Goal: Task Accomplishment & Management: Manage account settings

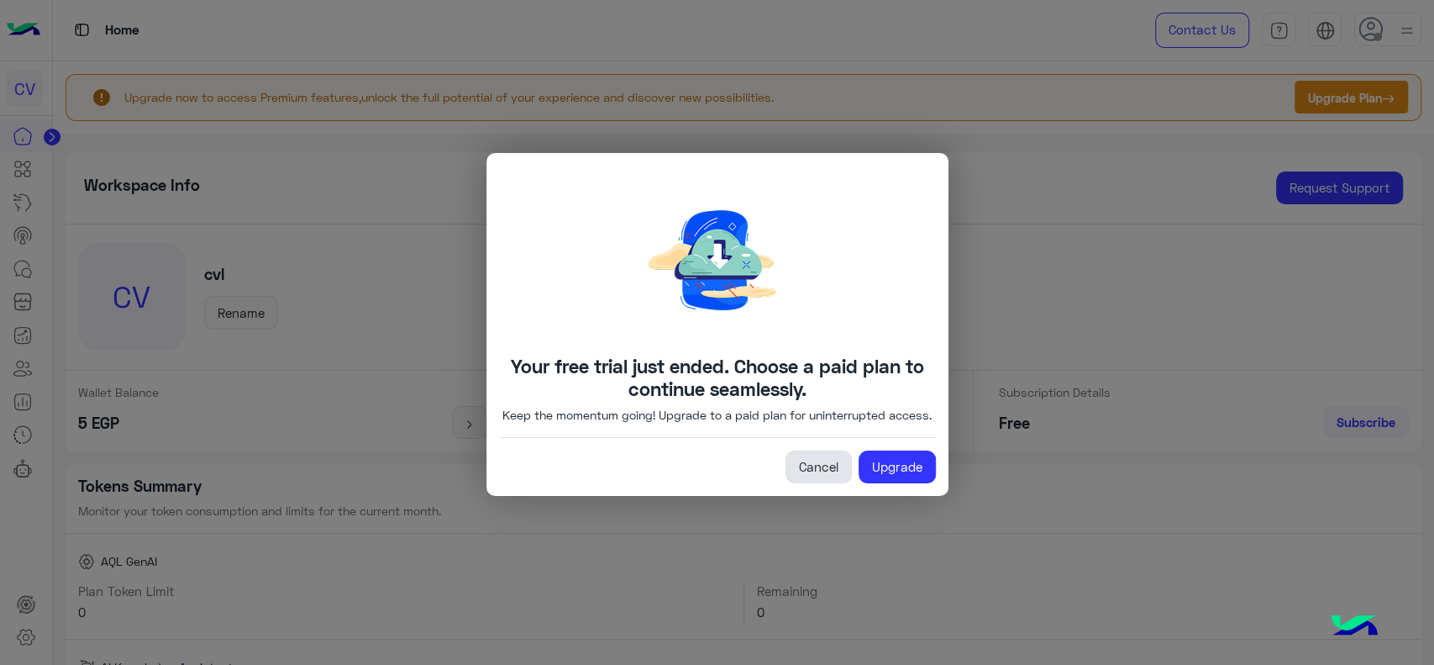
click at [818, 484] on link "Cancel" at bounding box center [819, 467] width 66 height 34
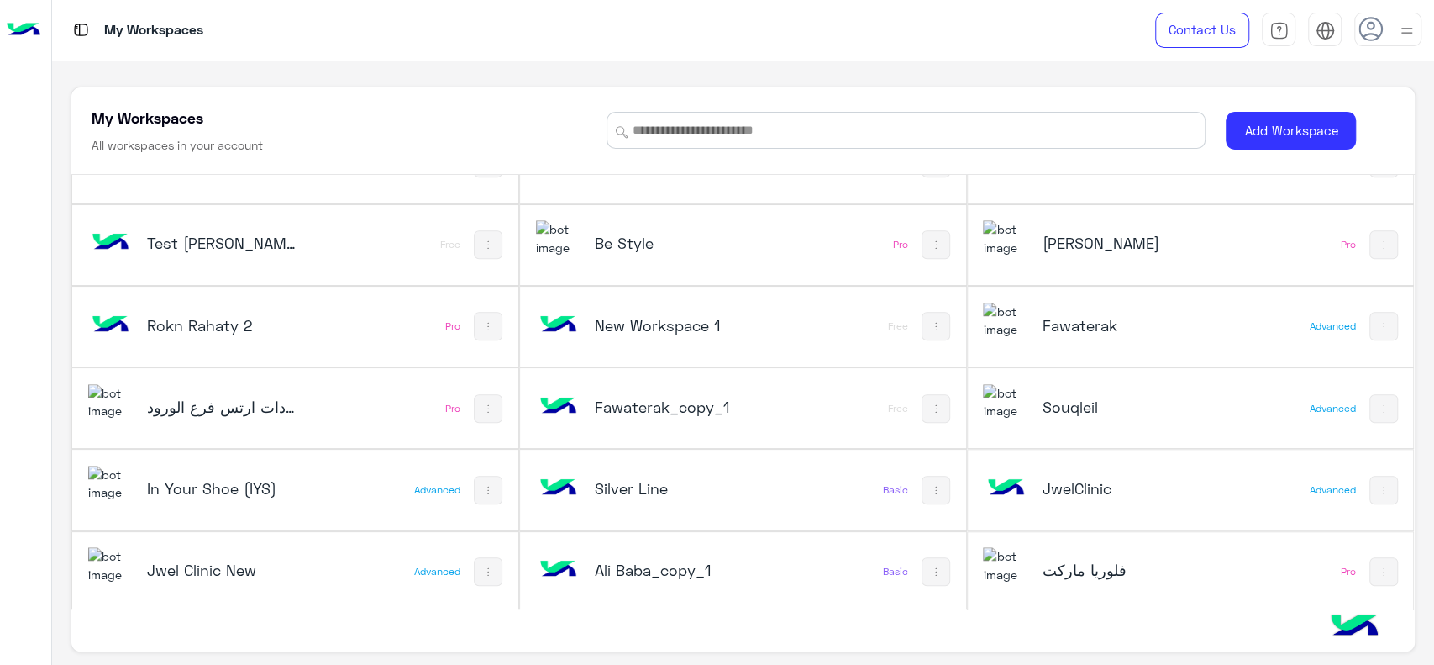
scroll to position [6, 0]
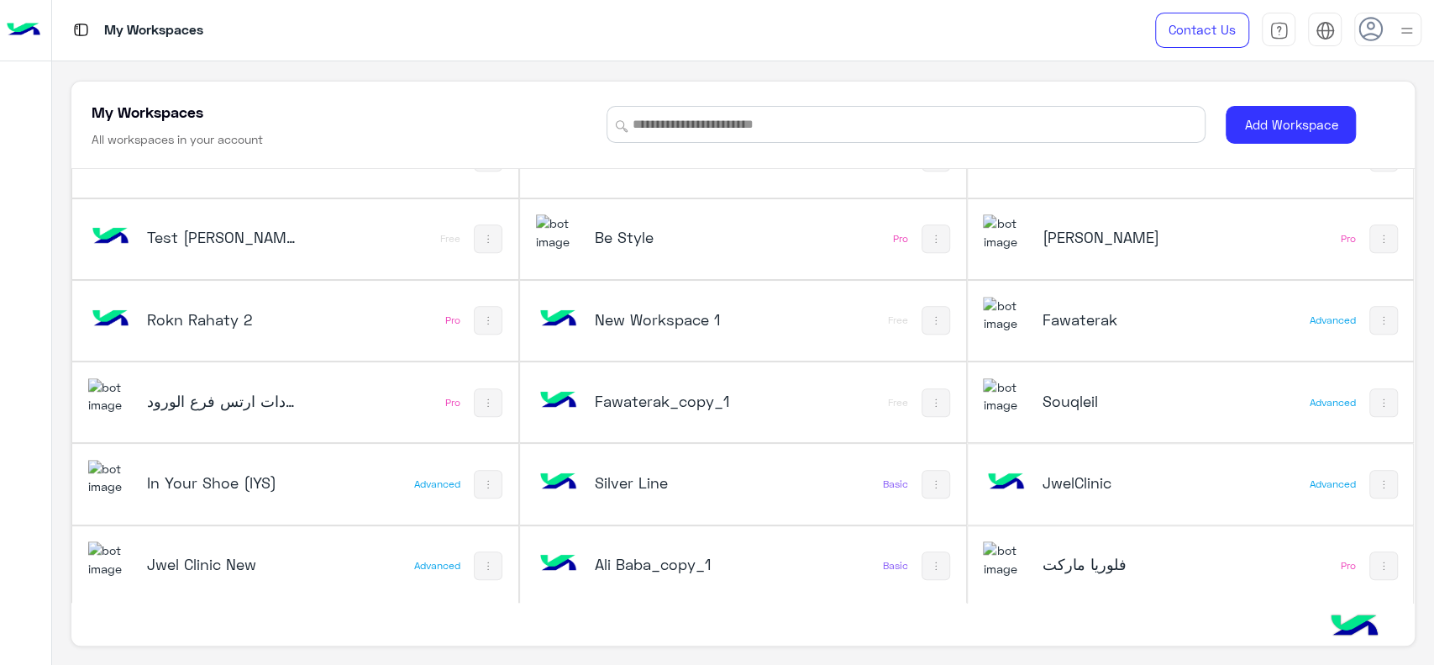
click at [212, 566] on h5 "Jwel Clinic New" at bounding box center [222, 564] width 150 height 20
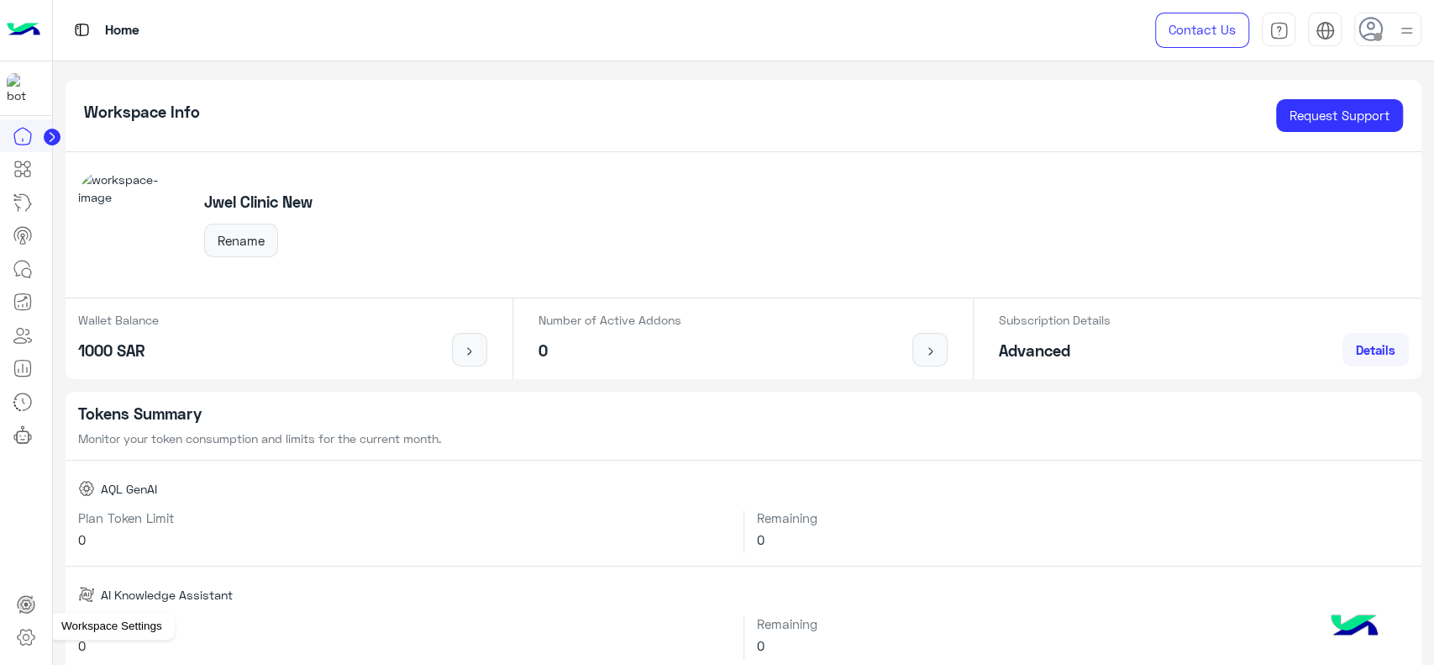
click at [27, 628] on icon at bounding box center [26, 637] width 20 height 20
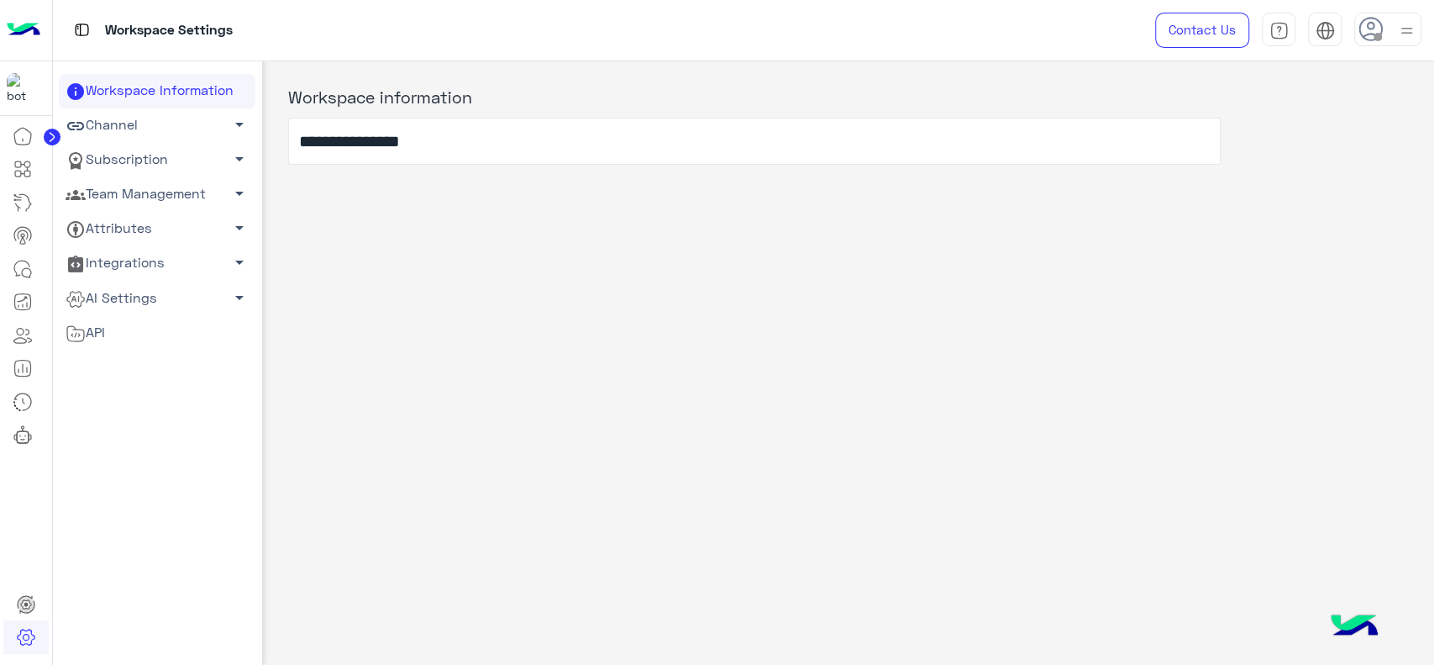
click at [187, 196] on link "Team Management arrow_drop_down" at bounding box center [157, 194] width 197 height 34
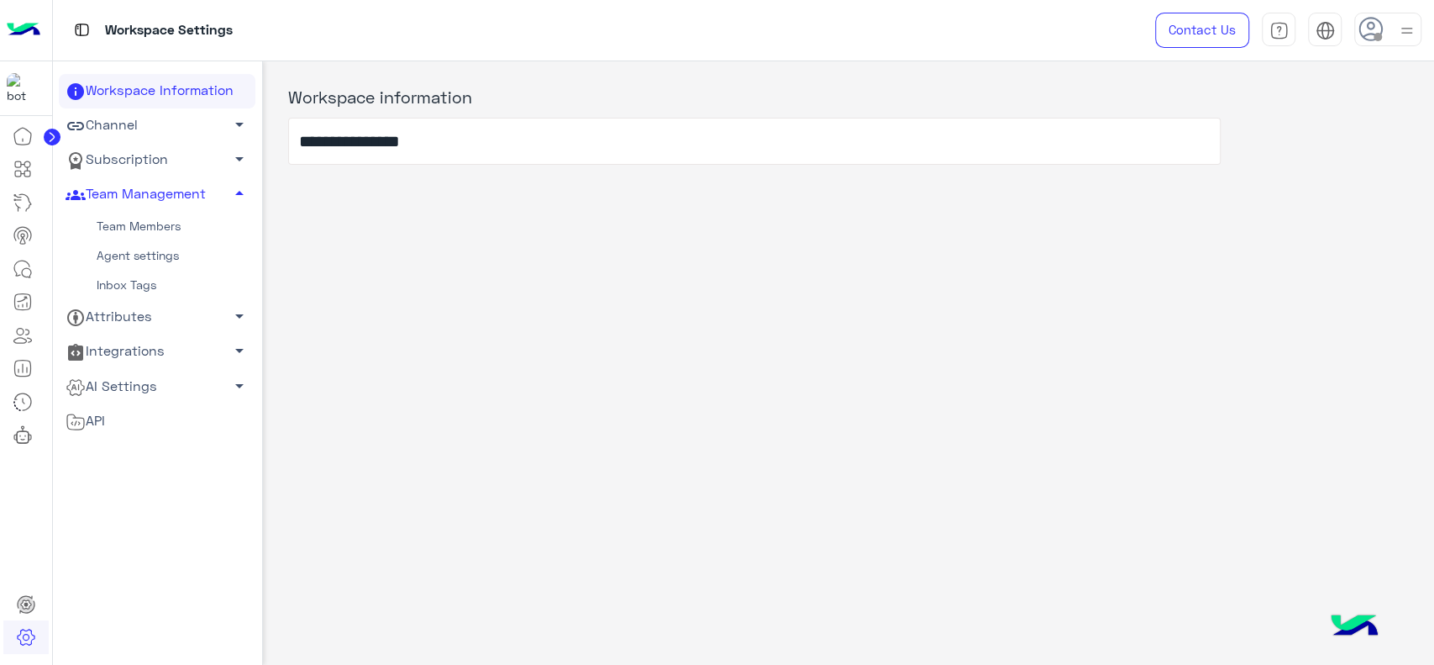
click at [150, 224] on link "Team Members" at bounding box center [157, 226] width 197 height 29
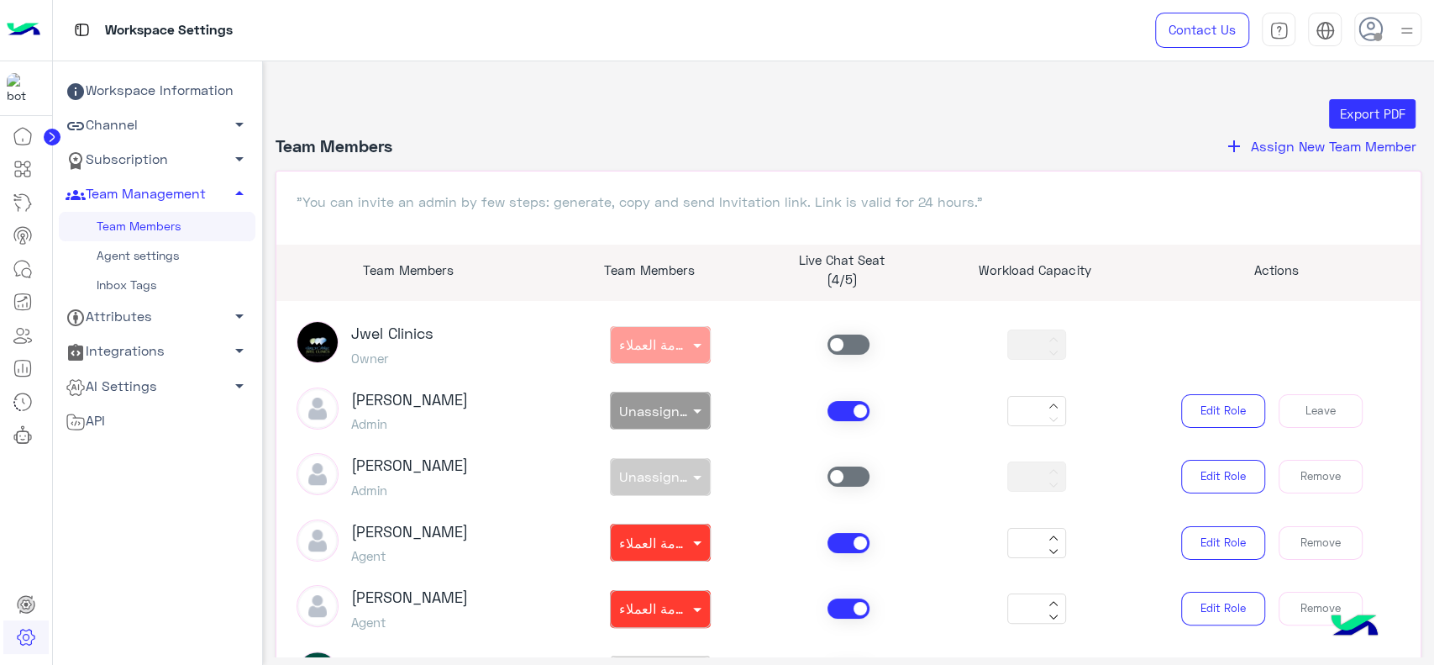
click at [1258, 148] on span "Assign New Team Member" at bounding box center [1334, 146] width 166 height 16
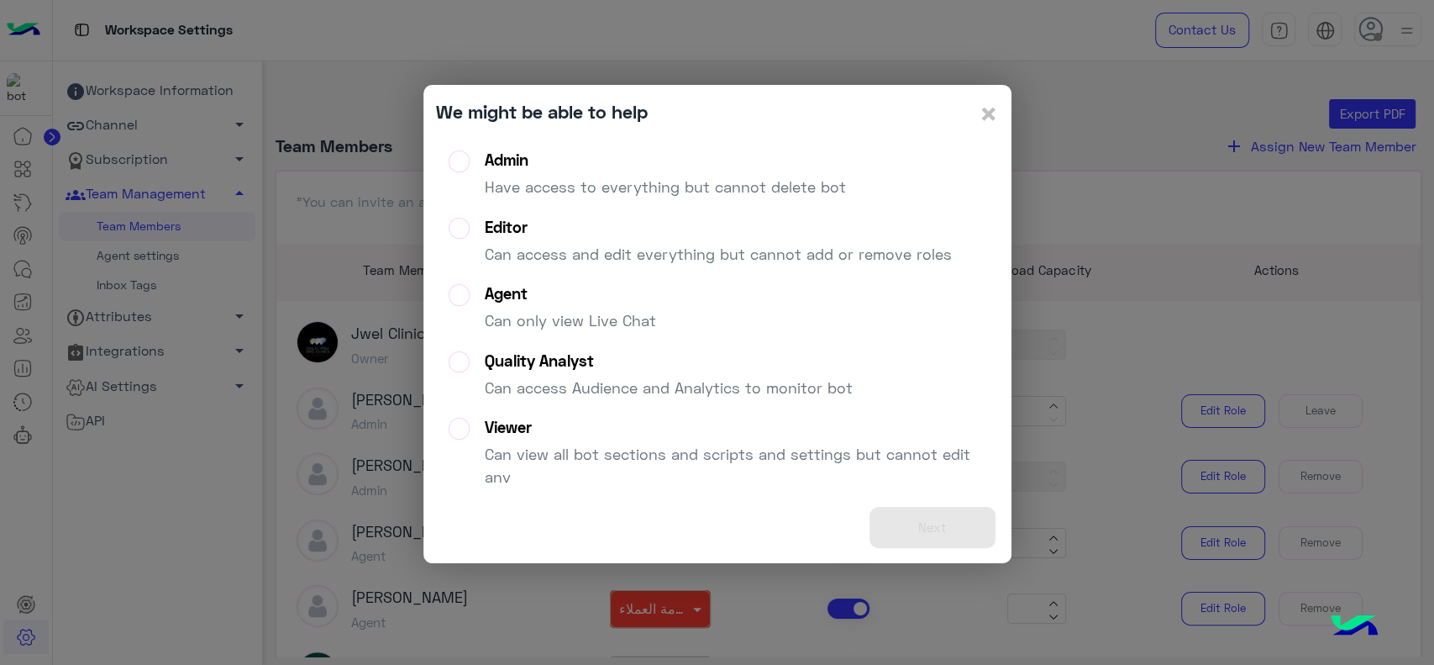
click at [581, 300] on div "Agent" at bounding box center [570, 293] width 171 height 19
click at [943, 539] on button "Next" at bounding box center [933, 527] width 126 height 41
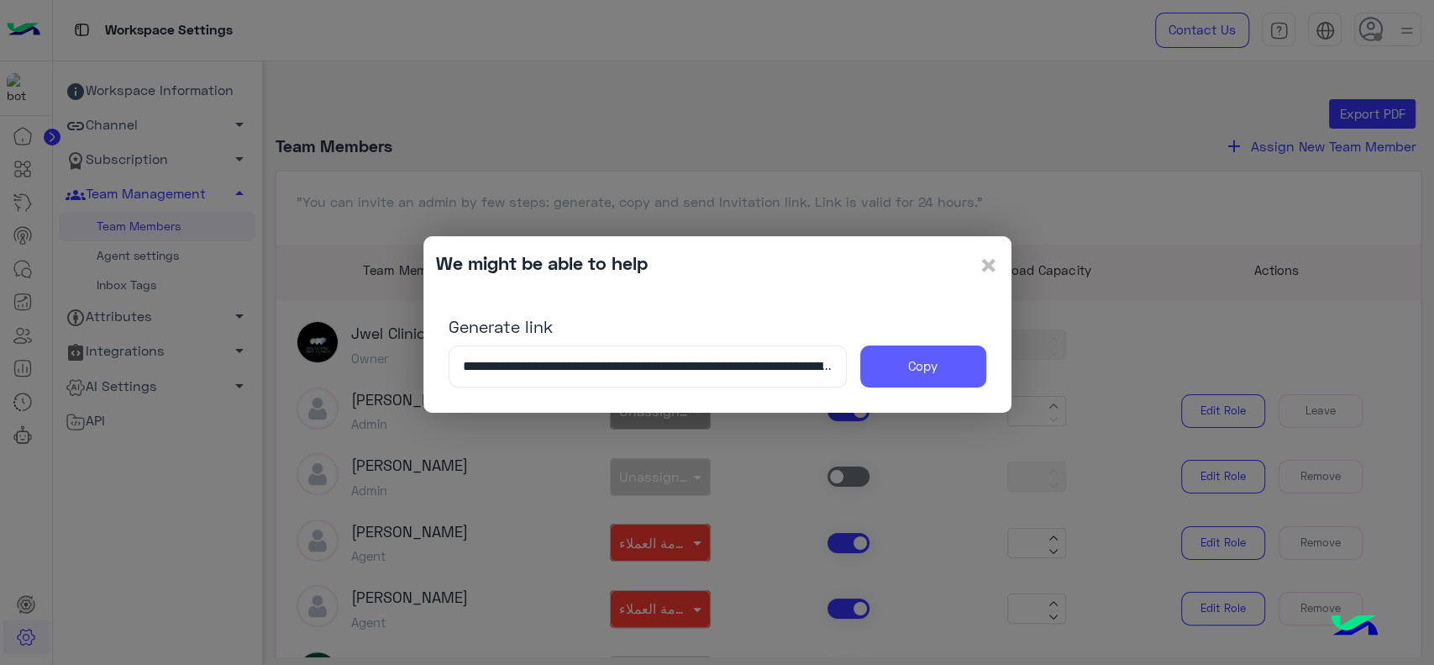
click at [939, 366] on button "Copy" at bounding box center [923, 366] width 126 height 42
click at [983, 260] on span "×" at bounding box center [989, 264] width 20 height 38
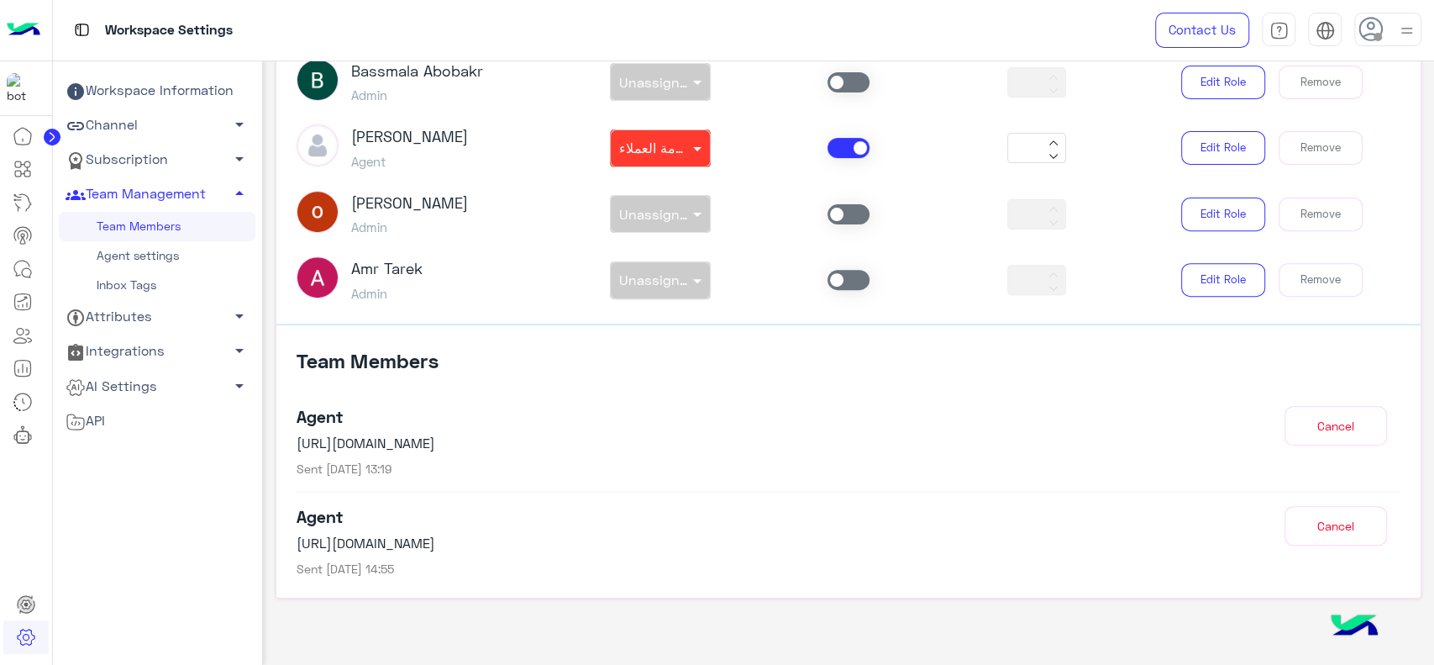
scroll to position [398, 0]
click at [1300, 437] on button "Cancel" at bounding box center [1336, 424] width 103 height 39
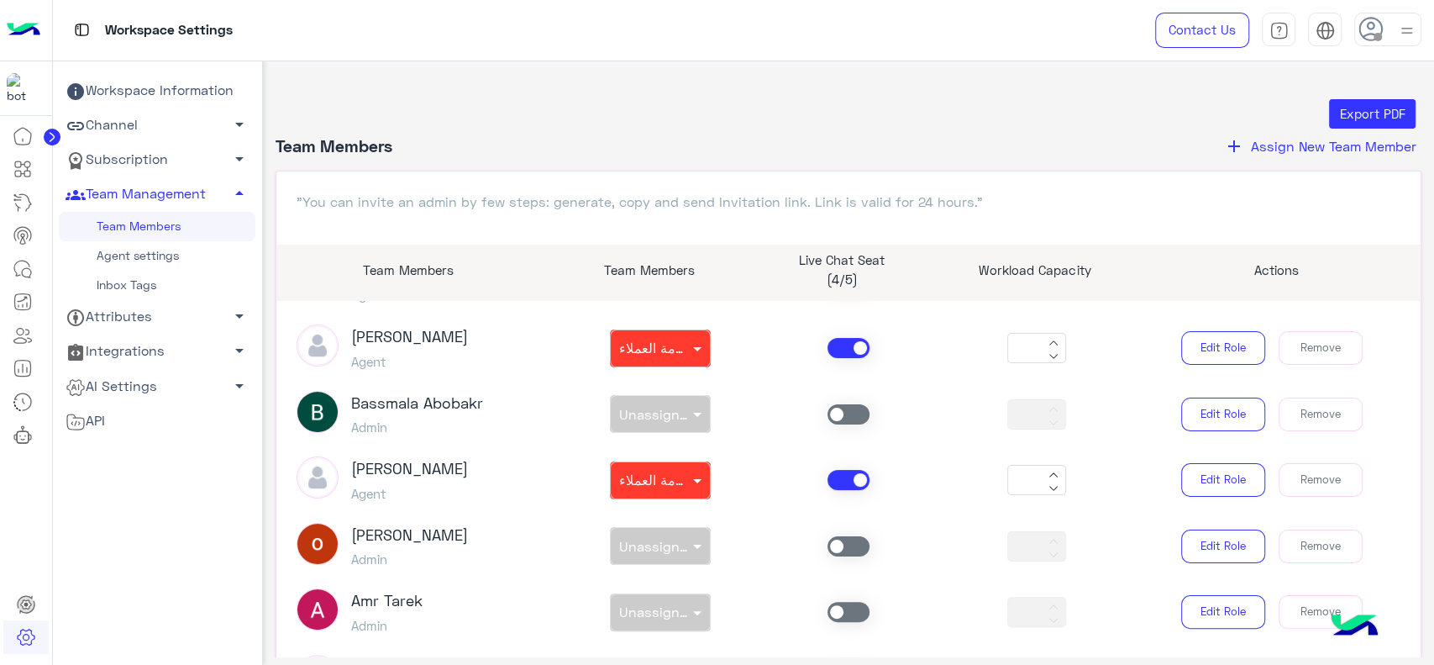
scroll to position [160, 0]
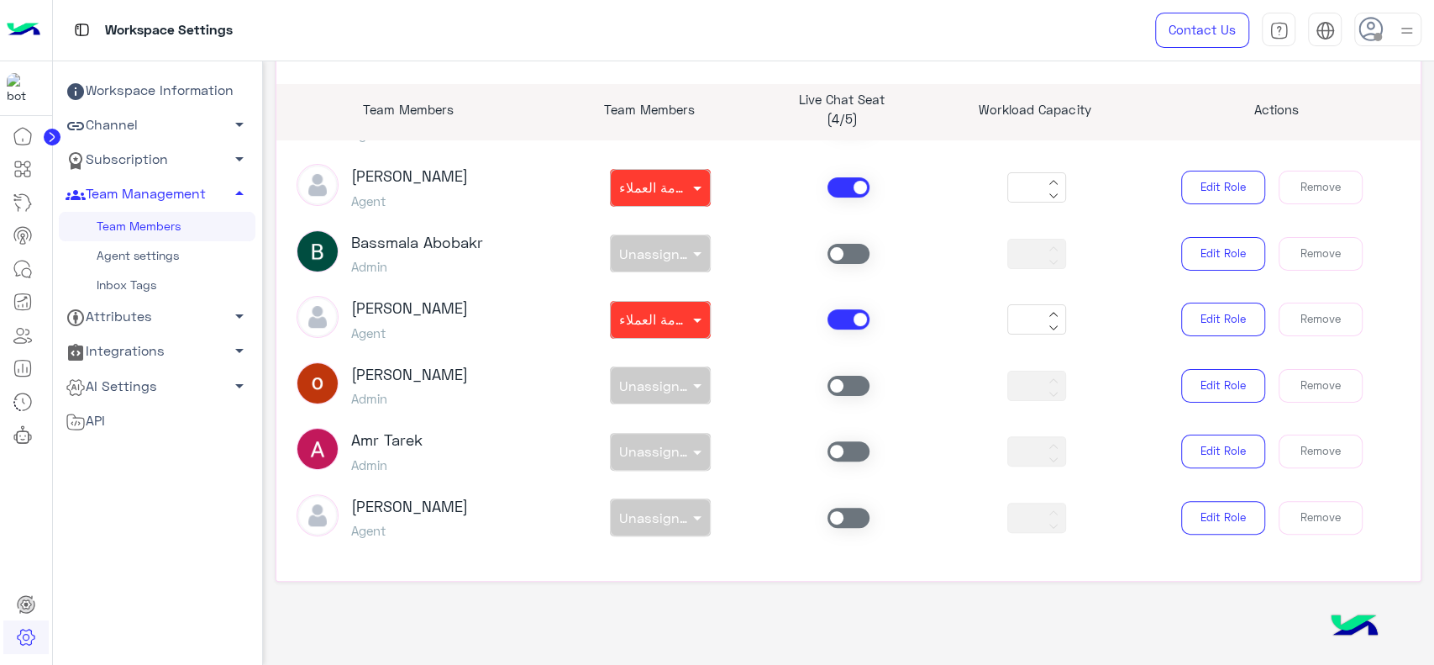
click at [834, 518] on span at bounding box center [849, 518] width 42 height 20
click at [660, 521] on span "Unassigned team" at bounding box center [675, 517] width 113 height 16
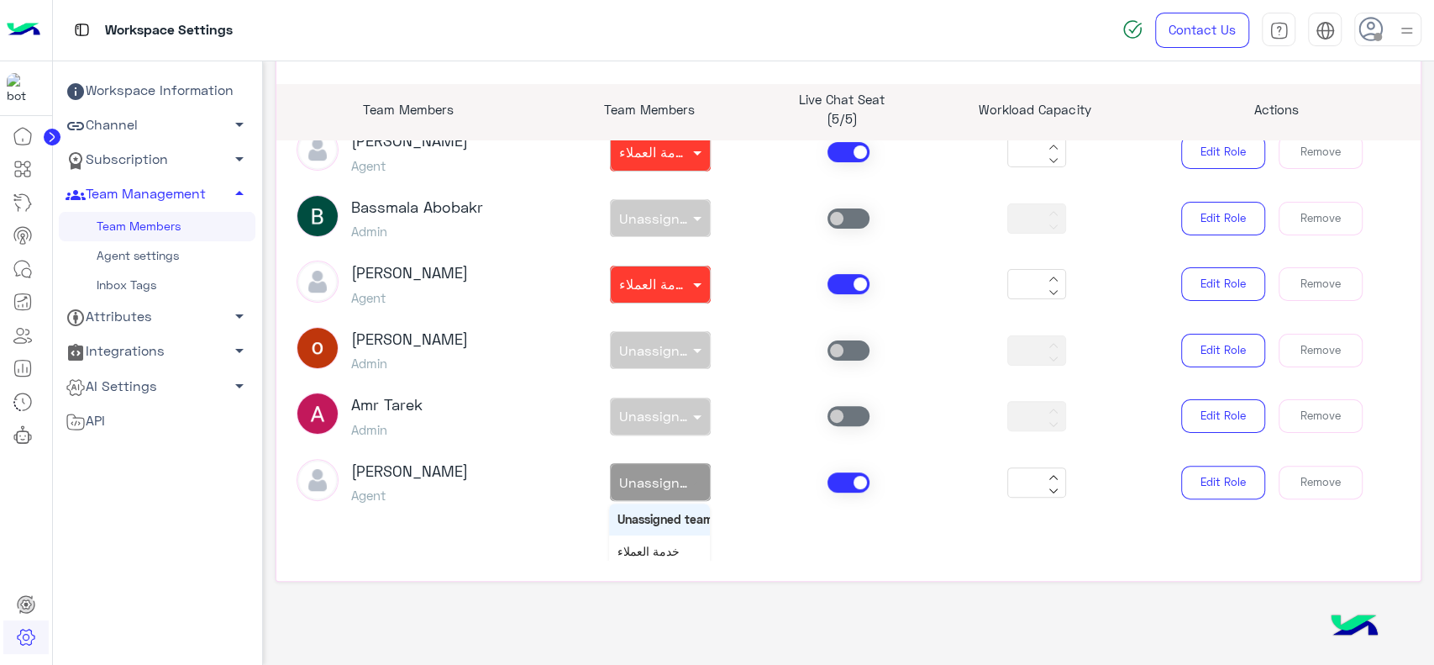
scroll to position [301, 0]
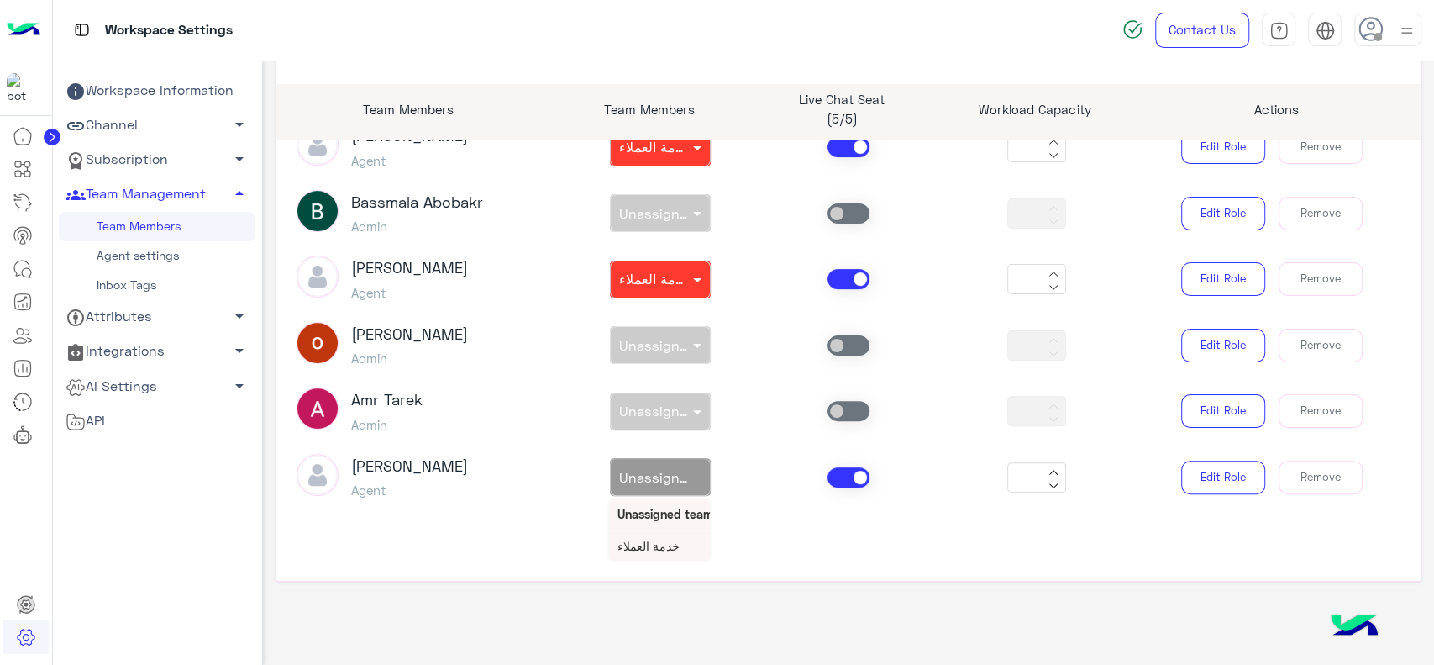
click at [651, 539] on span "خدمة العملاء" at bounding box center [649, 546] width 62 height 14
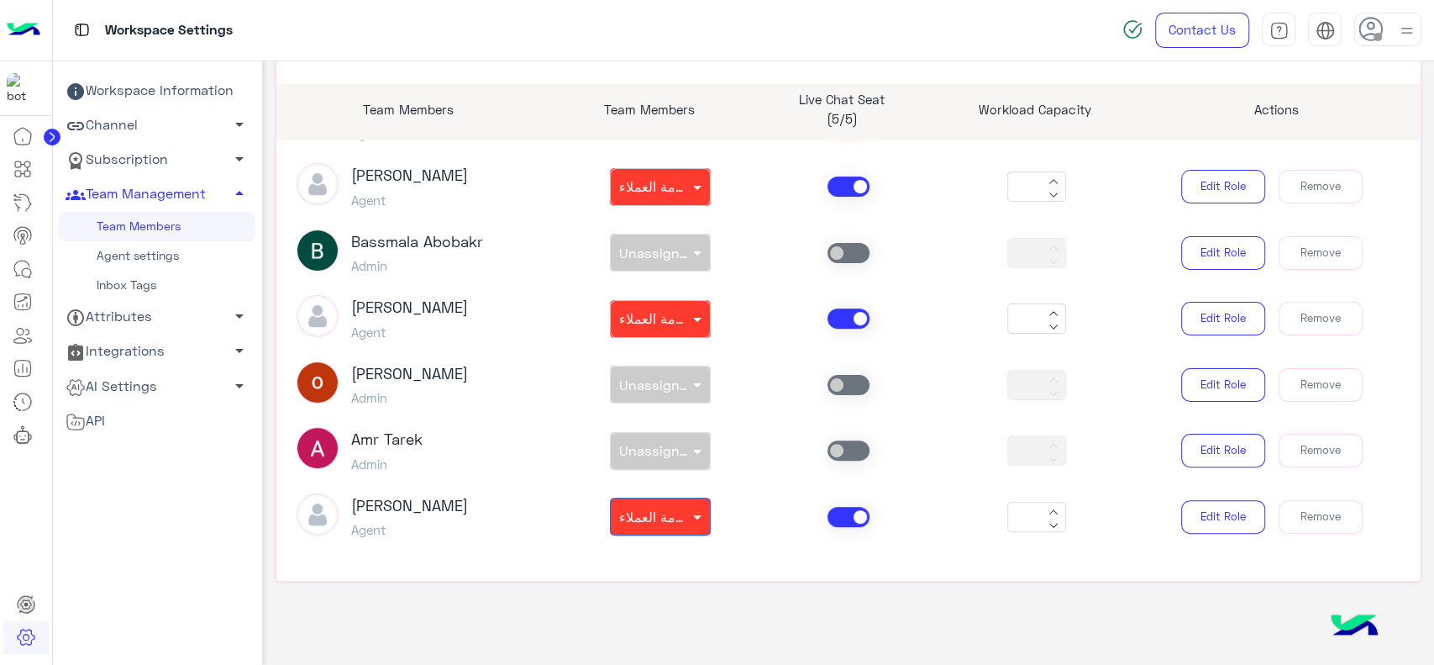
scroll to position [260, 0]
click at [208, 518] on div "Workspace Information Channel arrow_drop_down Subscription arrow_drop_down Team…" at bounding box center [157, 406] width 197 height 665
click at [1378, 27] on icon at bounding box center [1371, 29] width 25 height 25
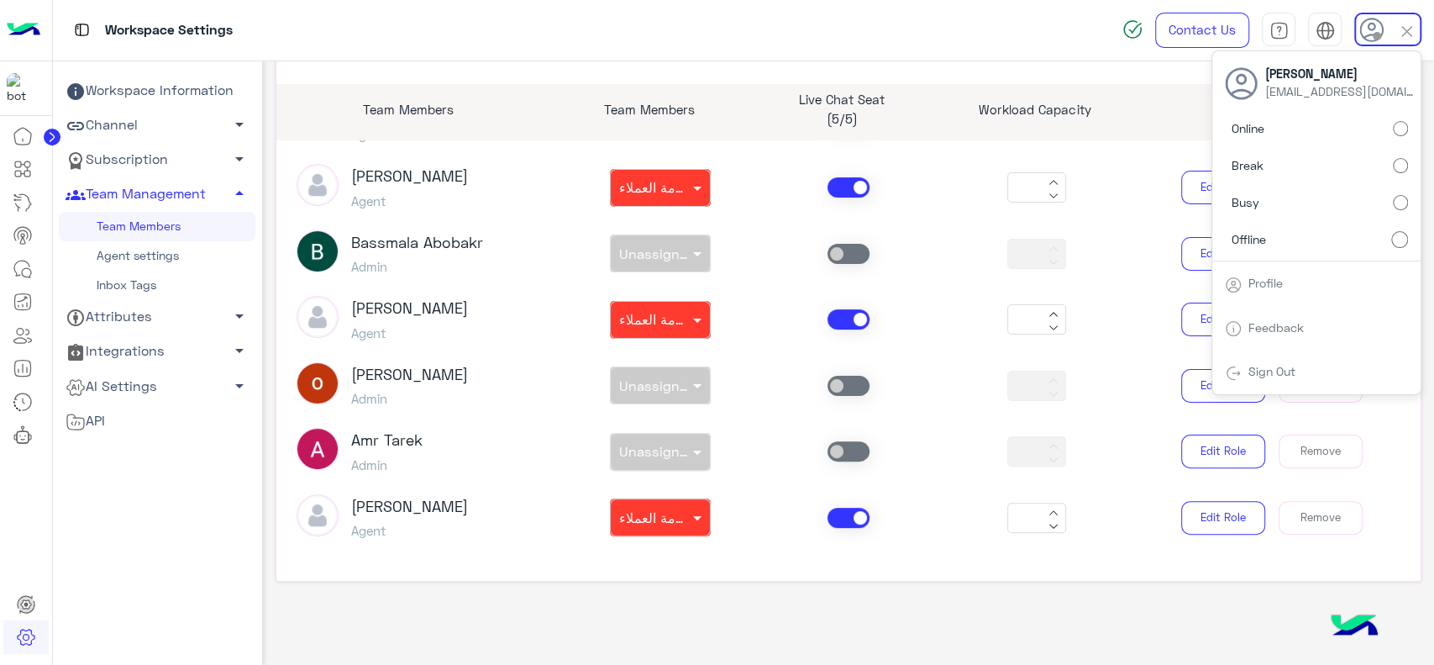
click at [125, 535] on div "Workspace Information Channel arrow_drop_down Subscription arrow_drop_down Team…" at bounding box center [157, 406] width 197 height 665
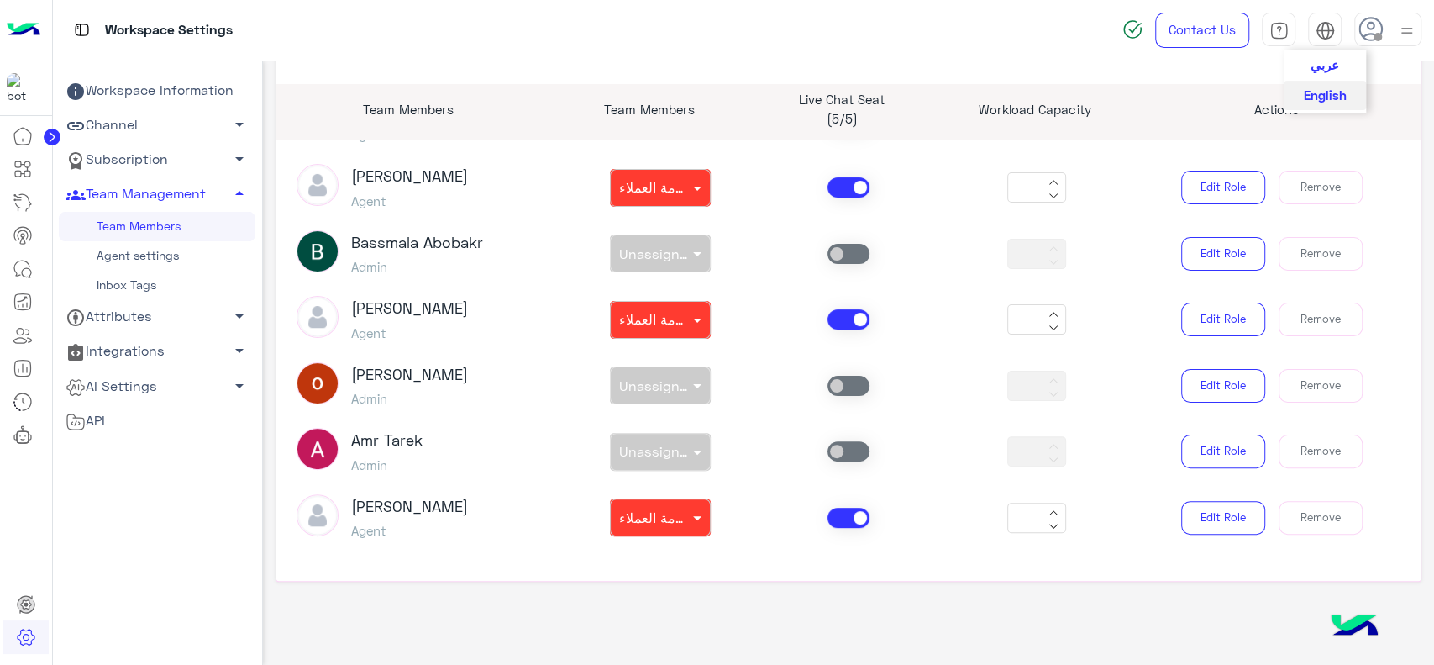
click at [1323, 32] on img at bounding box center [1325, 30] width 19 height 19
click at [1323, 66] on span "عربي" at bounding box center [1325, 63] width 29 height 15
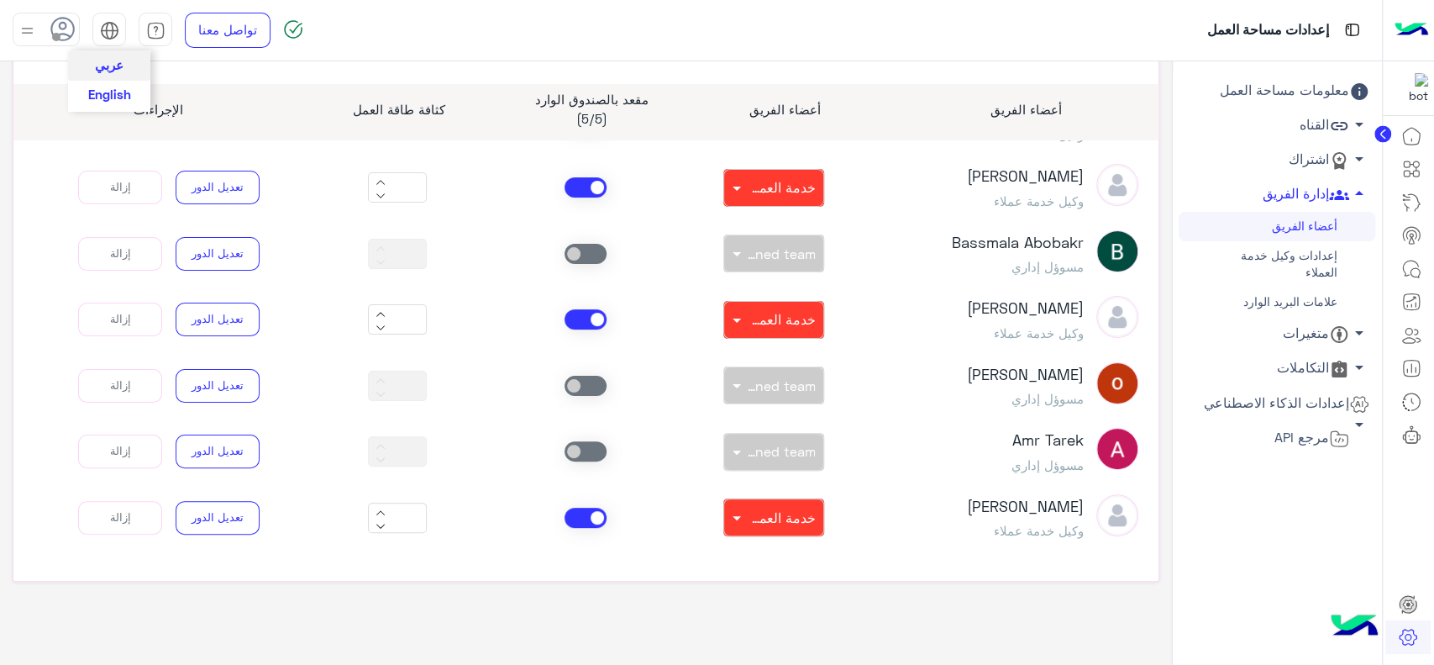
click at [114, 94] on span "English" at bounding box center [109, 94] width 43 height 15
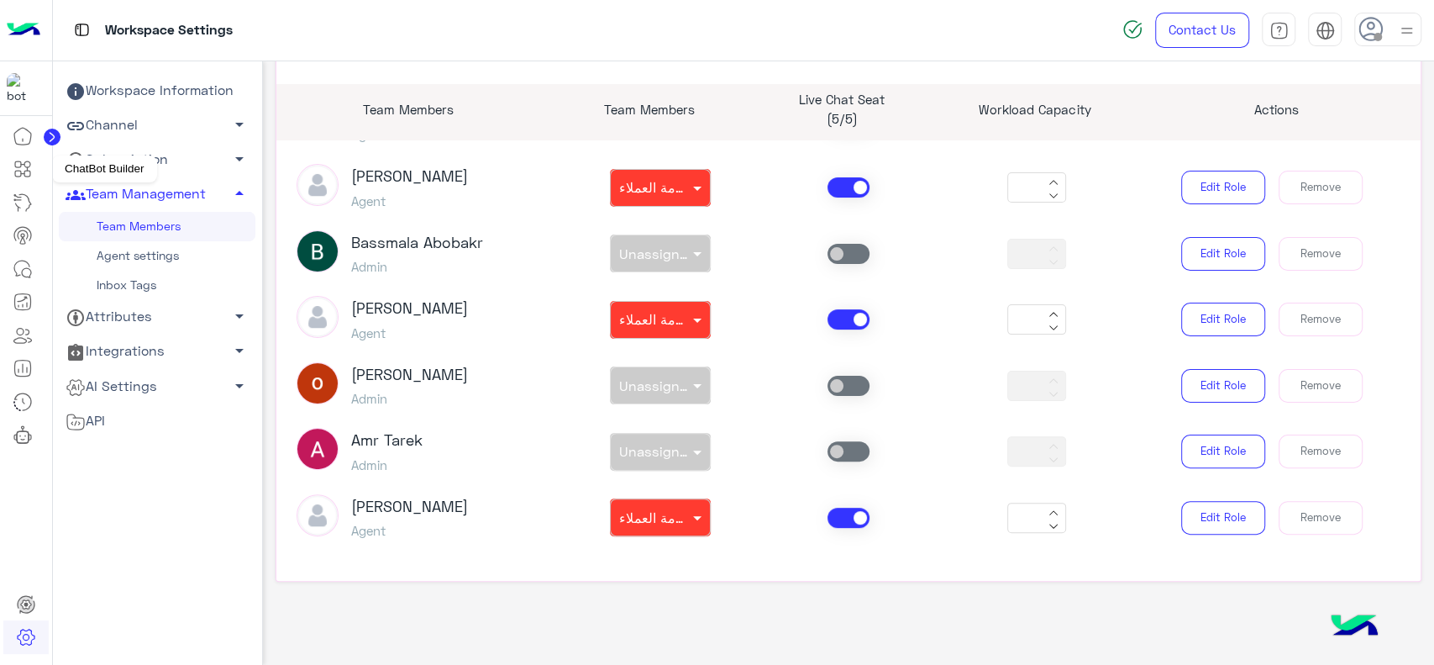
click at [36, 172] on link at bounding box center [22, 169] width 45 height 34
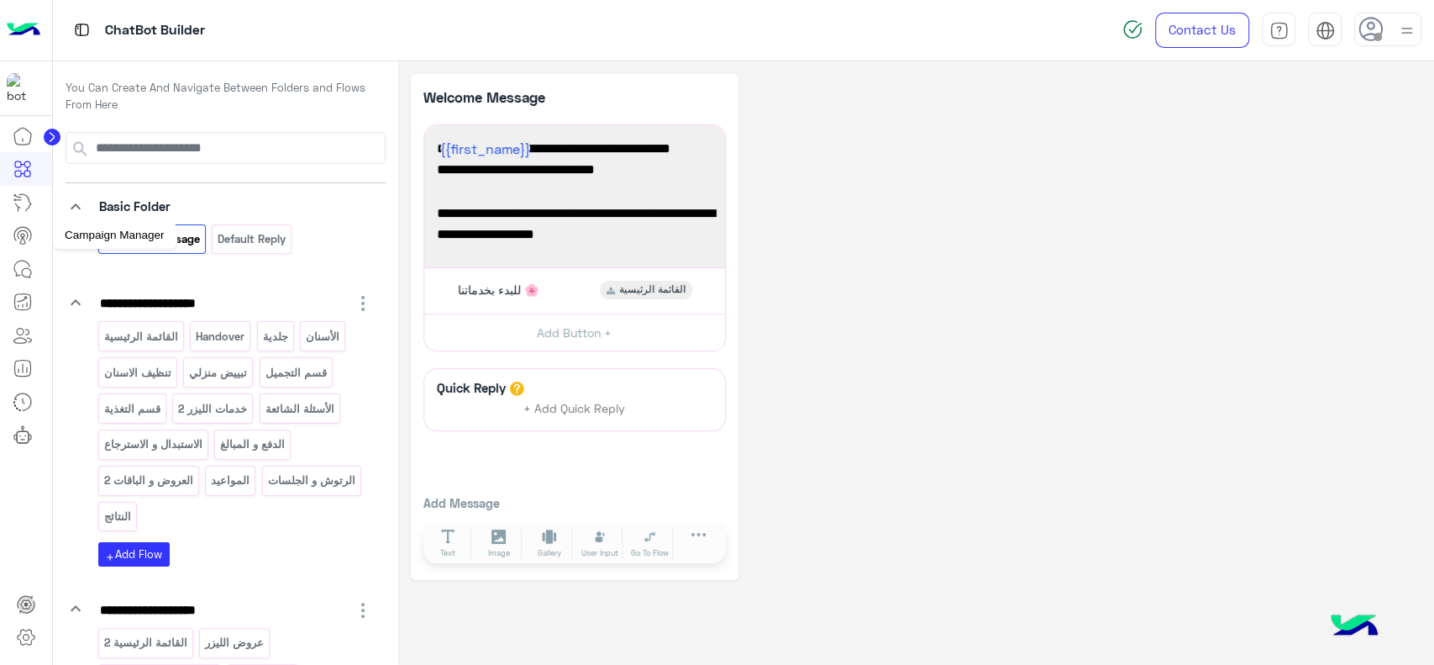
click at [19, 239] on icon at bounding box center [23, 235] width 20 height 20
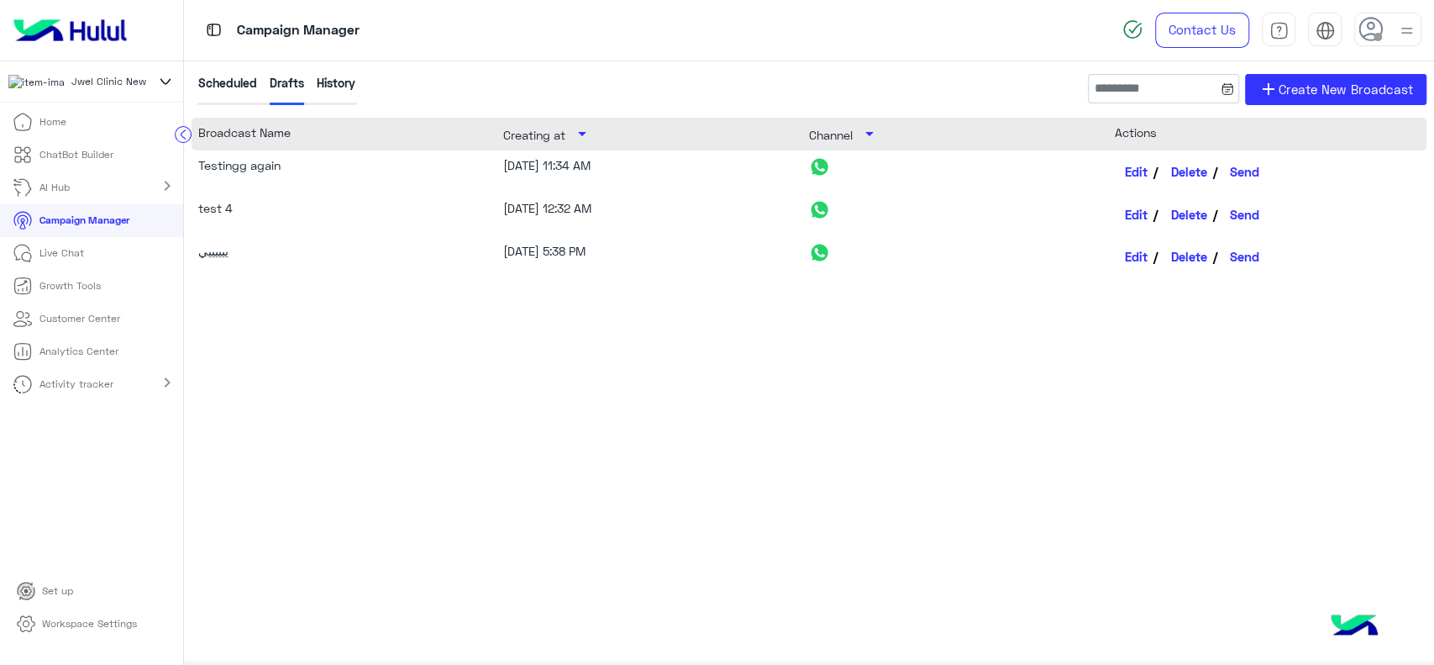
click at [55, 237] on link "Campaign Manager" at bounding box center [71, 220] width 142 height 33
click at [337, 85] on div "History" at bounding box center [336, 89] width 39 height 31
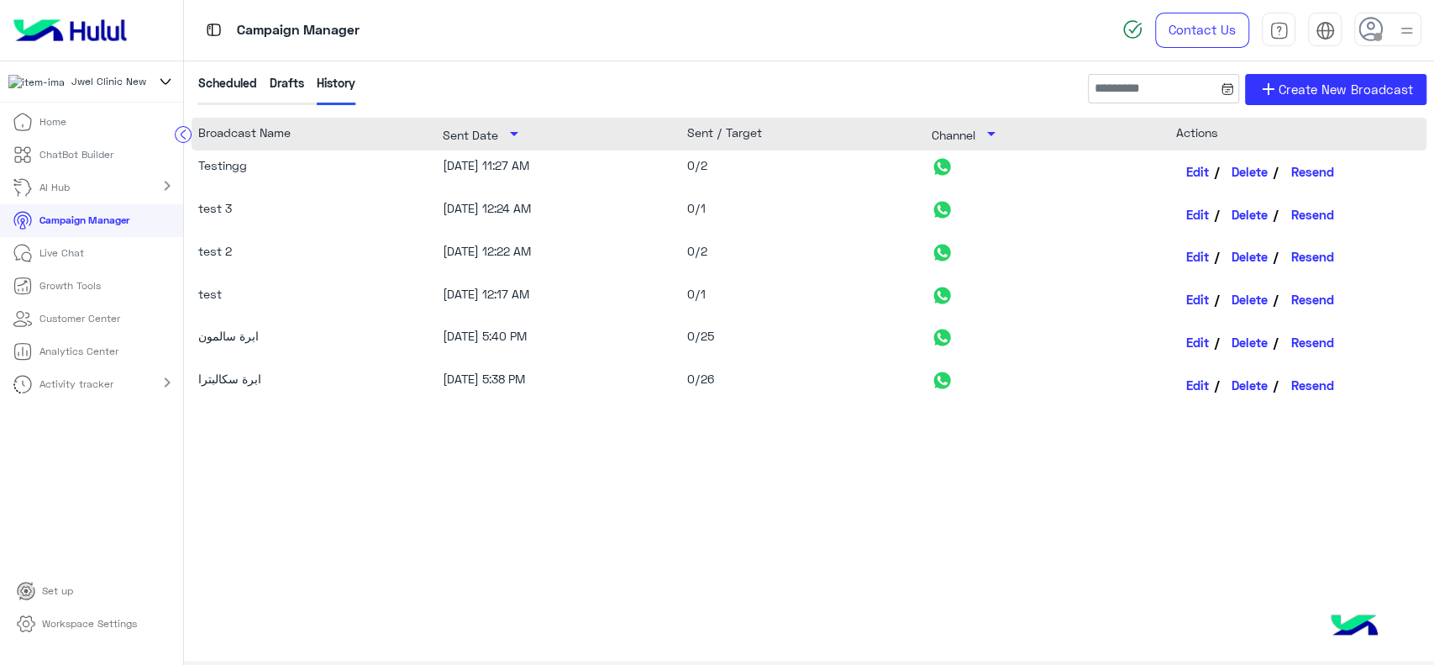
click at [301, 79] on div "Drafts" at bounding box center [287, 89] width 34 height 31
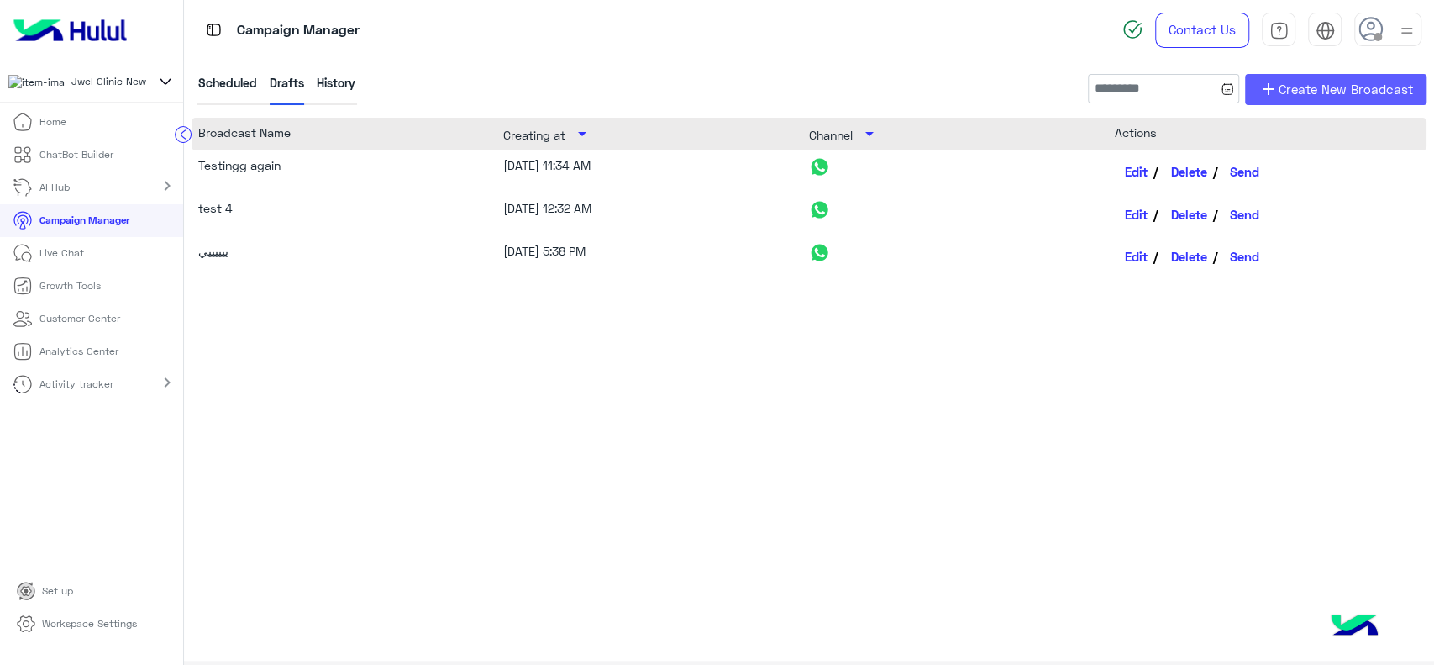
click at [1283, 92] on span "Create New Broadcast" at bounding box center [1346, 89] width 134 height 19
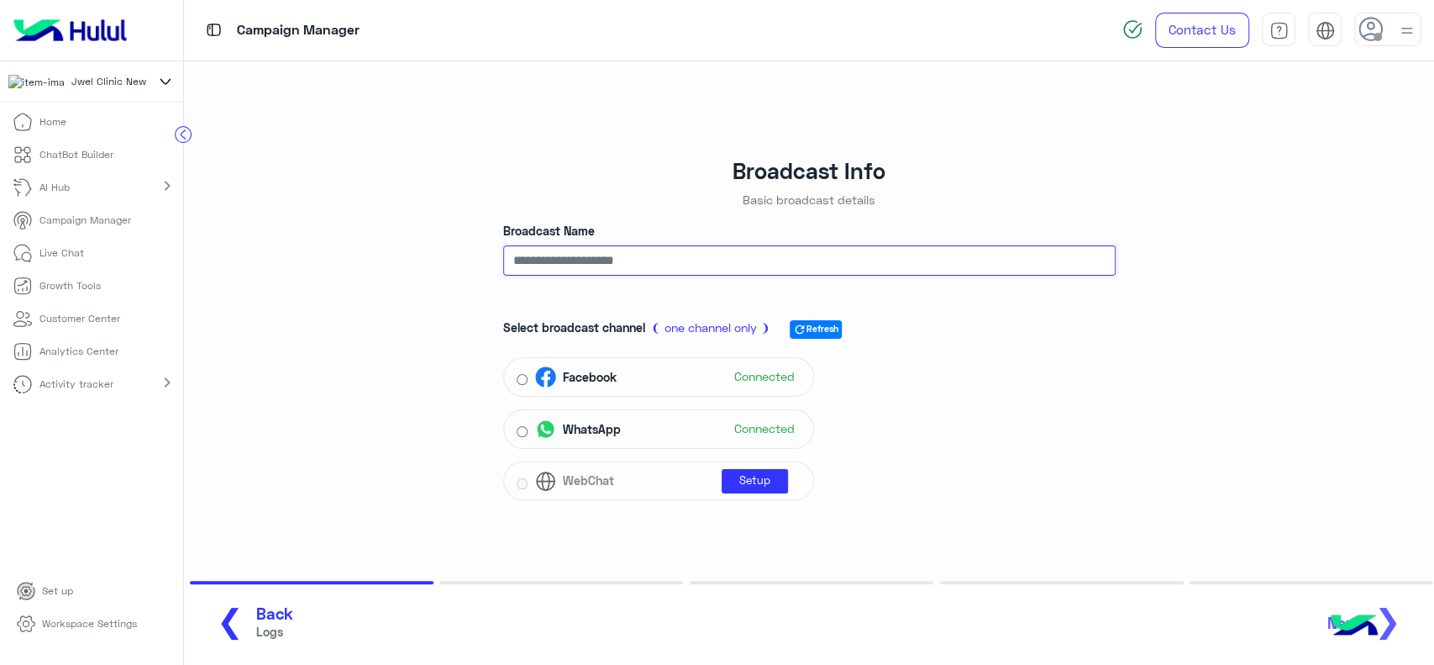
click at [645, 270] on input "Broadcast Name" at bounding box center [809, 260] width 613 height 30
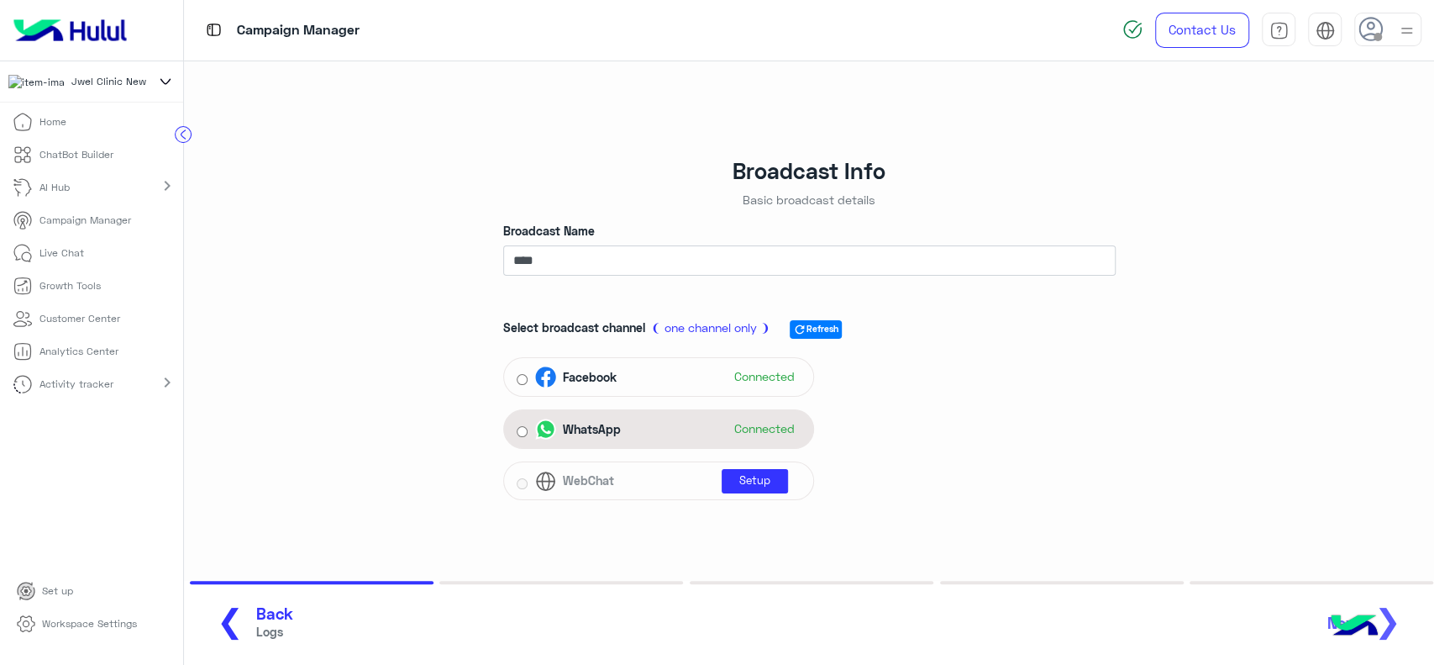
click at [594, 423] on span "WhatsApp" at bounding box center [592, 429] width 58 height 18
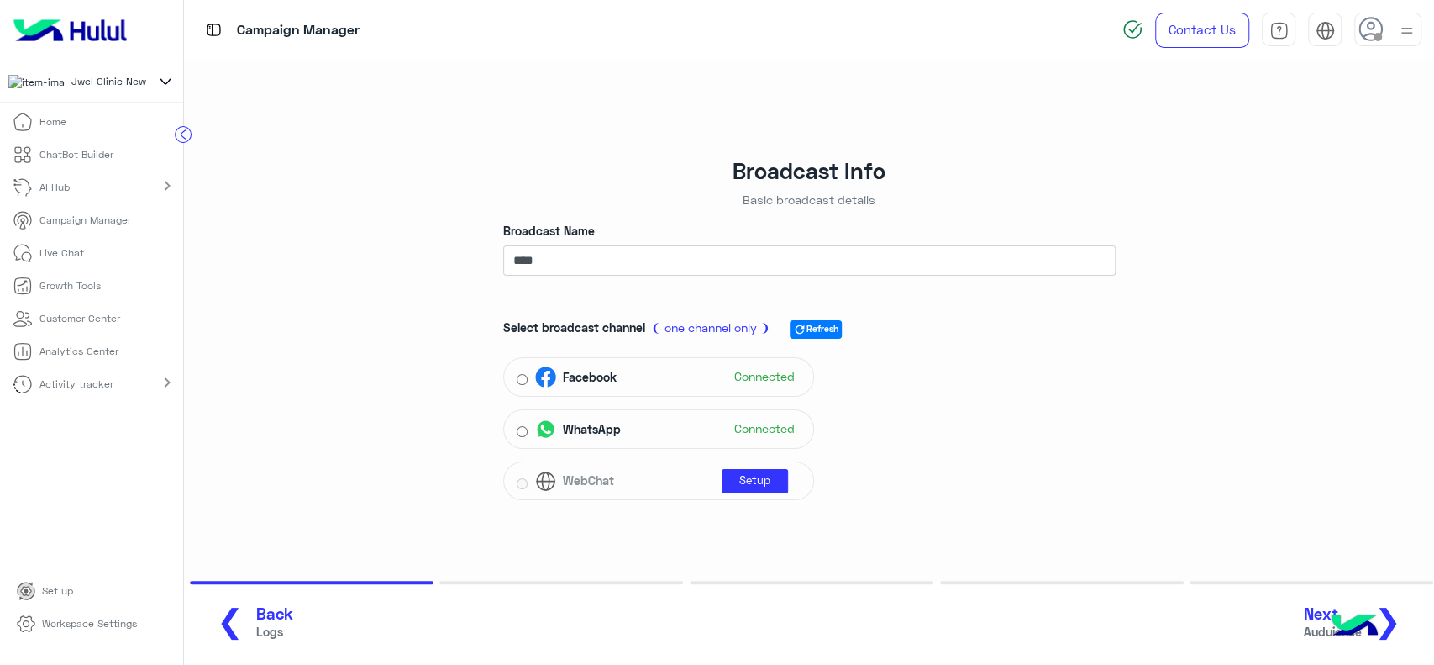
click at [1402, 614] on button "Next Auduience ❯" at bounding box center [1359, 623] width 120 height 46
click at [746, 266] on input "****" at bounding box center [809, 260] width 613 height 30
type input "******"
click at [1402, 625] on button "Next Auduience ❯" at bounding box center [1359, 623] width 120 height 46
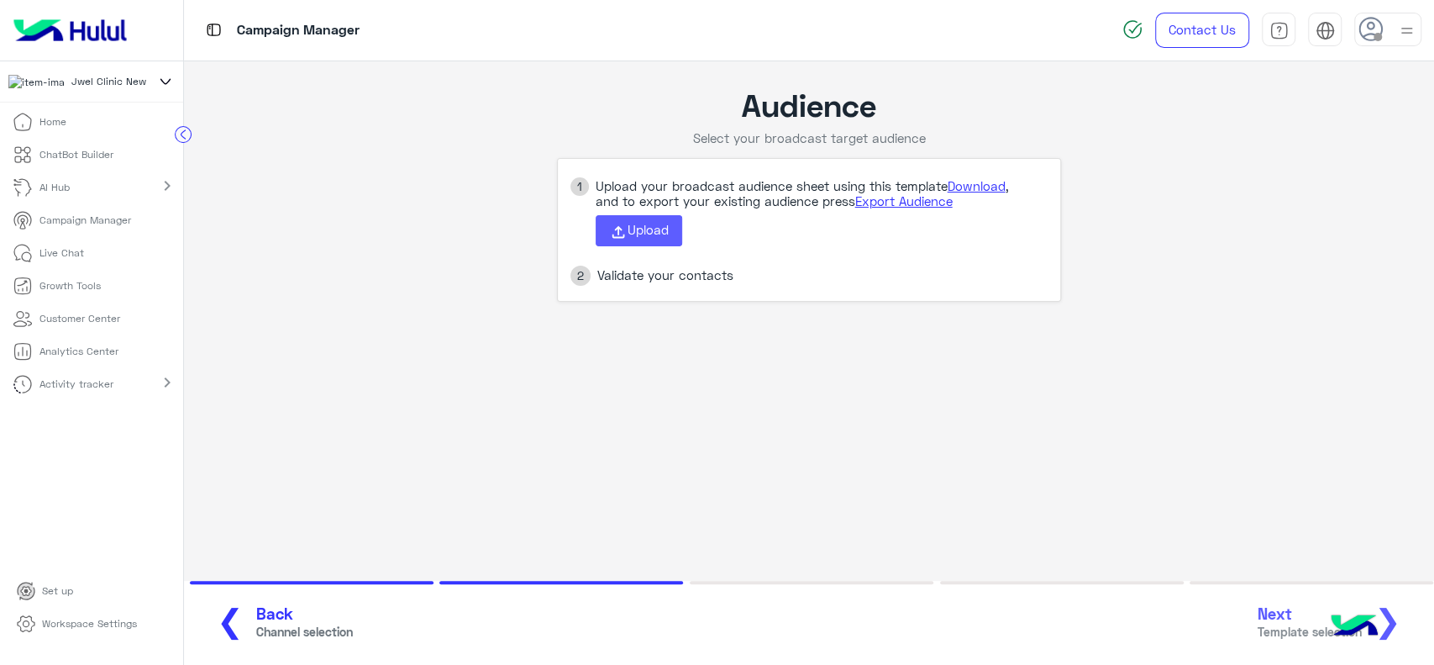
click at [634, 229] on span "Upload" at bounding box center [648, 229] width 41 height 15
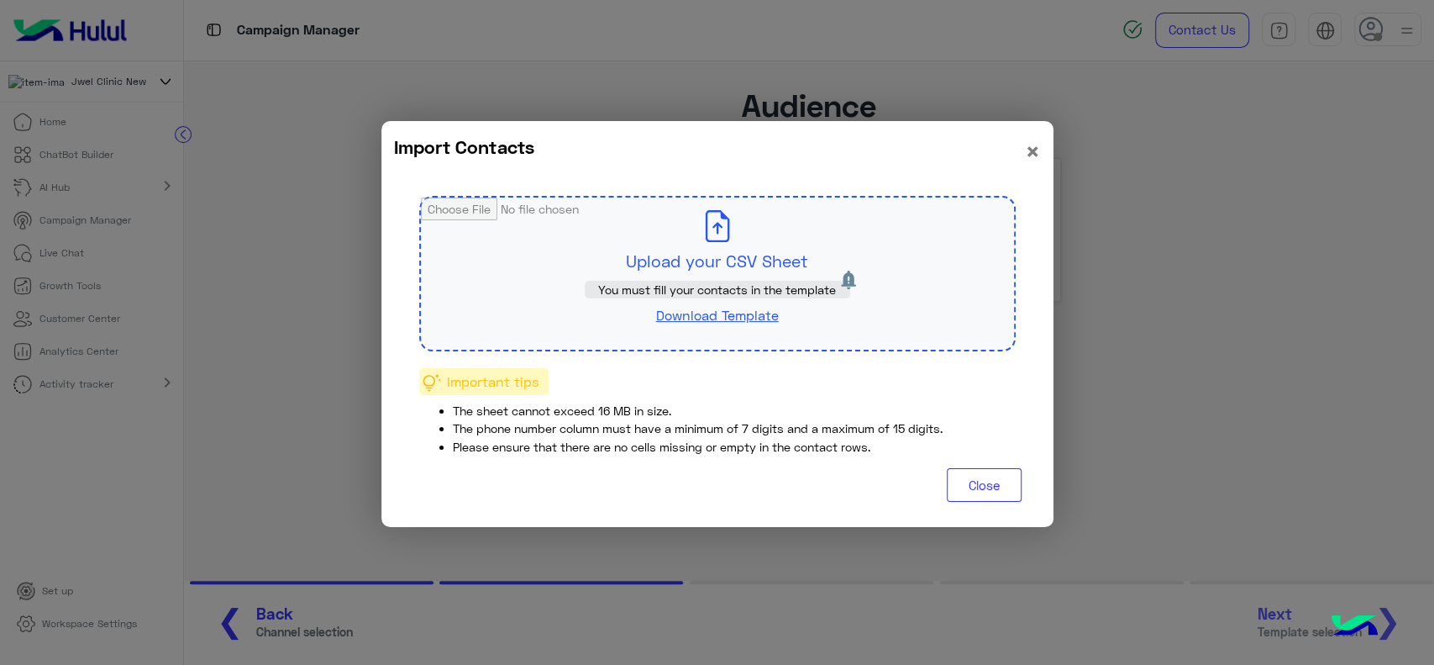
click at [634, 229] on input "file" at bounding box center [717, 273] width 593 height 152
type input "**********"
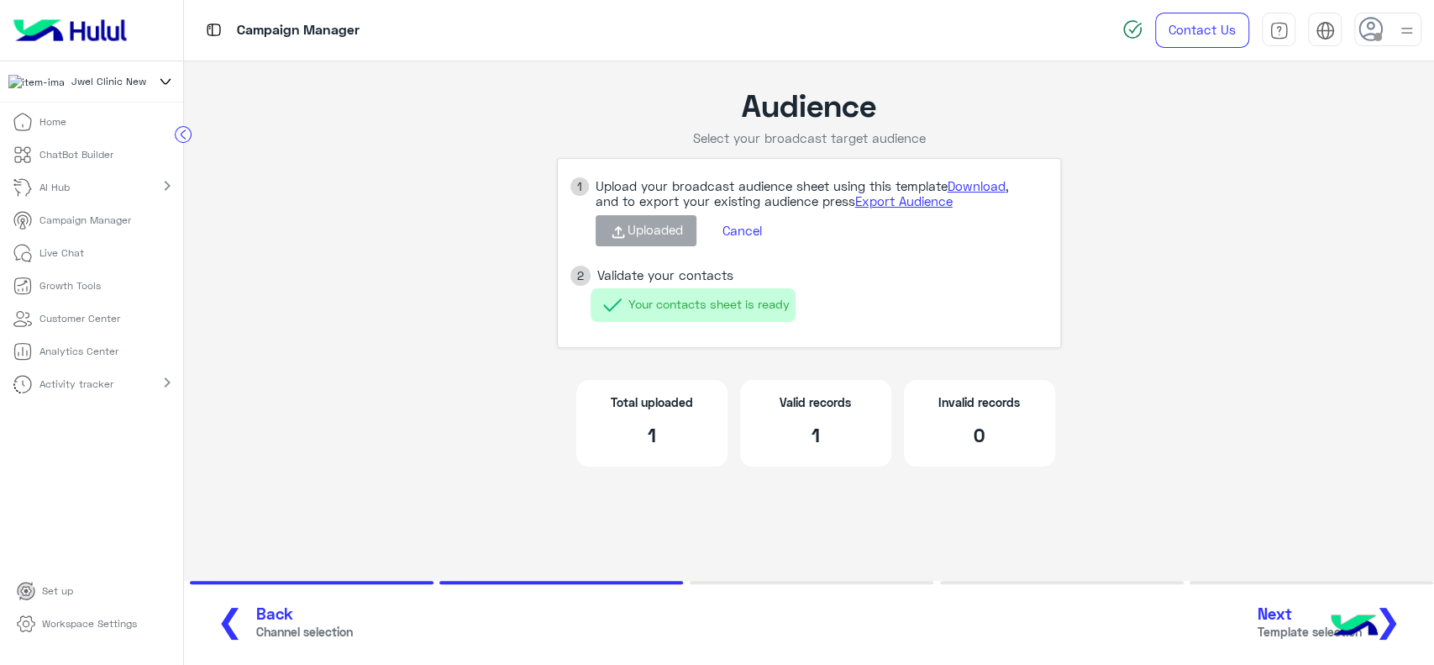
click at [1387, 620] on span "❯" at bounding box center [1388, 620] width 27 height 38
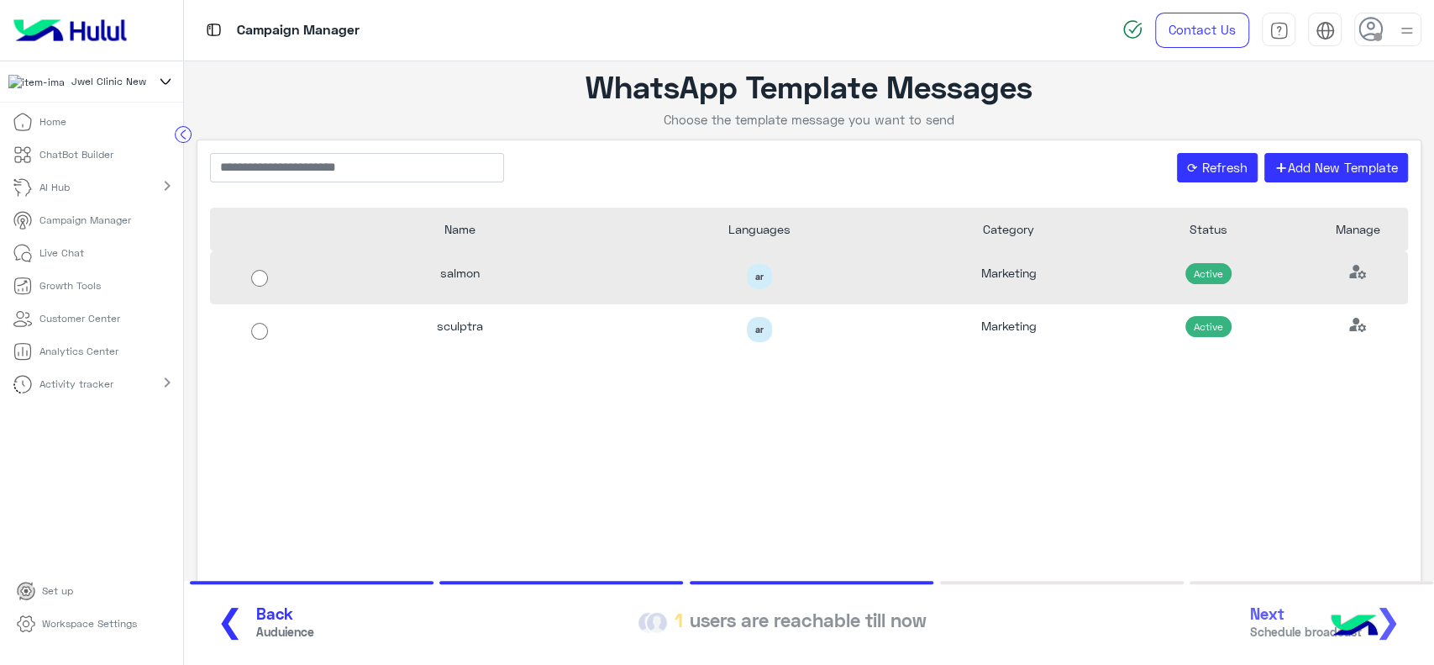
click at [806, 292] on div "ar" at bounding box center [759, 277] width 300 height 53
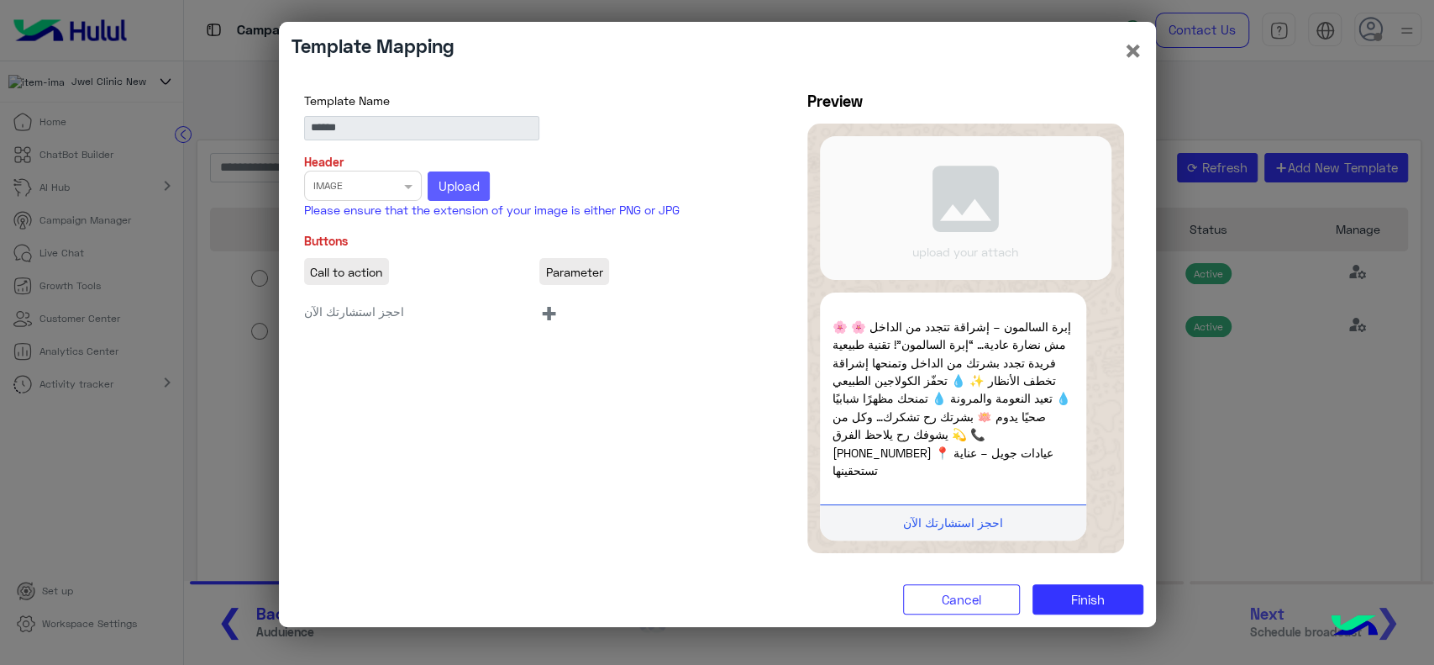
click at [456, 193] on span "Upload" at bounding box center [459, 185] width 41 height 15
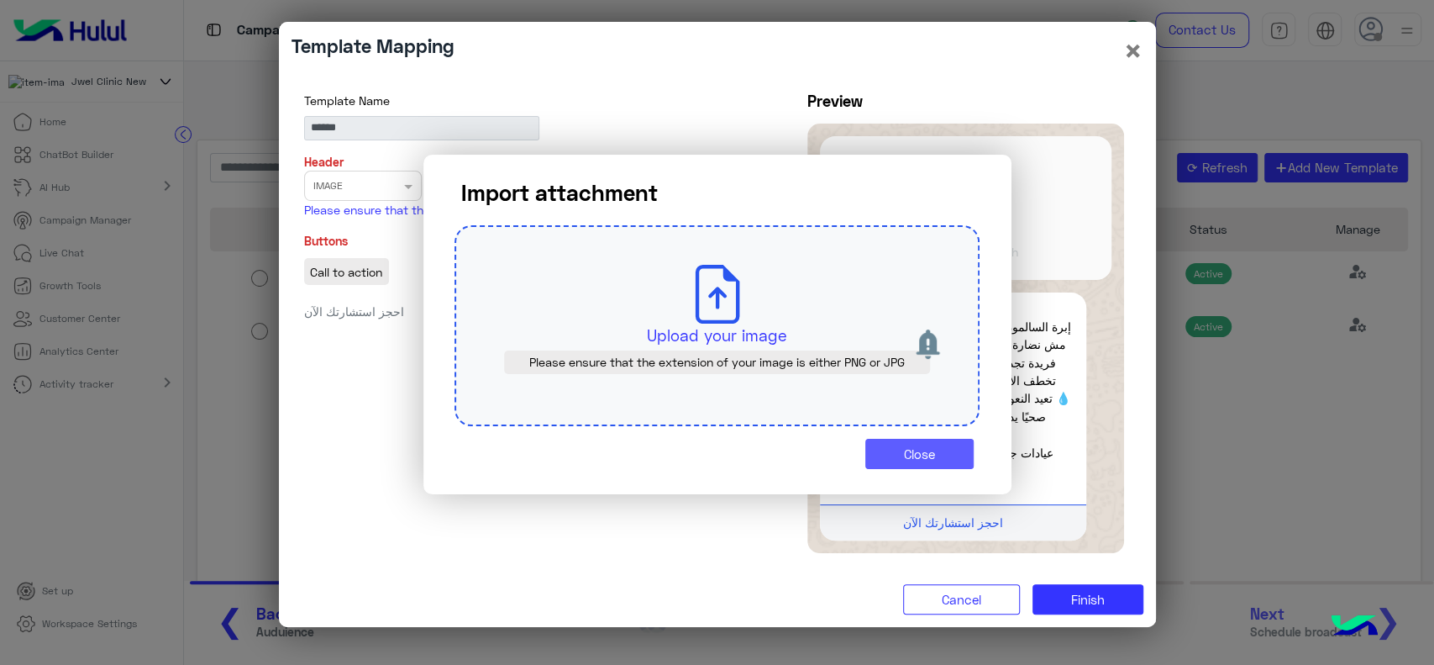
click at [891, 450] on button "Close" at bounding box center [919, 454] width 108 height 30
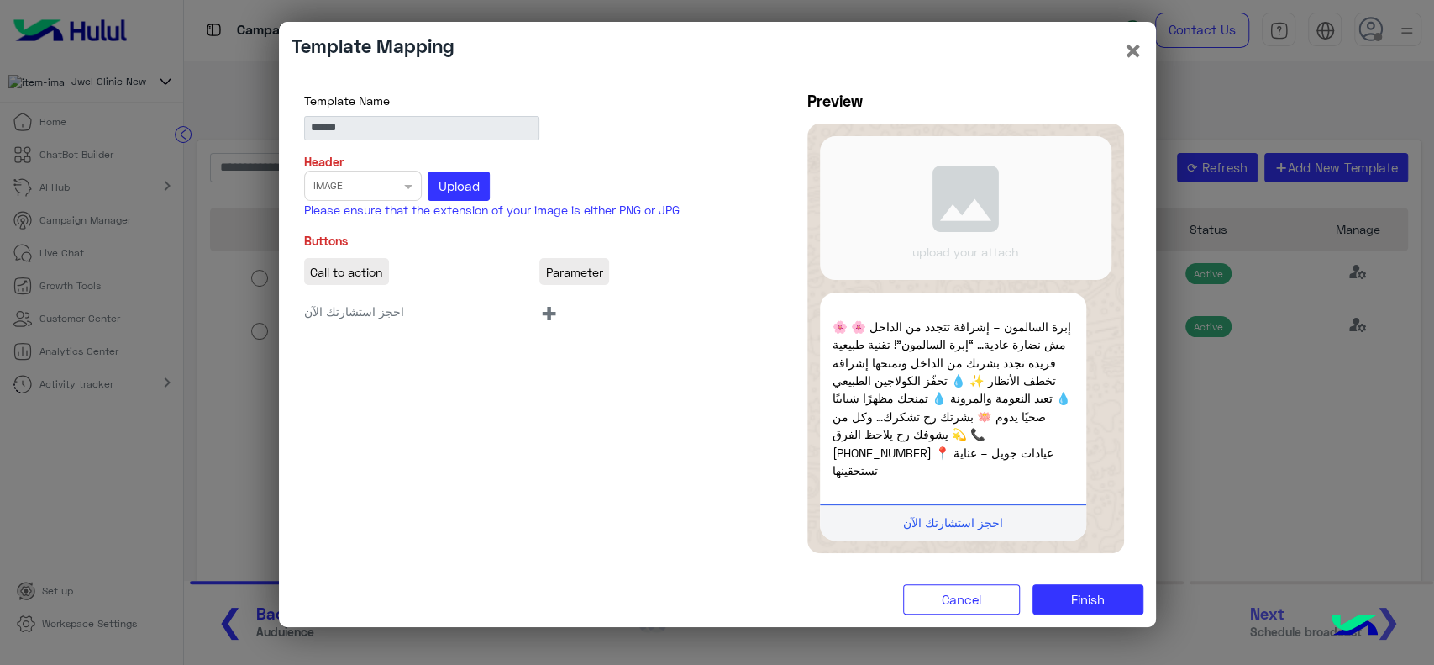
click at [548, 326] on span "+" at bounding box center [548, 312] width 19 height 38
click at [456, 422] on div "Template Name ****** Header Select file × IMAGE Upload Please ensure that the e…" at bounding box center [718, 325] width 852 height 467
click at [550, 326] on span "+" at bounding box center [548, 312] width 19 height 38
click at [587, 408] on button "Handover" at bounding box center [623, 393] width 165 height 34
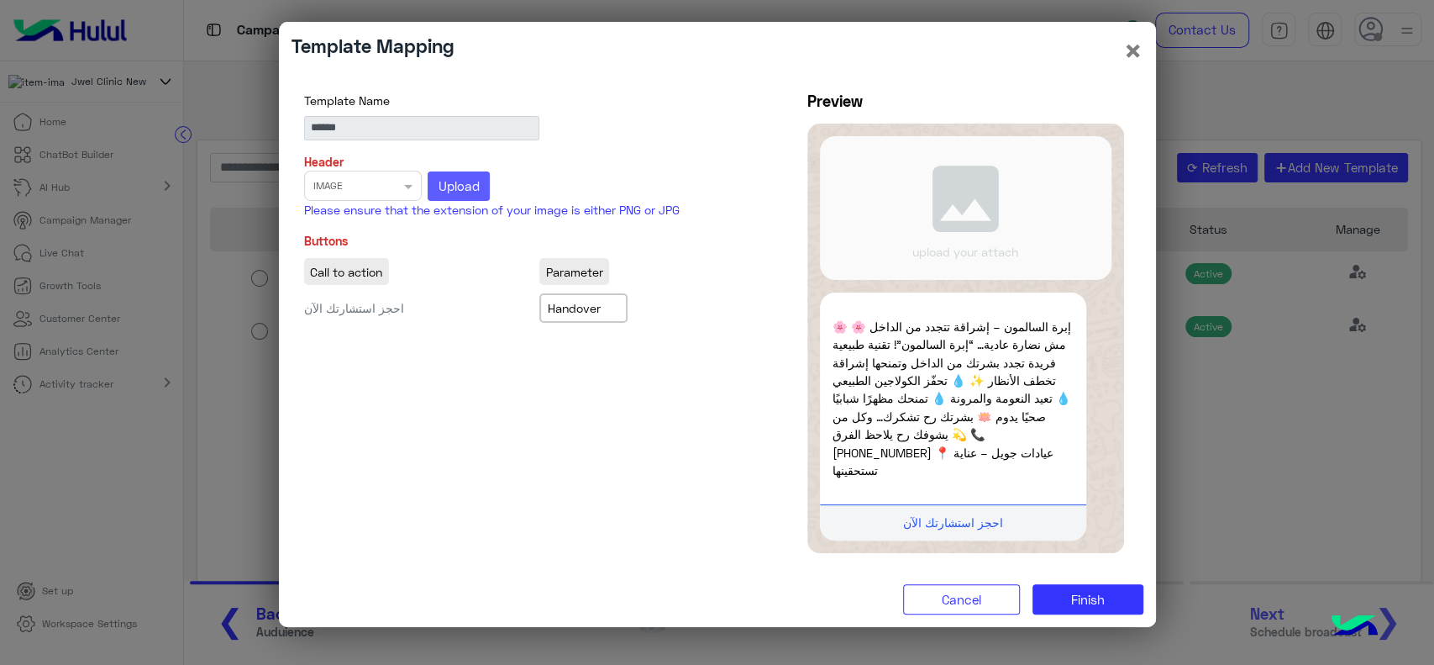
click at [450, 185] on button "Upload" at bounding box center [459, 186] width 62 height 30
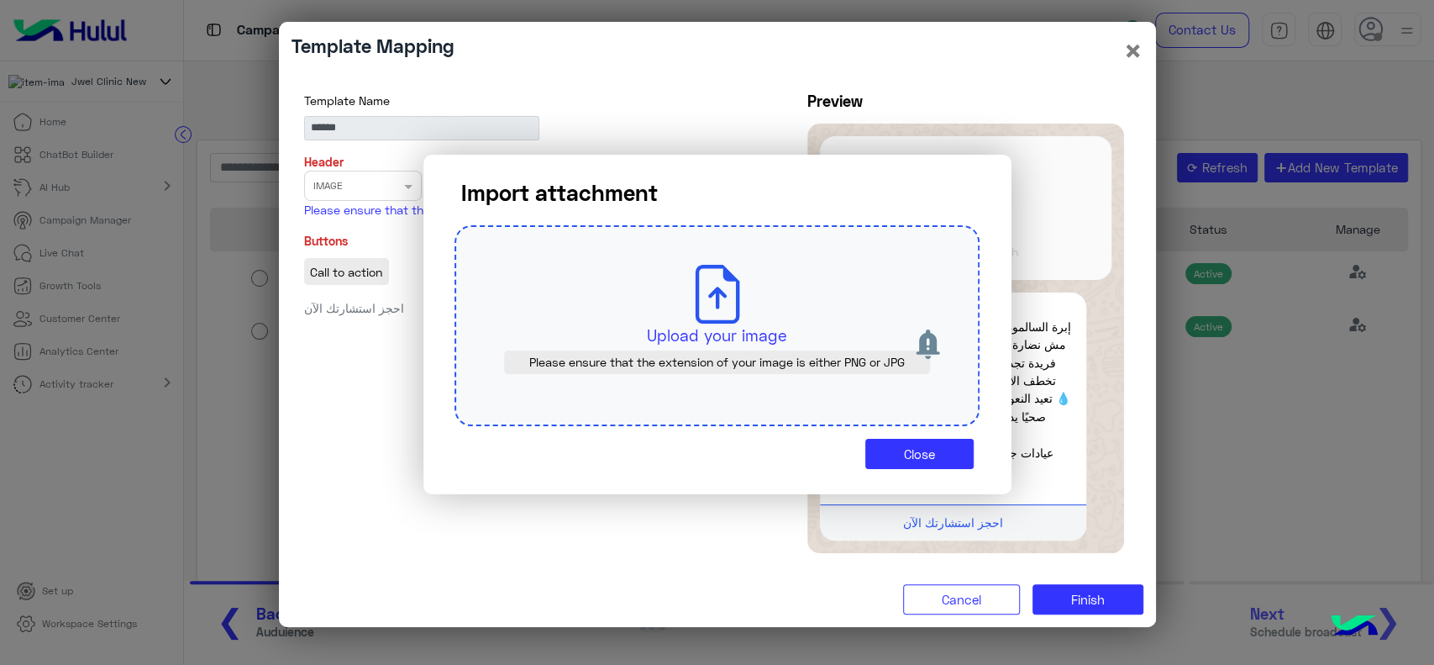
click at [612, 266] on div "Upload your image Please ensure that the extension of your image is either PNG …" at bounding box center [717, 326] width 525 height 202
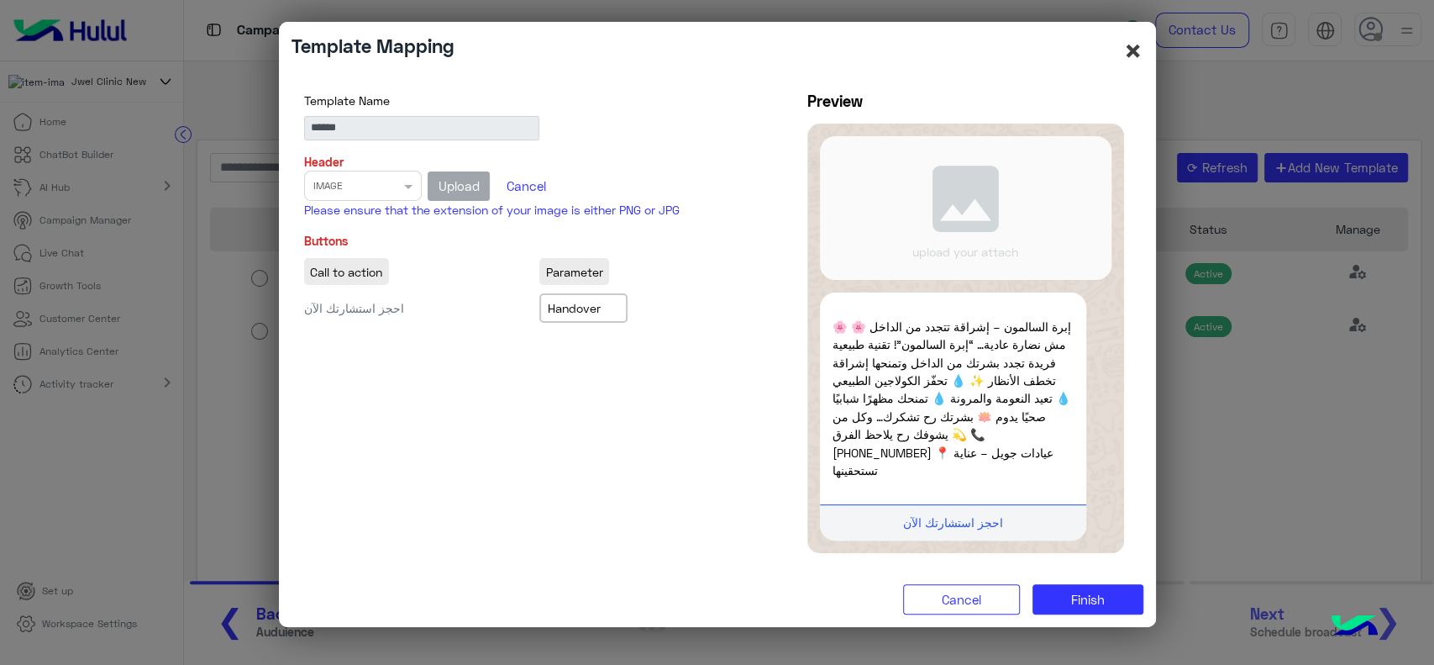
click at [1140, 66] on div "Template Mapping × Template Name ****** Header Select file × IMAGE Upload Cance…" at bounding box center [717, 324] width 877 height 605
click at [1140, 66] on button "×" at bounding box center [1133, 50] width 20 height 32
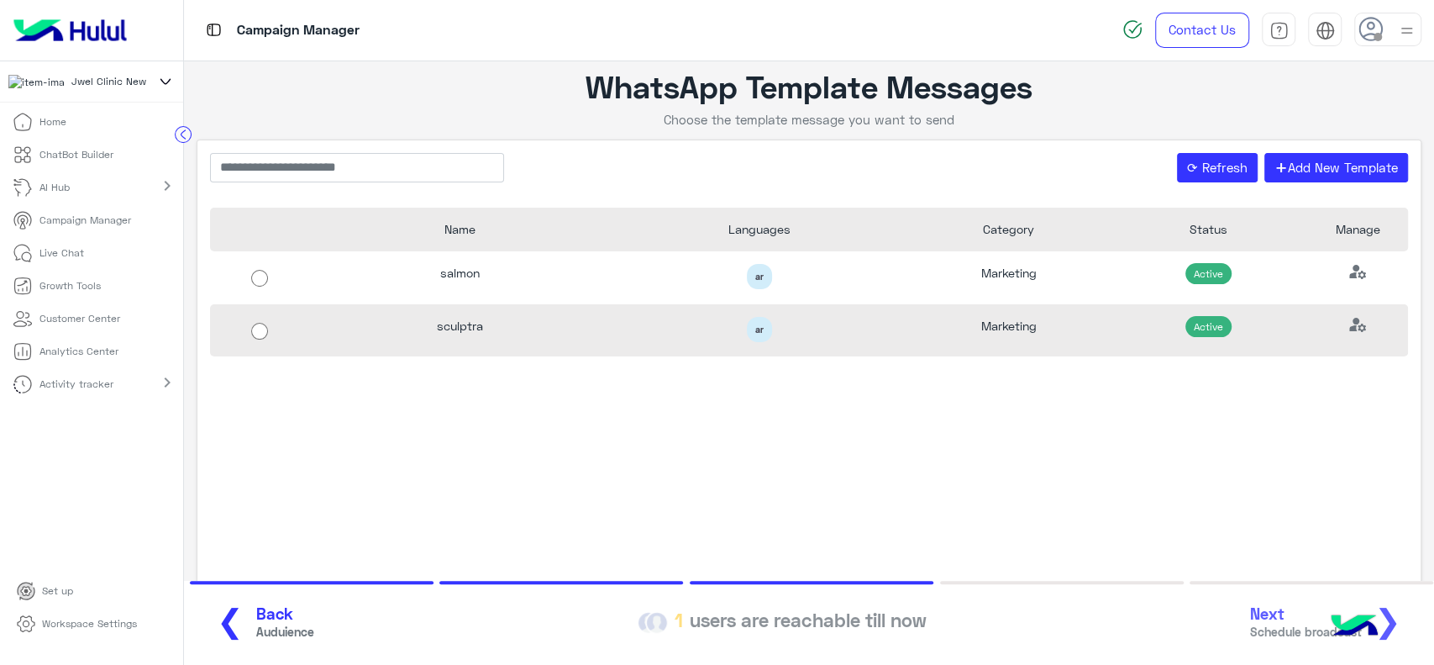
click at [676, 337] on div "ar" at bounding box center [759, 330] width 275 height 26
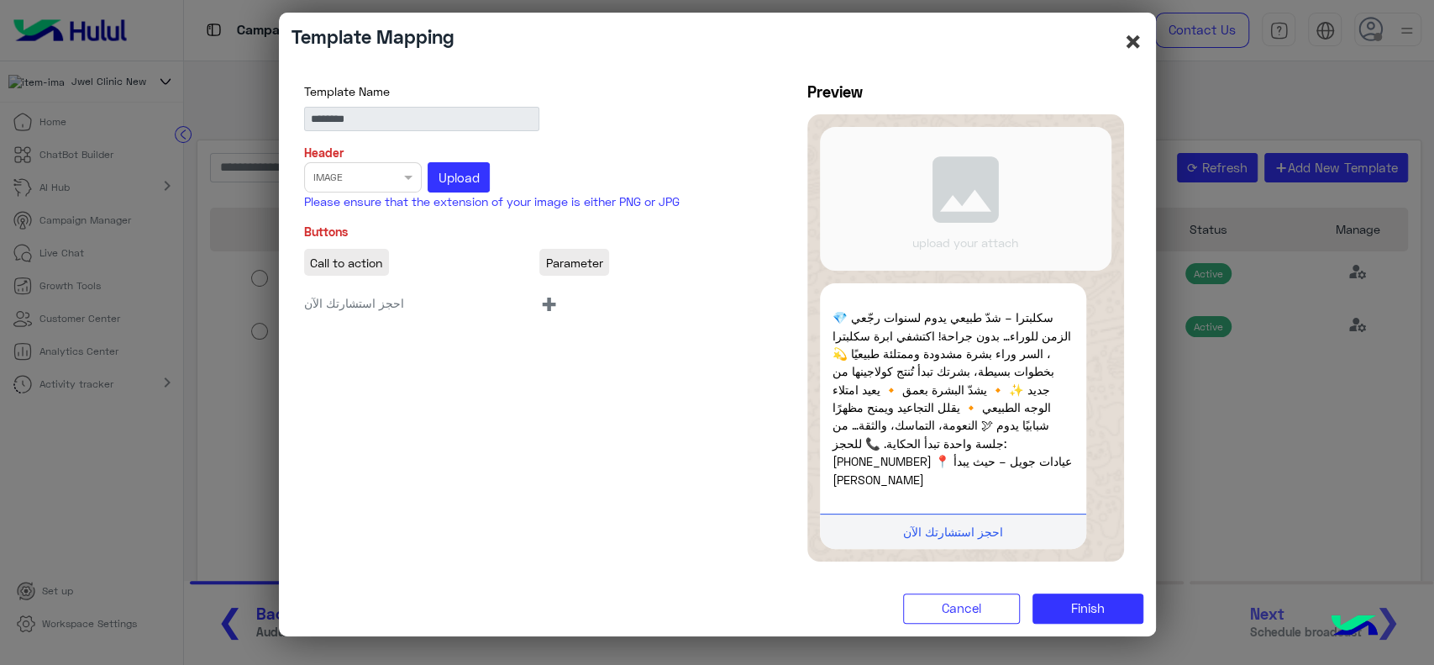
click at [1133, 52] on button "×" at bounding box center [1133, 41] width 20 height 32
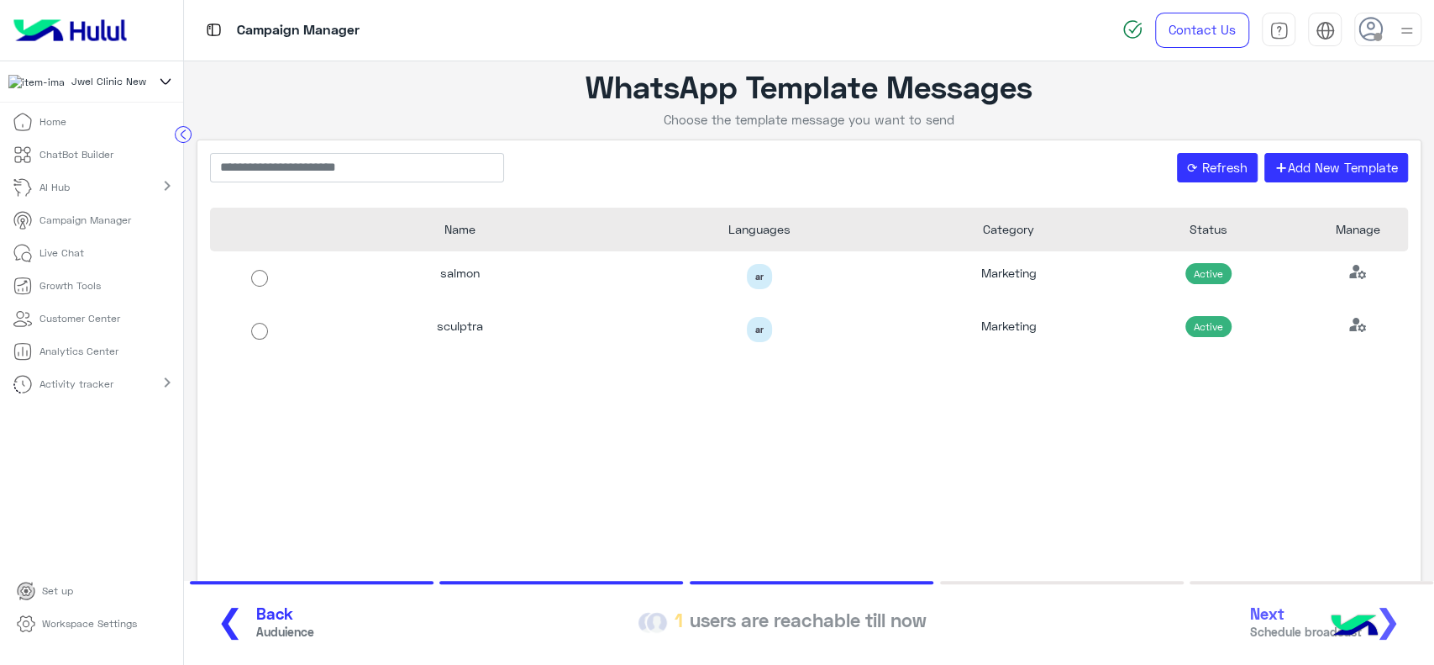
drag, startPoint x: 94, startPoint y: 265, endPoint x: 564, endPoint y: 146, distance: 484.4
click at [564, 146] on div "⟳ Refresh + Add New Template Name Languages Category Status Manage salmon ar Ma…" at bounding box center [809, 372] width 1225 height 466
click at [78, 158] on p "ChatBot Builder" at bounding box center [76, 154] width 74 height 15
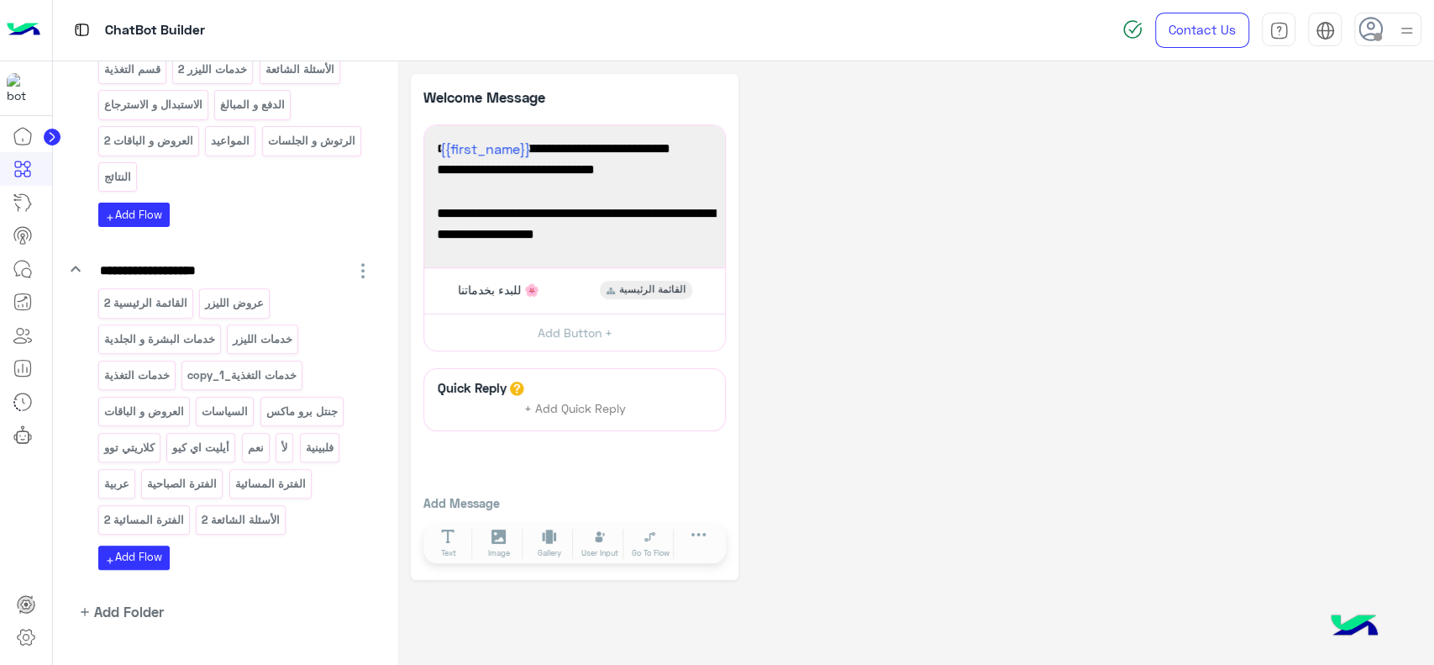
scroll to position [342, 0]
click at [202, 313] on div "القائمة الرئيسية 2 عروض الليزر خدمات البشرة و الجلدية خدمات الليزر خدمات التغذي…" at bounding box center [235, 412] width 275 height 252
click at [697, 533] on icon at bounding box center [699, 540] width 14 height 14
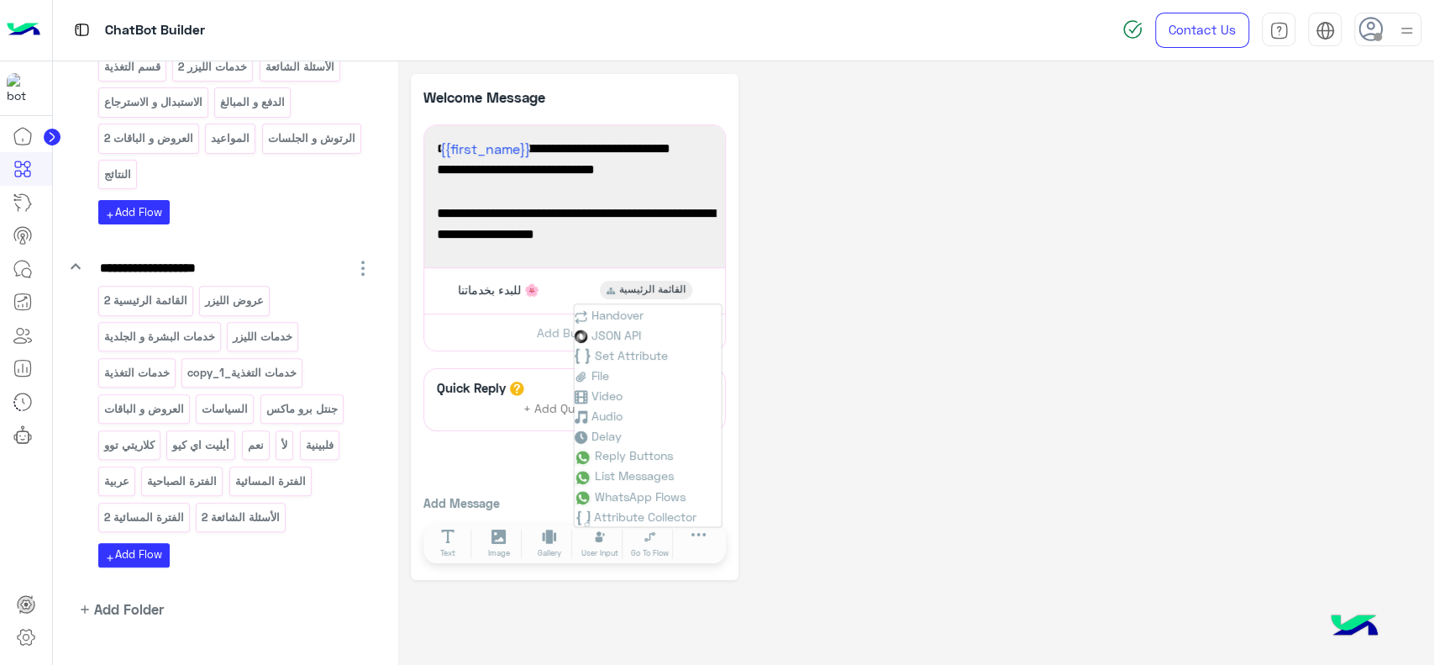
click at [832, 333] on div "**********" at bounding box center [916, 327] width 1011 height 507
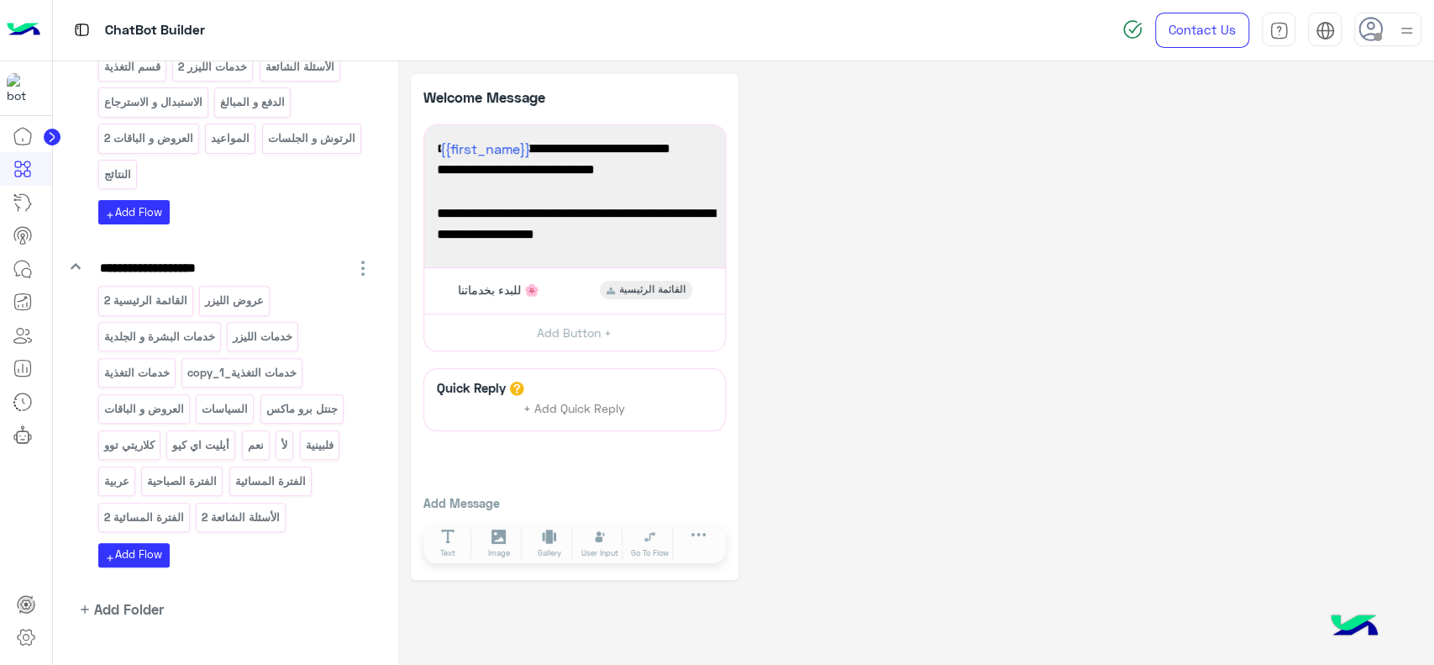
scroll to position [0, 0]
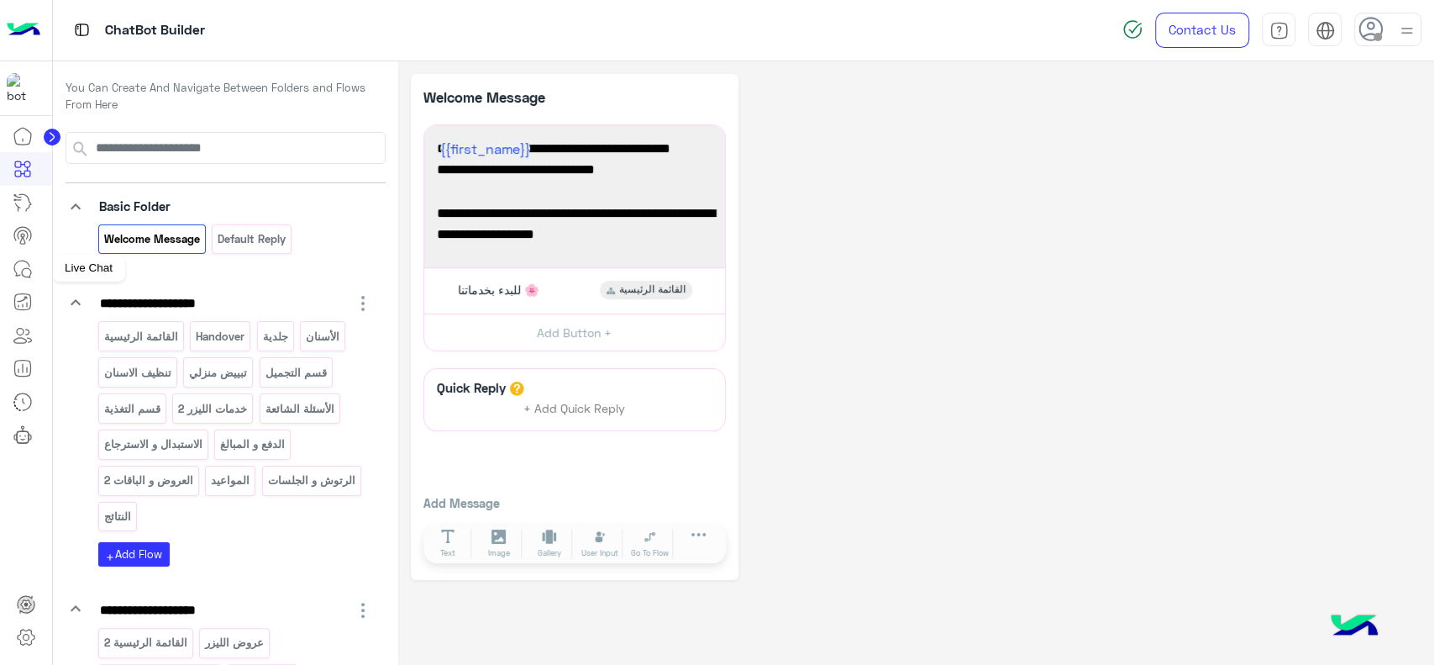
click at [27, 268] on icon at bounding box center [23, 269] width 20 height 20
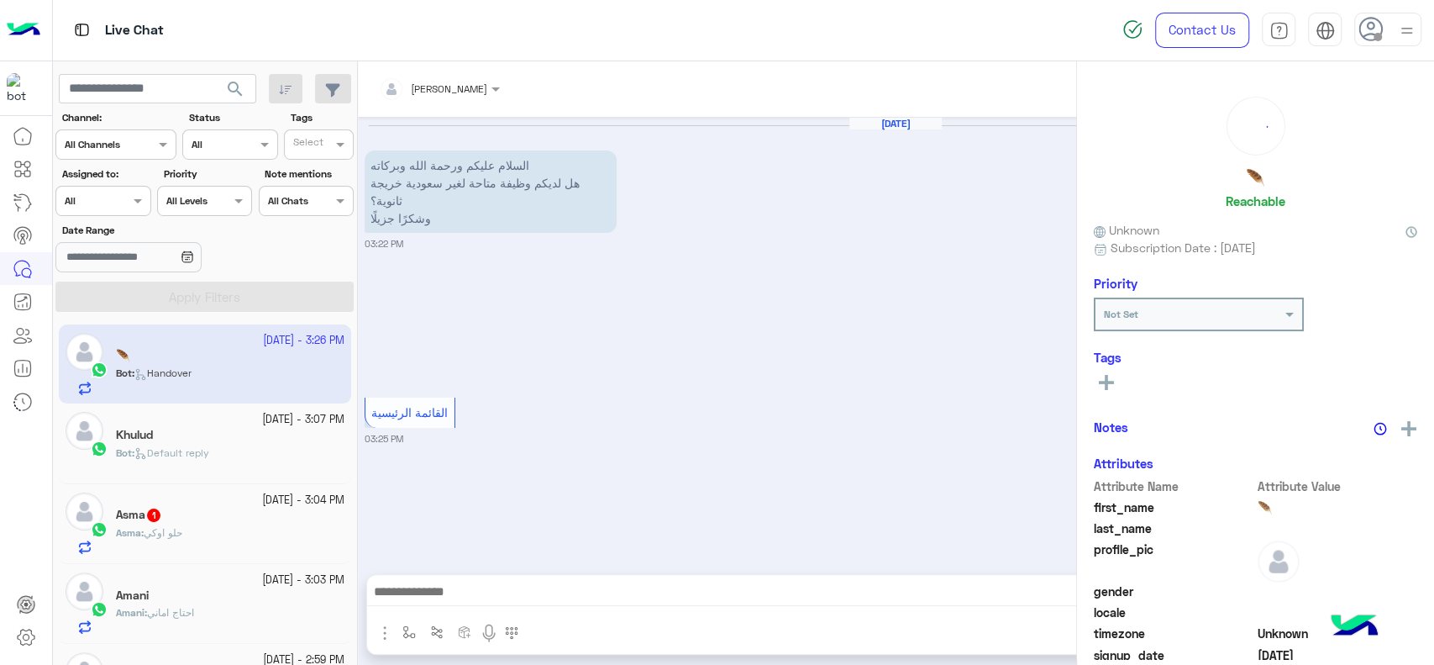
scroll to position [636, 0]
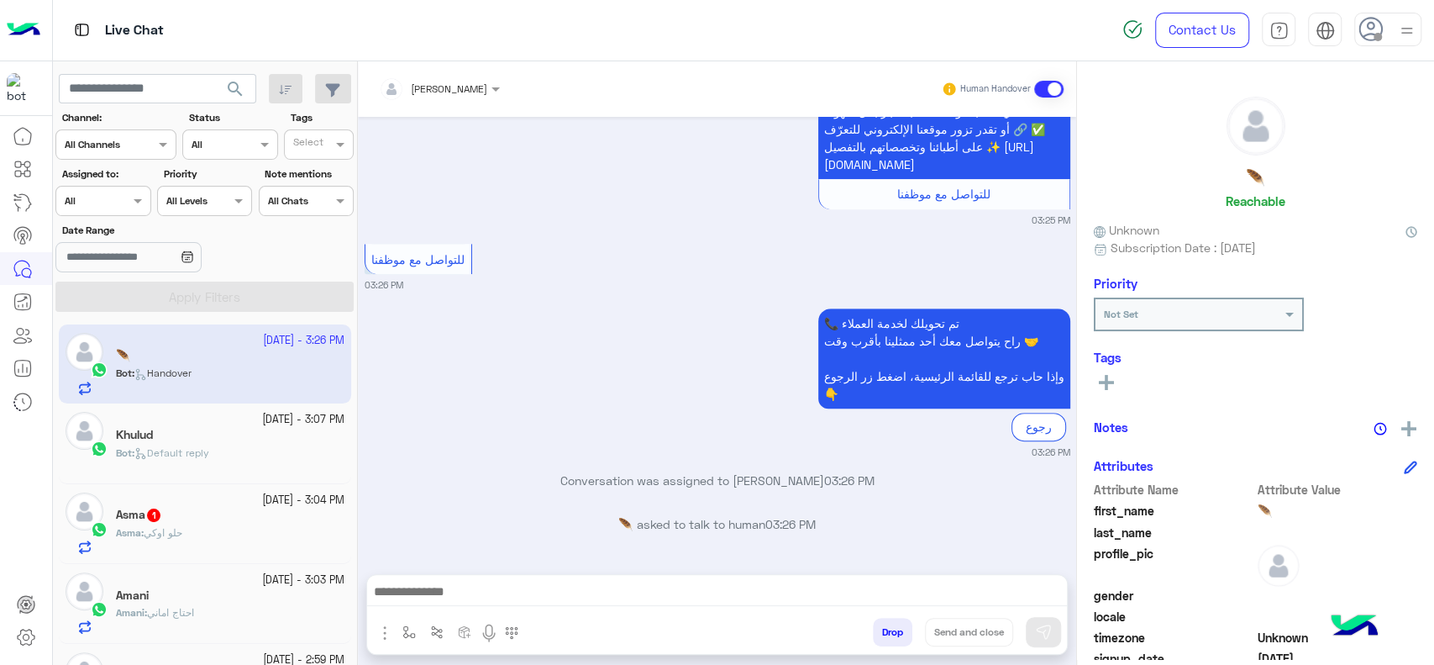
click at [136, 151] on div "Channel All Channels" at bounding box center [105, 144] width 98 height 15
click at [299, 265] on div "Date Range" at bounding box center [205, 249] width 305 height 53
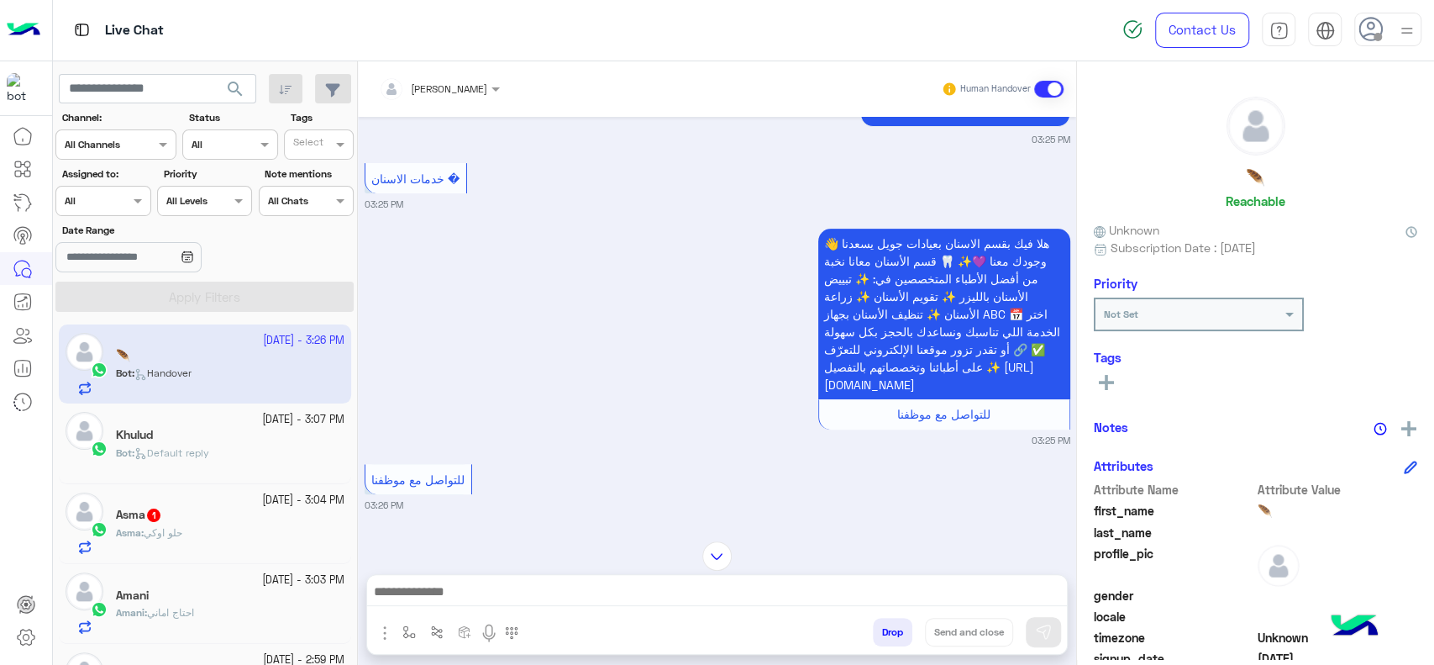
scroll to position [417, 0]
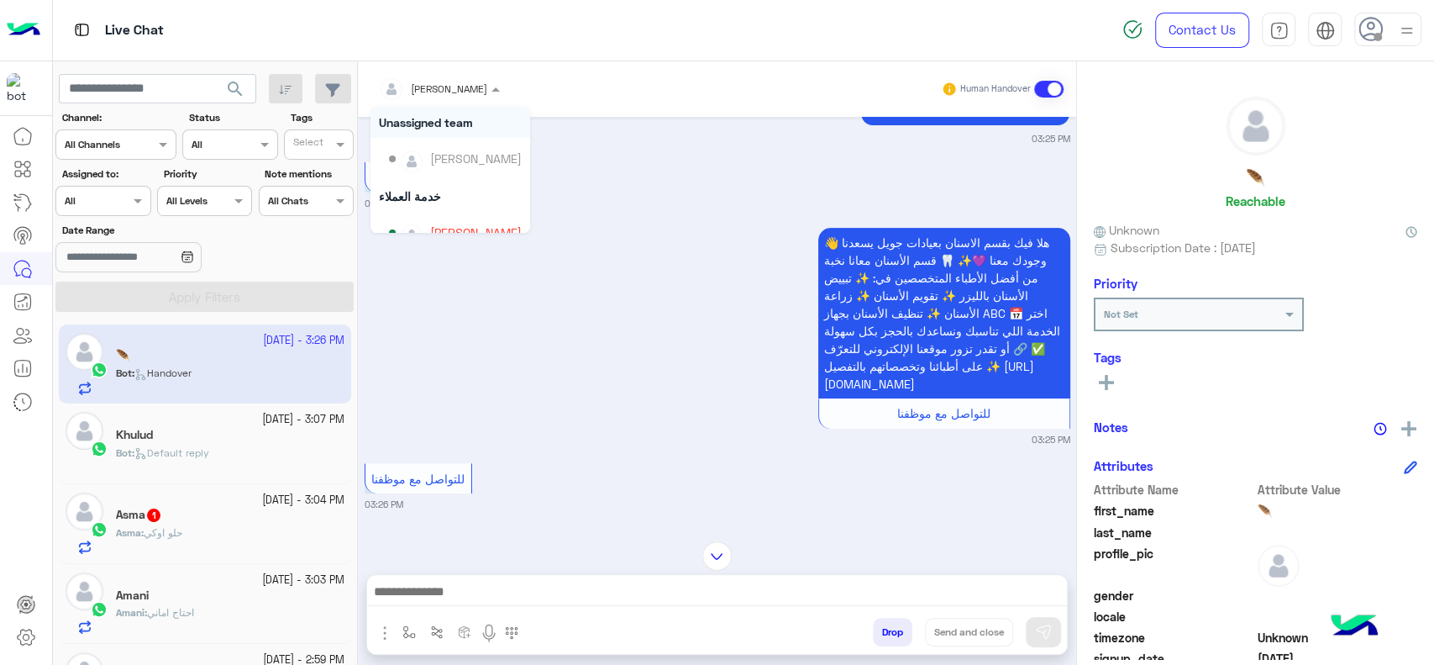
click at [457, 86] on div at bounding box center [440, 86] width 138 height 16
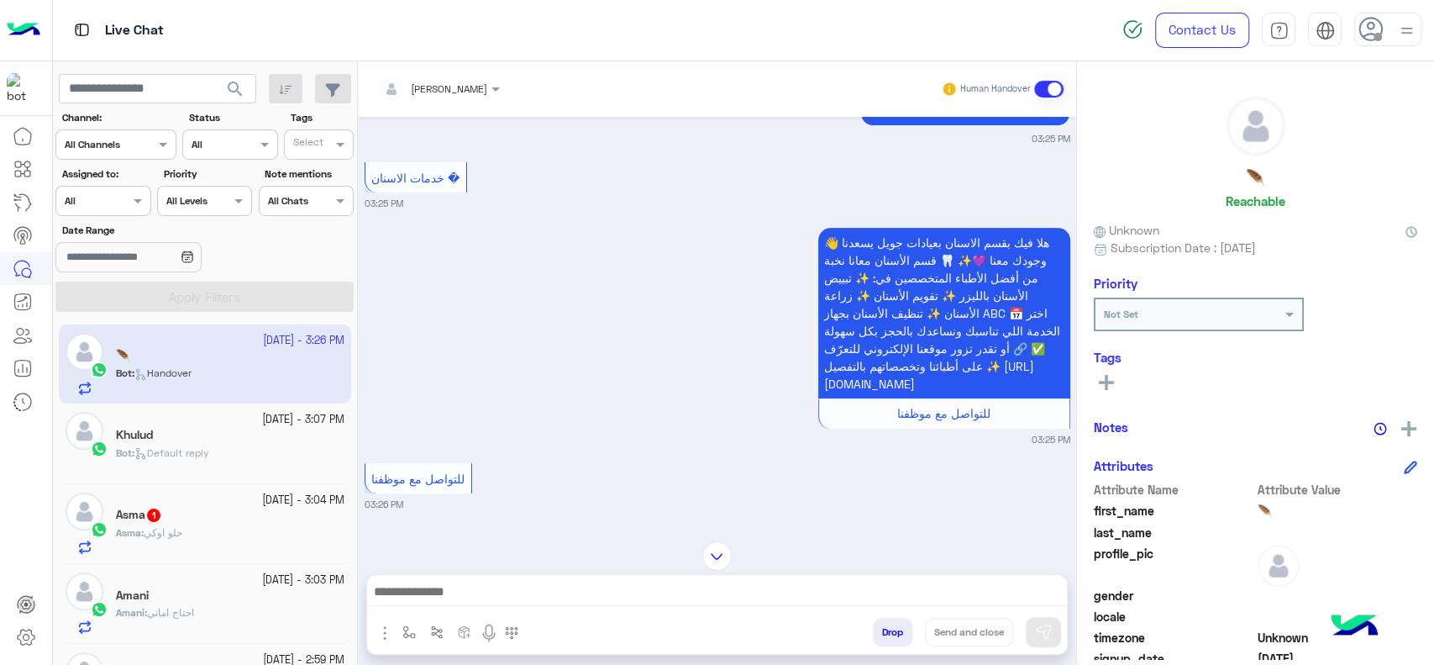
click at [429, 298] on div "👋 هلا فيك بقسم الاسنان بعيادات جويل يسعدنا وجودك معنا 💜✨ 🦷 قسم الأسنان معانا نخ…" at bounding box center [718, 335] width 706 height 223
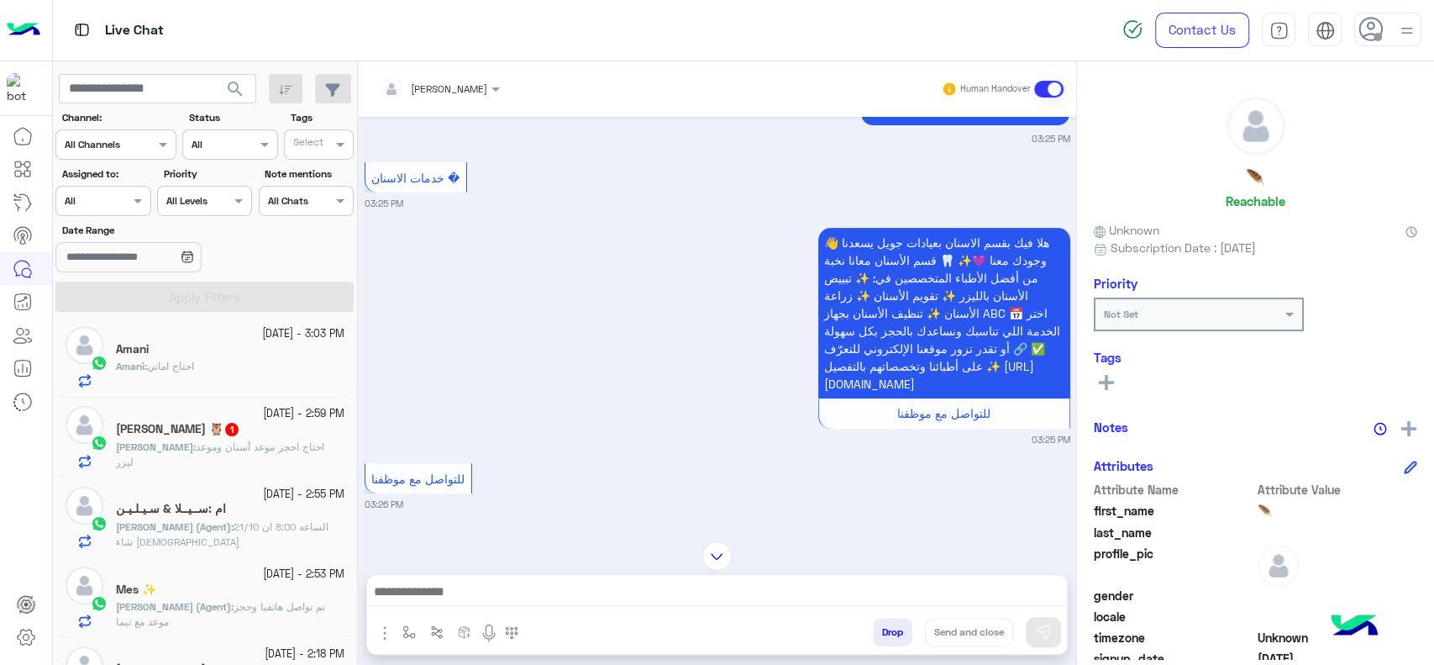
scroll to position [249, 0]
click at [261, 360] on div "Amani : احتاج اماني" at bounding box center [230, 370] width 229 height 29
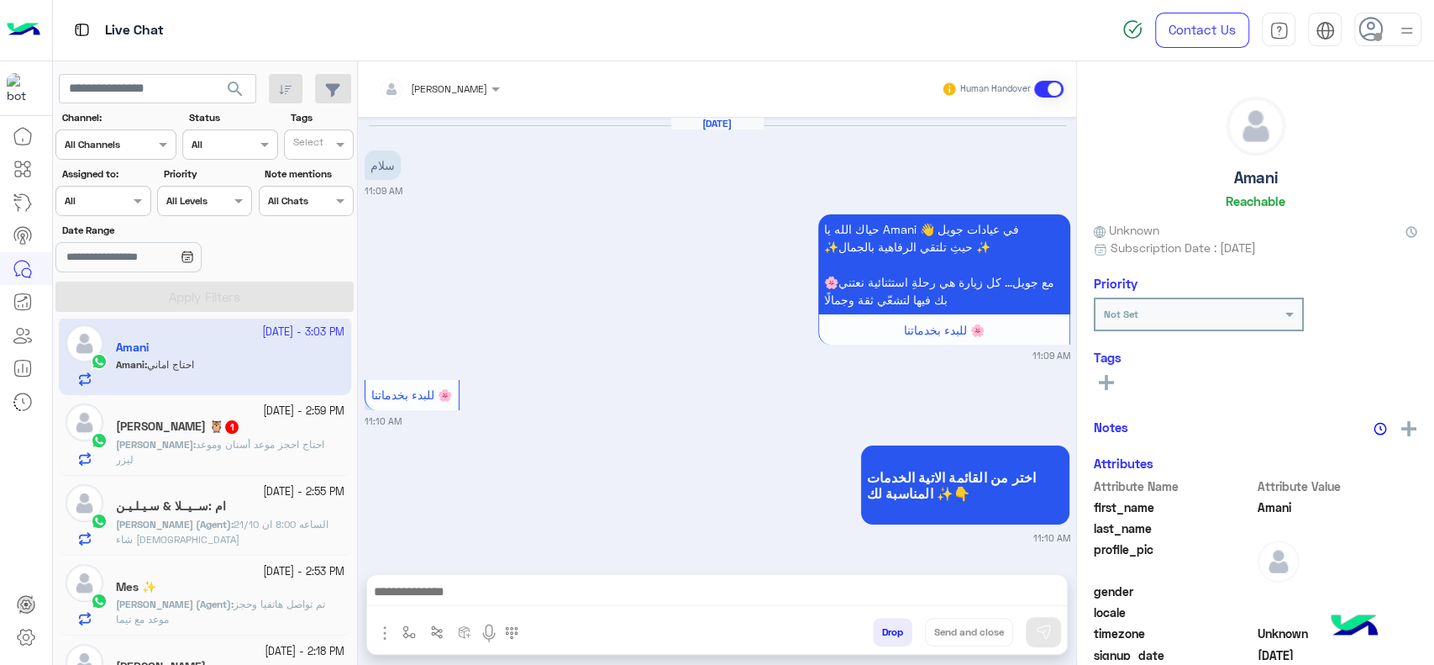
scroll to position [1385, 0]
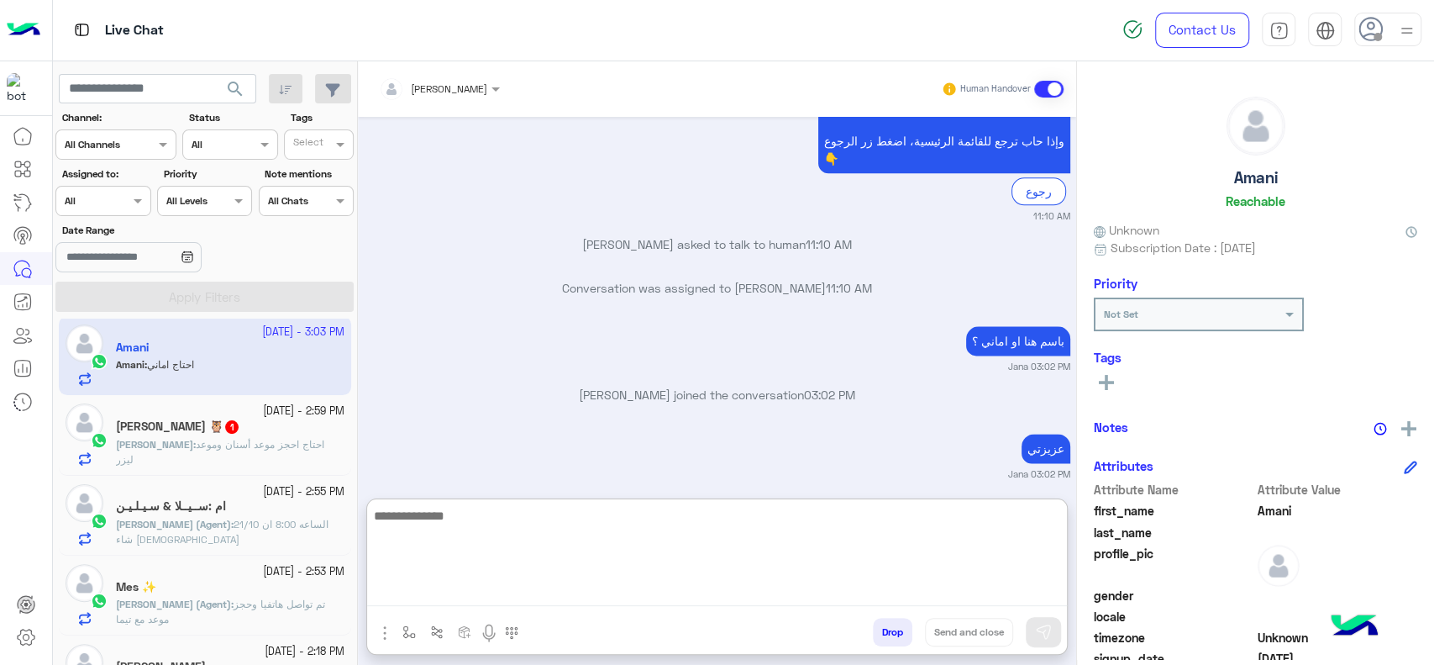
click at [533, 595] on textarea at bounding box center [717, 555] width 700 height 101
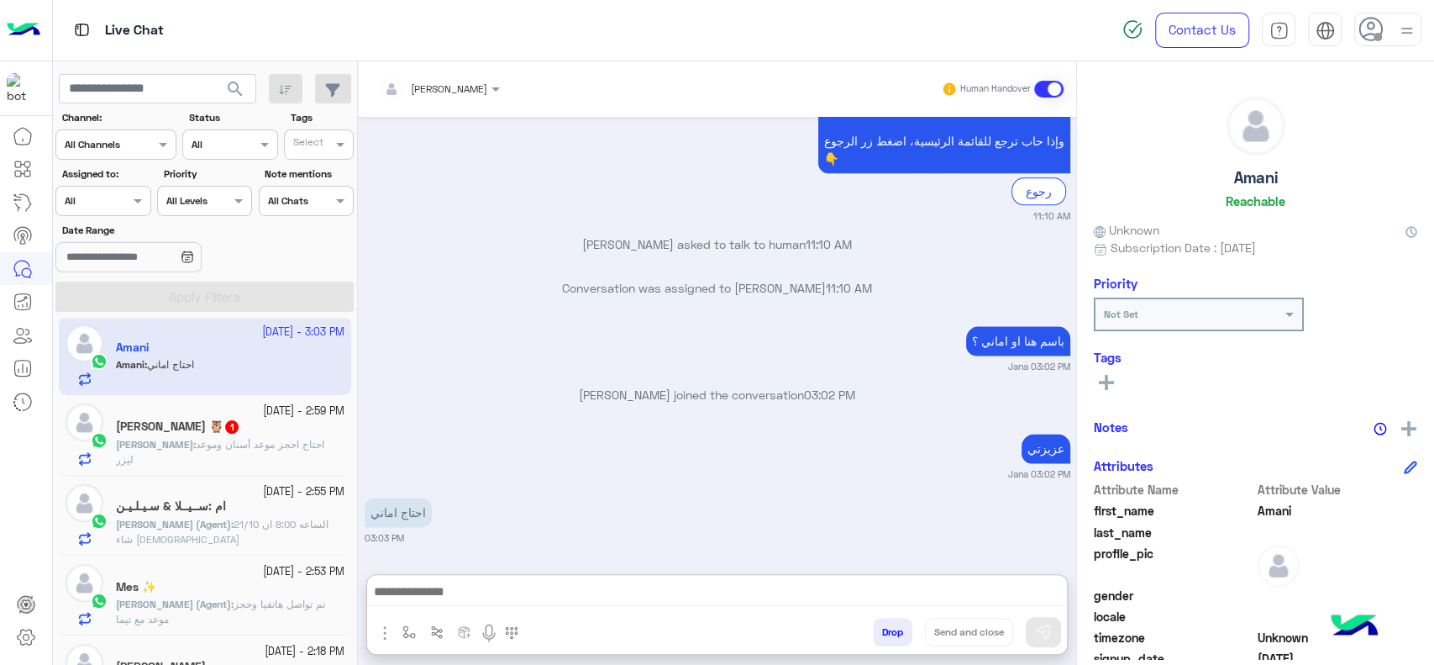
click at [391, 631] on img "button" at bounding box center [385, 633] width 20 height 20
drag, startPoint x: 560, startPoint y: 524, endPoint x: 607, endPoint y: 494, distance: 55.9
click at [607, 494] on div "احتاج اماني 03:03 PM" at bounding box center [718, 518] width 706 height 51
click at [1103, 375] on icon at bounding box center [1106, 382] width 15 height 15
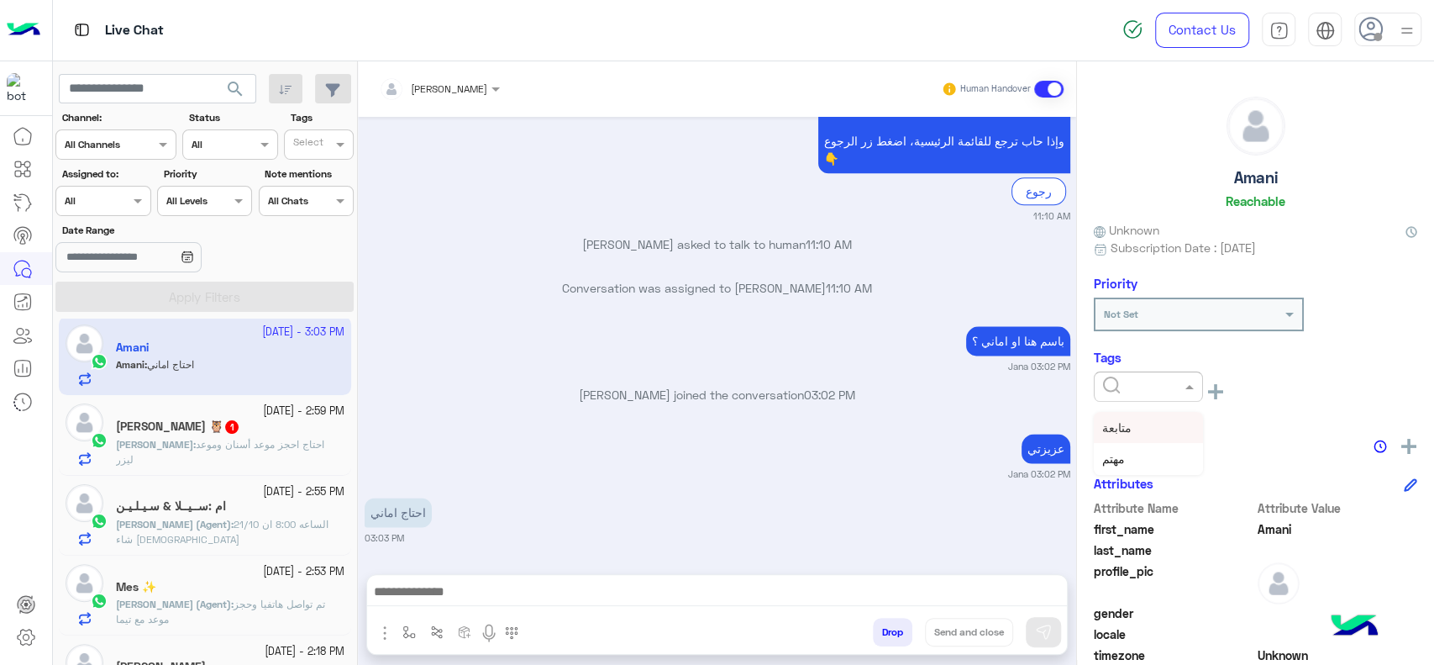
click at [1136, 377] on input "text" at bounding box center [1128, 384] width 51 height 15
click at [306, 158] on div "Select" at bounding box center [319, 144] width 70 height 30
click at [448, 259] on div "Amani asked to talk to human 11:10 AM" at bounding box center [718, 250] width 706 height 30
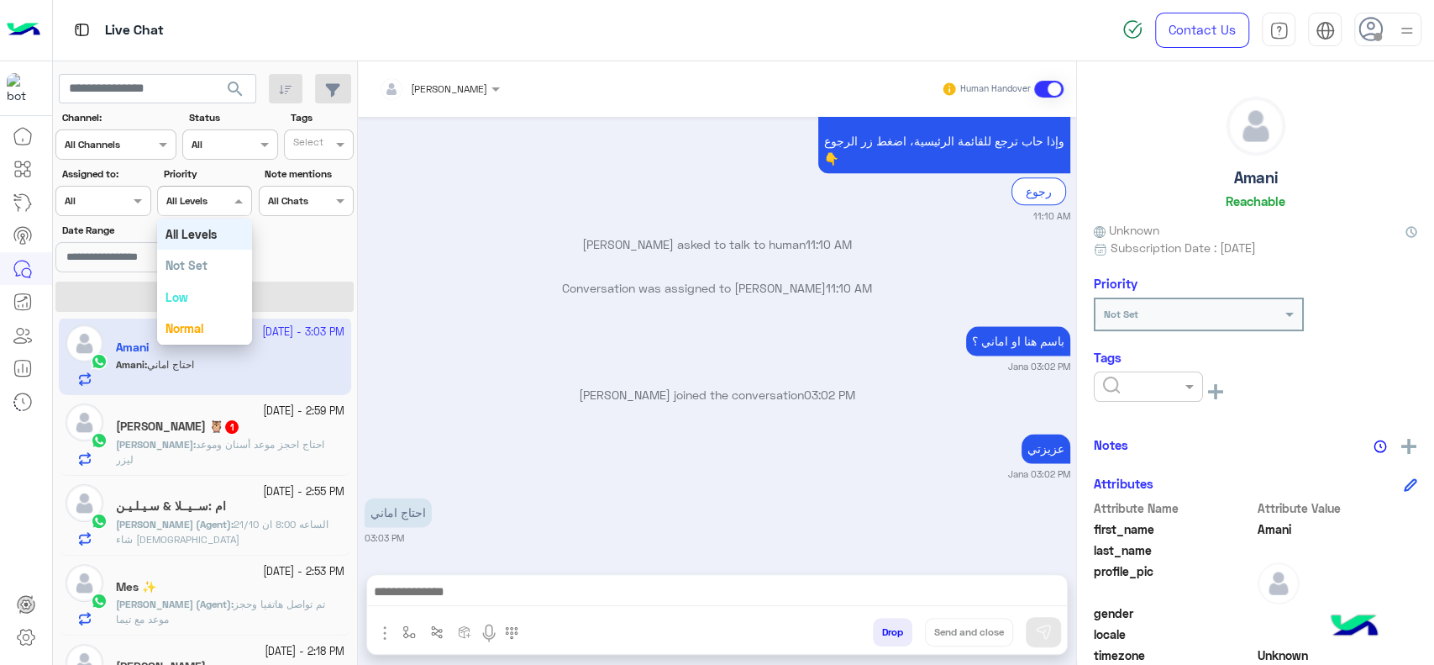
click at [214, 210] on div "All Levels All Levels" at bounding box center [204, 201] width 95 height 30
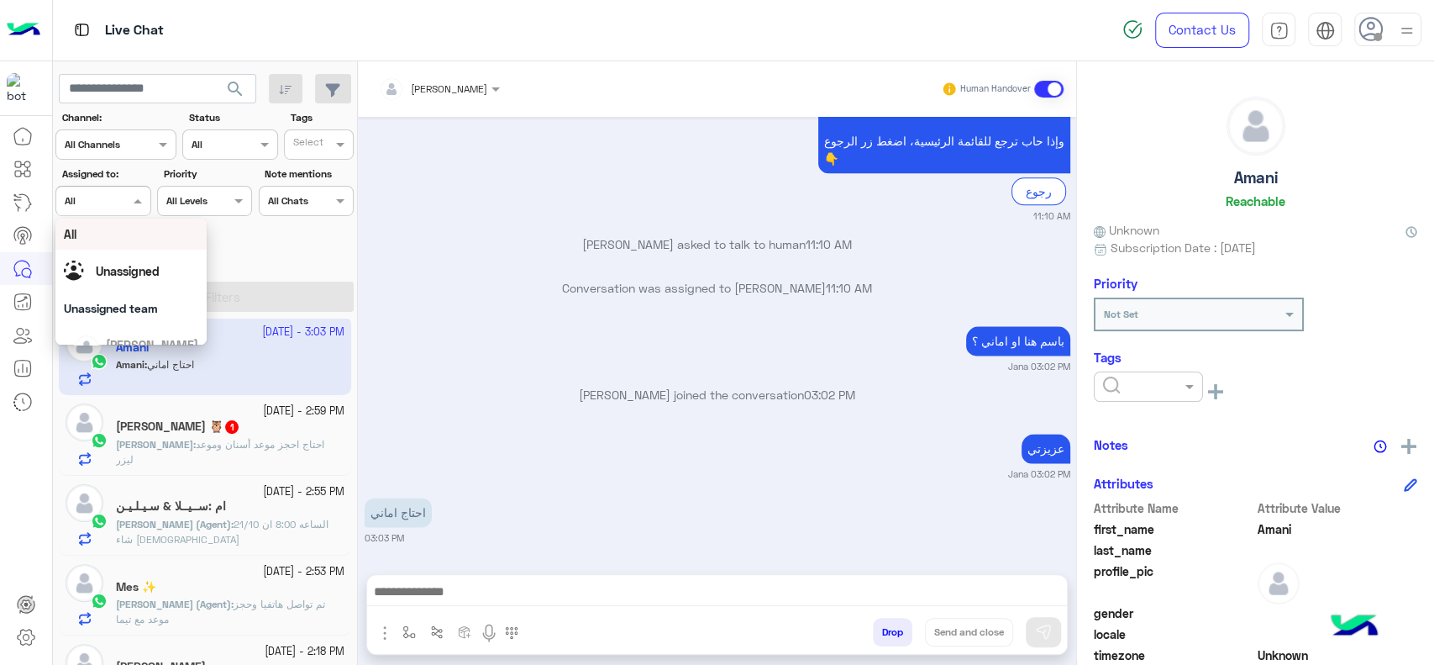
click at [105, 210] on div "Assigned on All" at bounding box center [102, 201] width 95 height 30
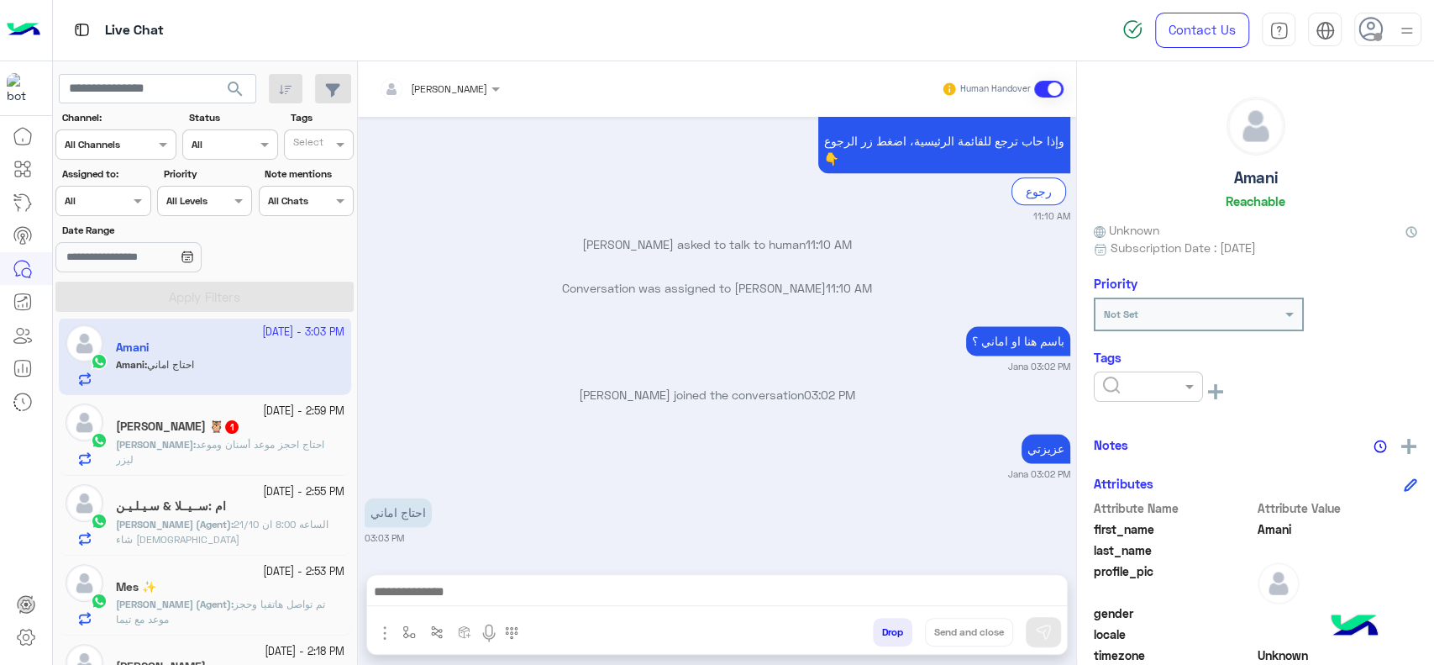
click at [426, 248] on p "Amani asked to talk to human 11:10 AM" at bounding box center [718, 244] width 706 height 18
click at [1407, 446] on img at bounding box center [1409, 446] width 15 height 15
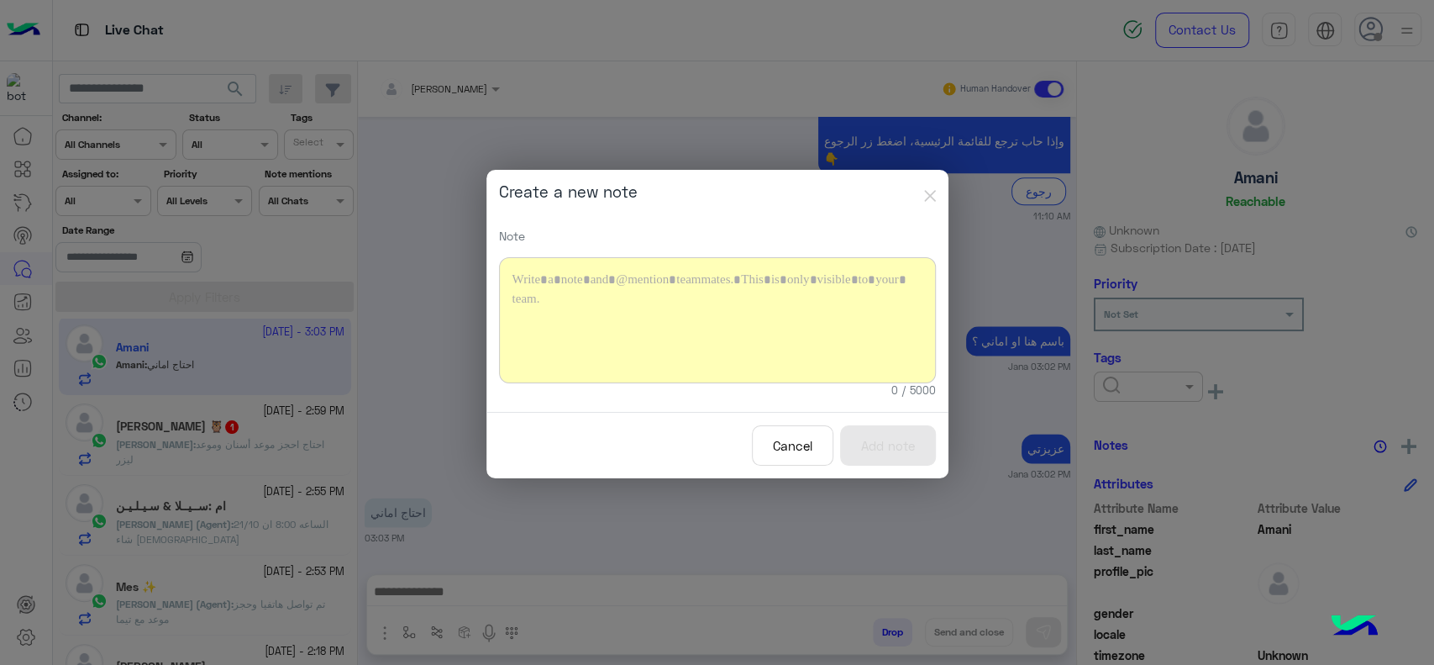
click at [776, 312] on div at bounding box center [717, 320] width 437 height 126
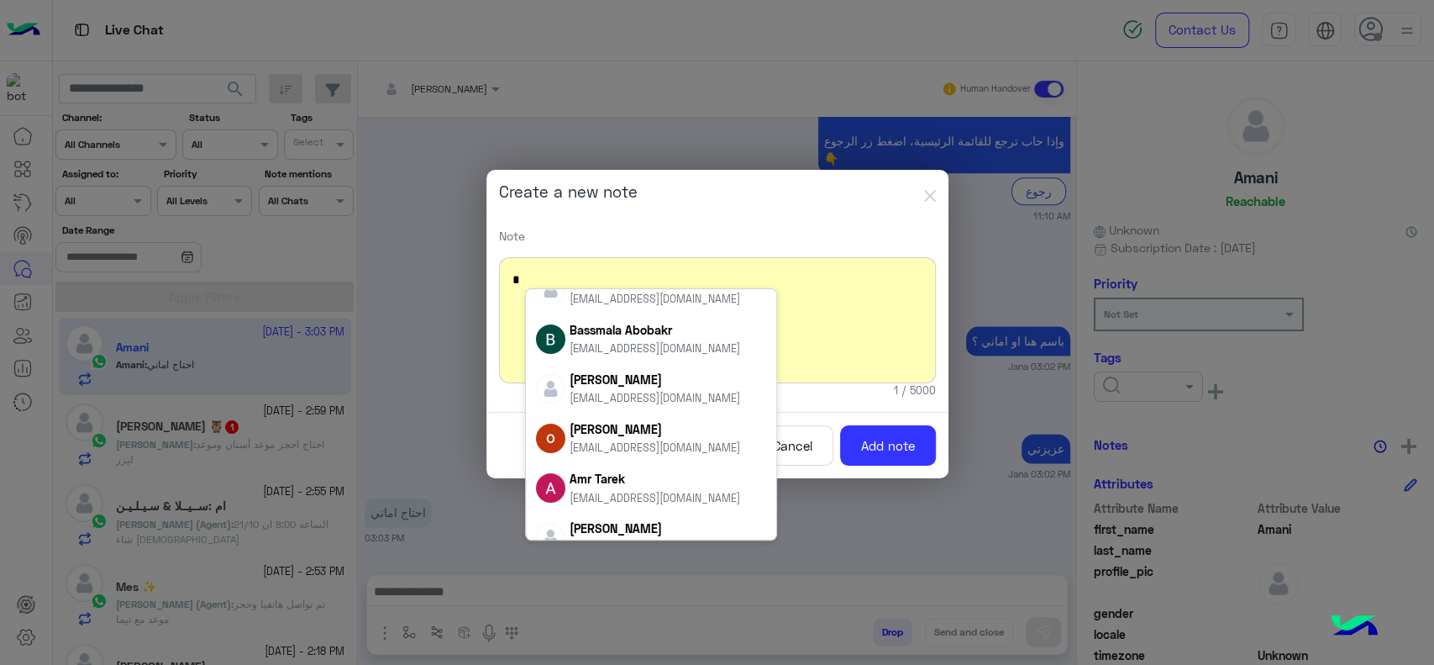
scroll to position [0, 0]
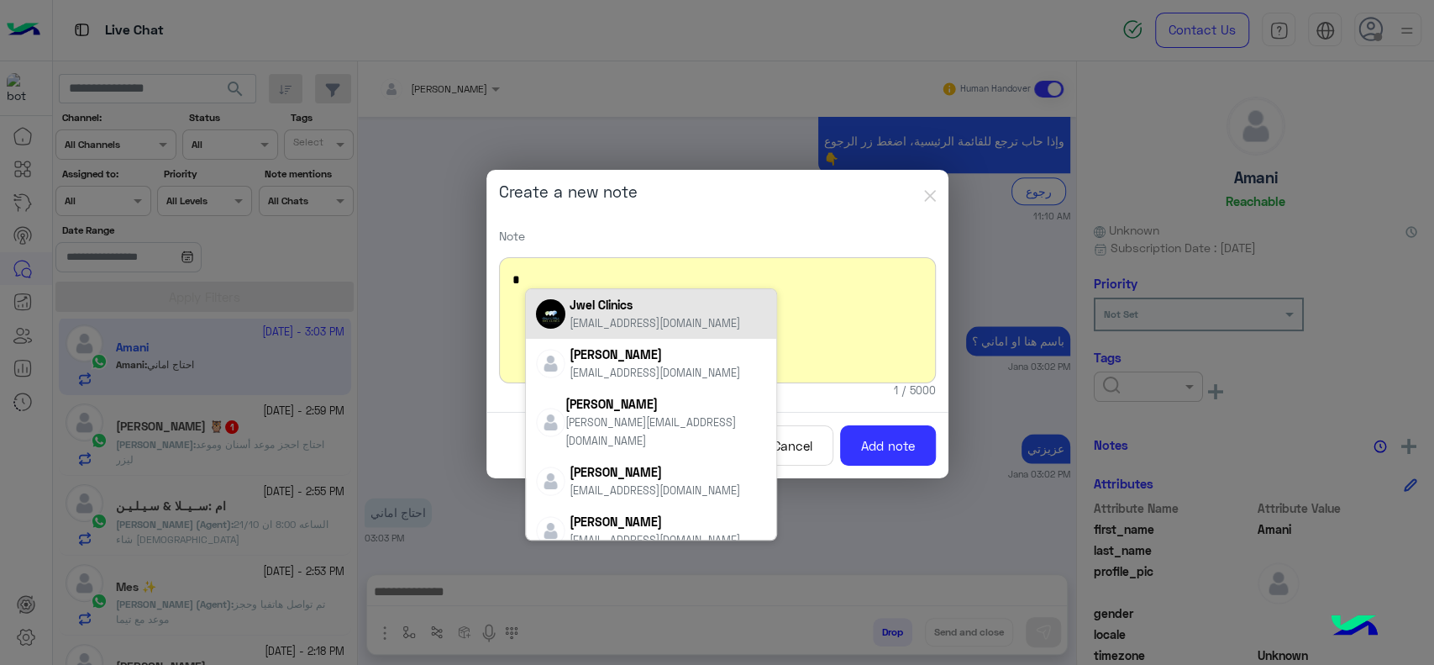
click at [807, 445] on button "Cancel" at bounding box center [793, 445] width 82 height 41
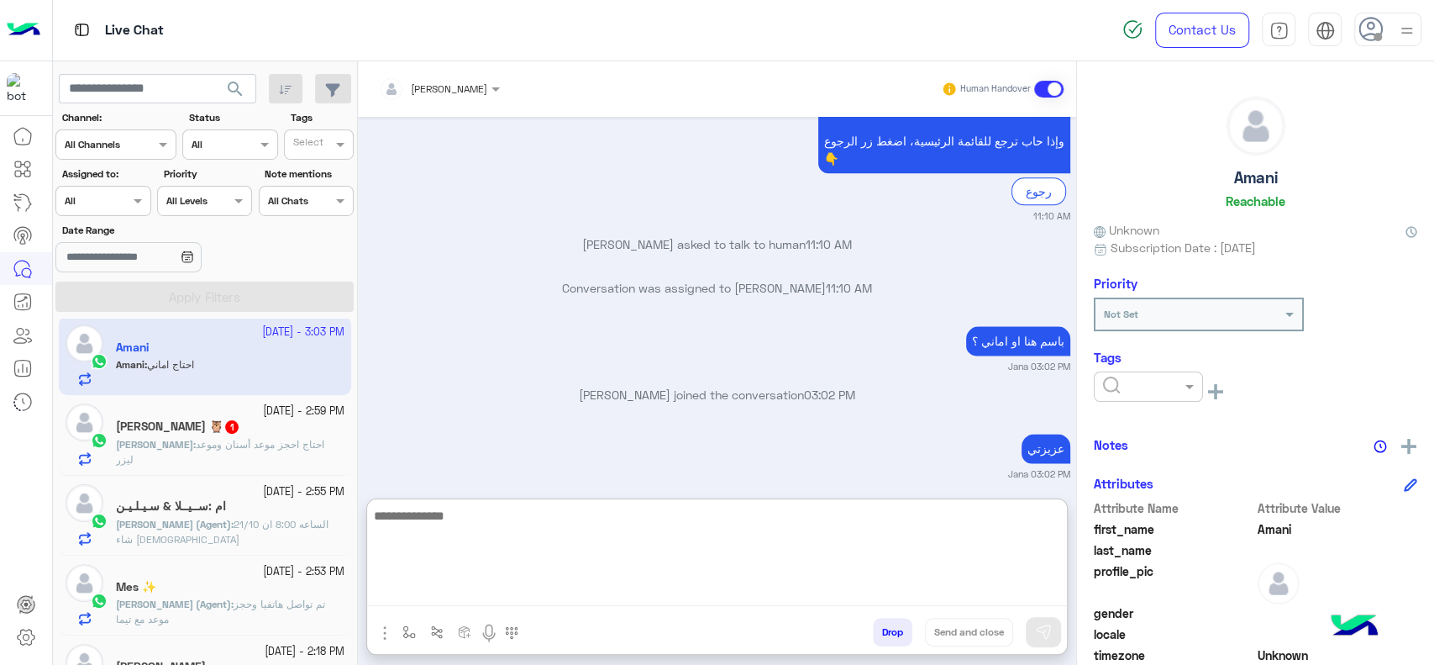
click at [930, 598] on textarea at bounding box center [717, 555] width 700 height 101
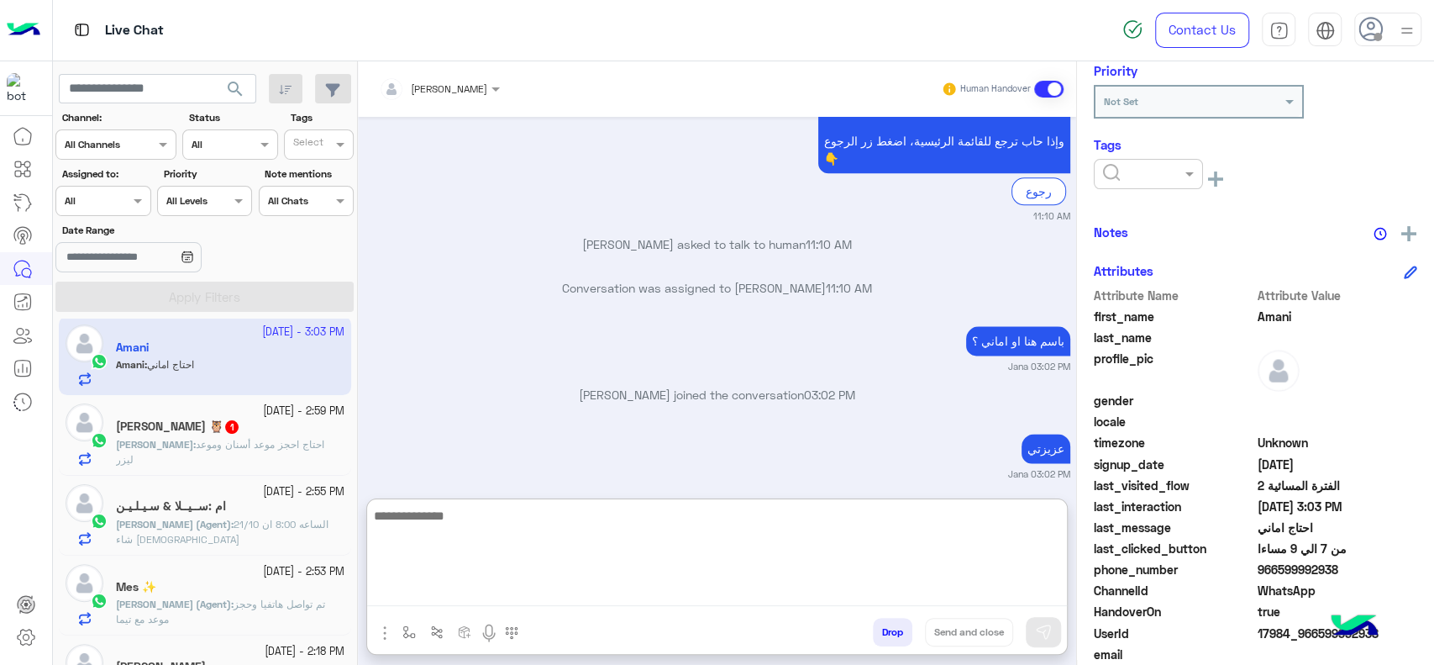
scroll to position [278, 0]
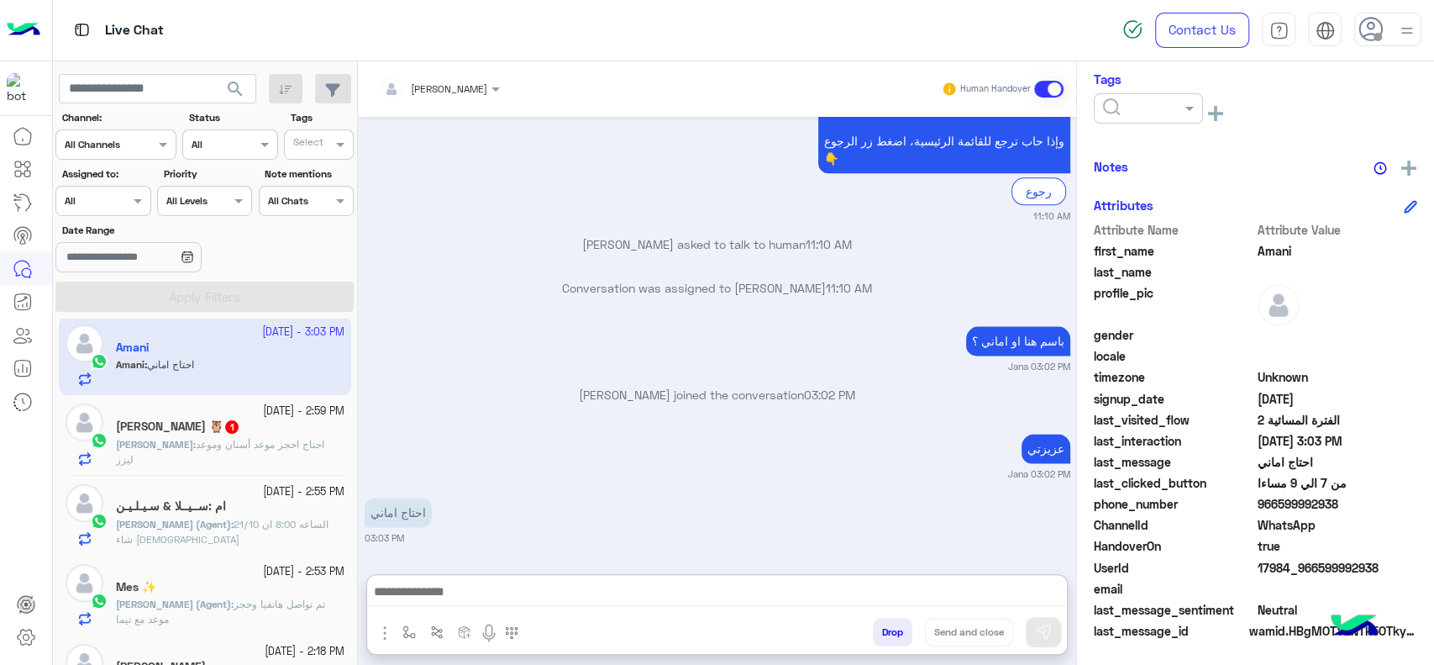
click at [894, 405] on div "Jana joined the conversation 03:02 PM" at bounding box center [718, 401] width 706 height 30
click at [414, 622] on button "button" at bounding box center [410, 632] width 28 height 28
click at [431, 599] on input "text" at bounding box center [438, 592] width 66 height 15
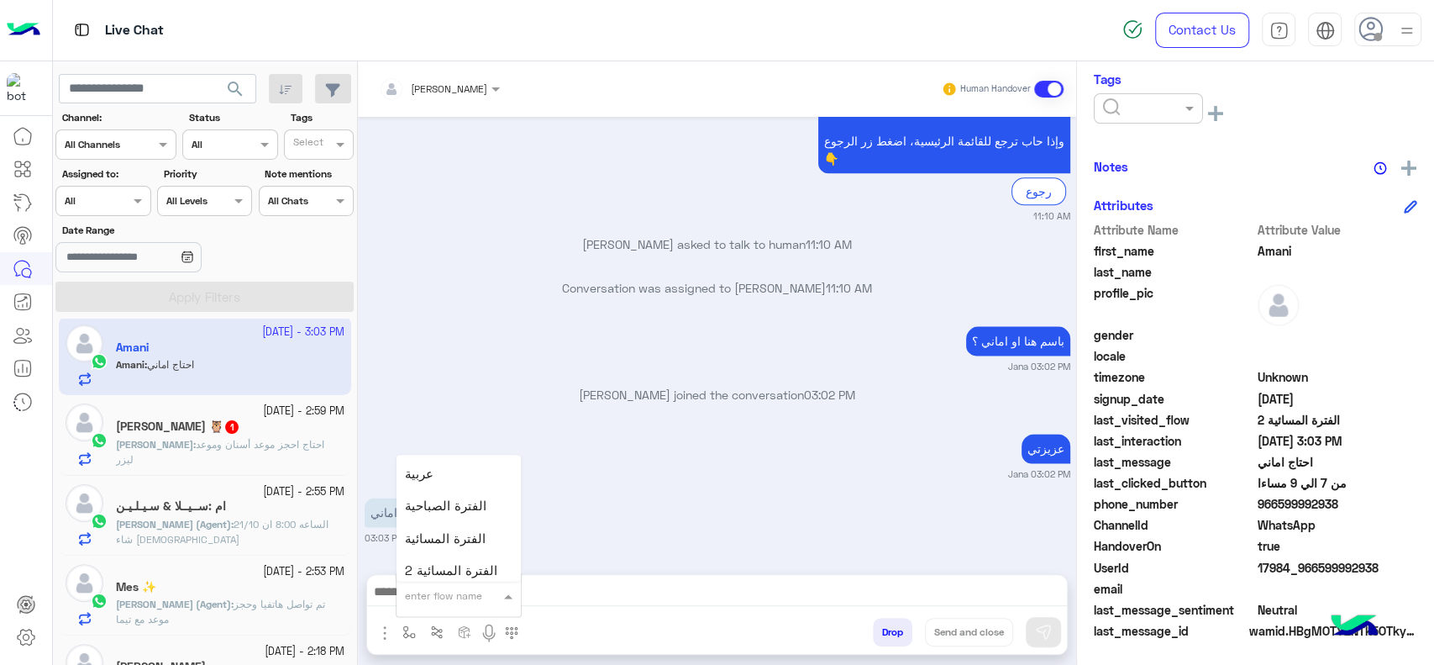
scroll to position [1070, 0]
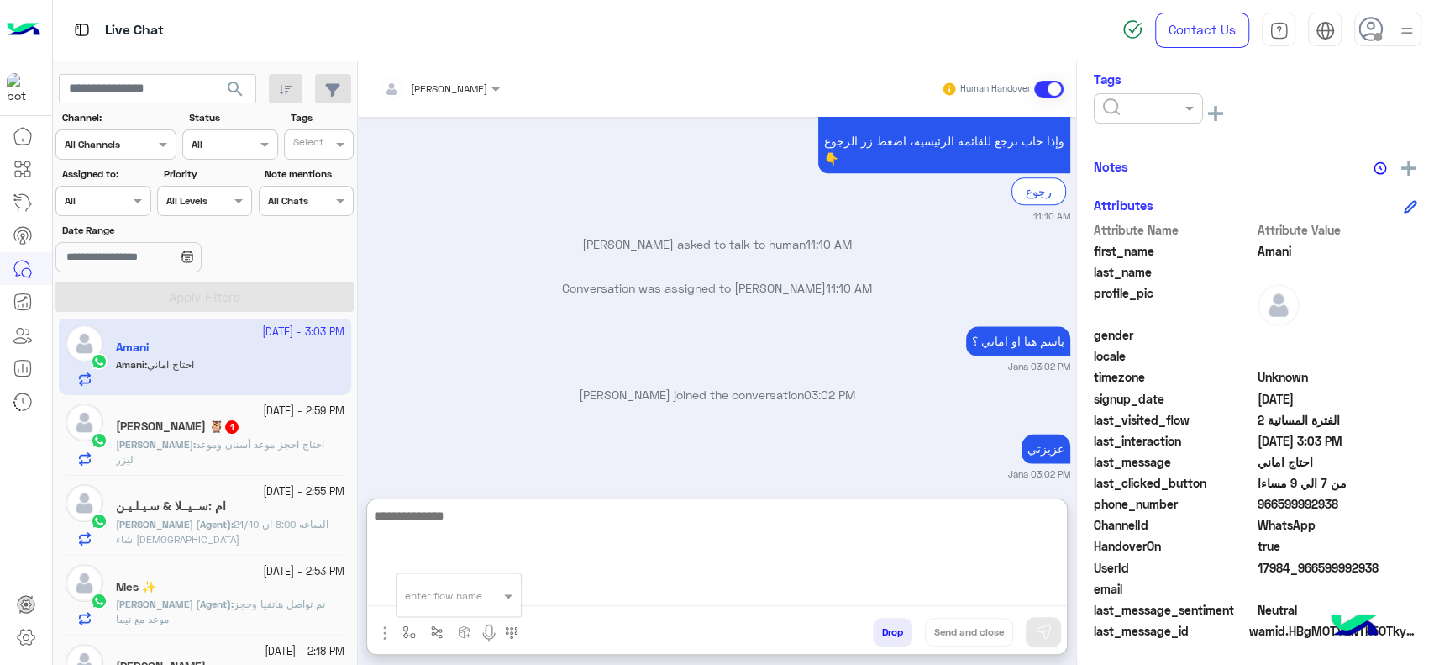
click at [583, 587] on textarea at bounding box center [717, 555] width 700 height 101
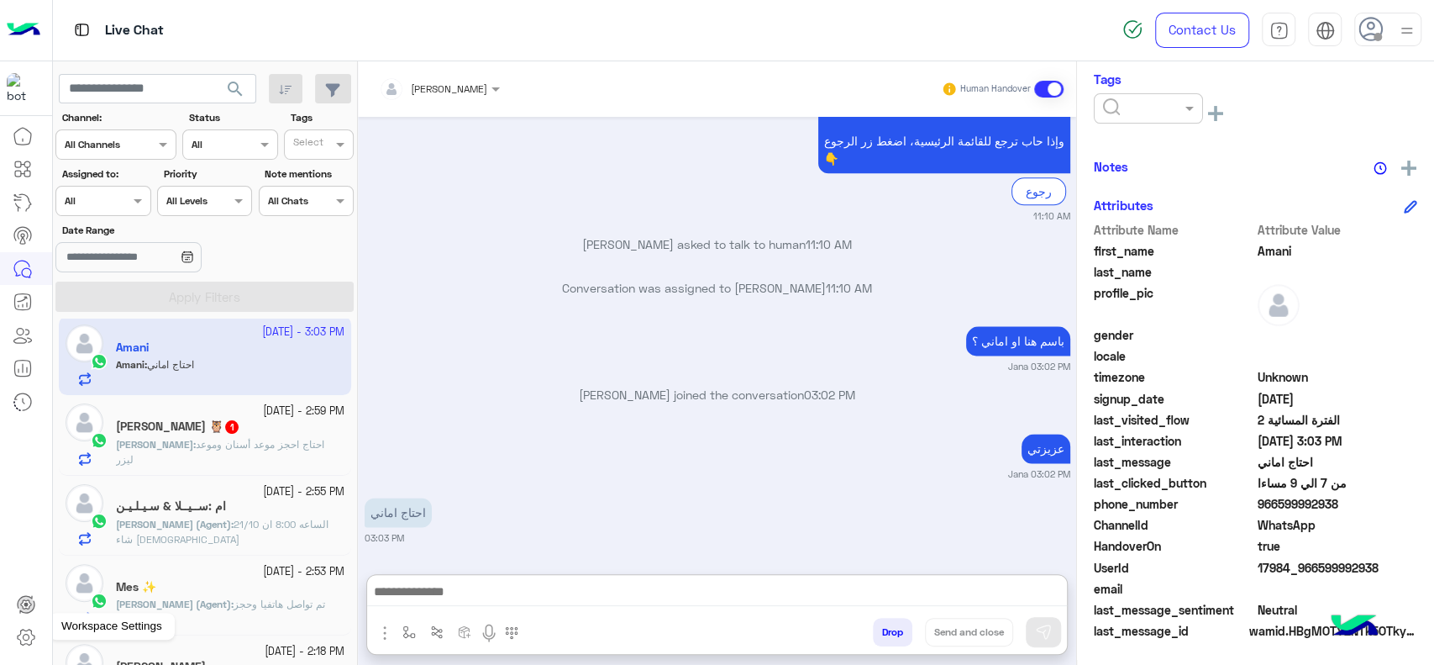
click at [22, 639] on icon at bounding box center [26, 637] width 20 height 20
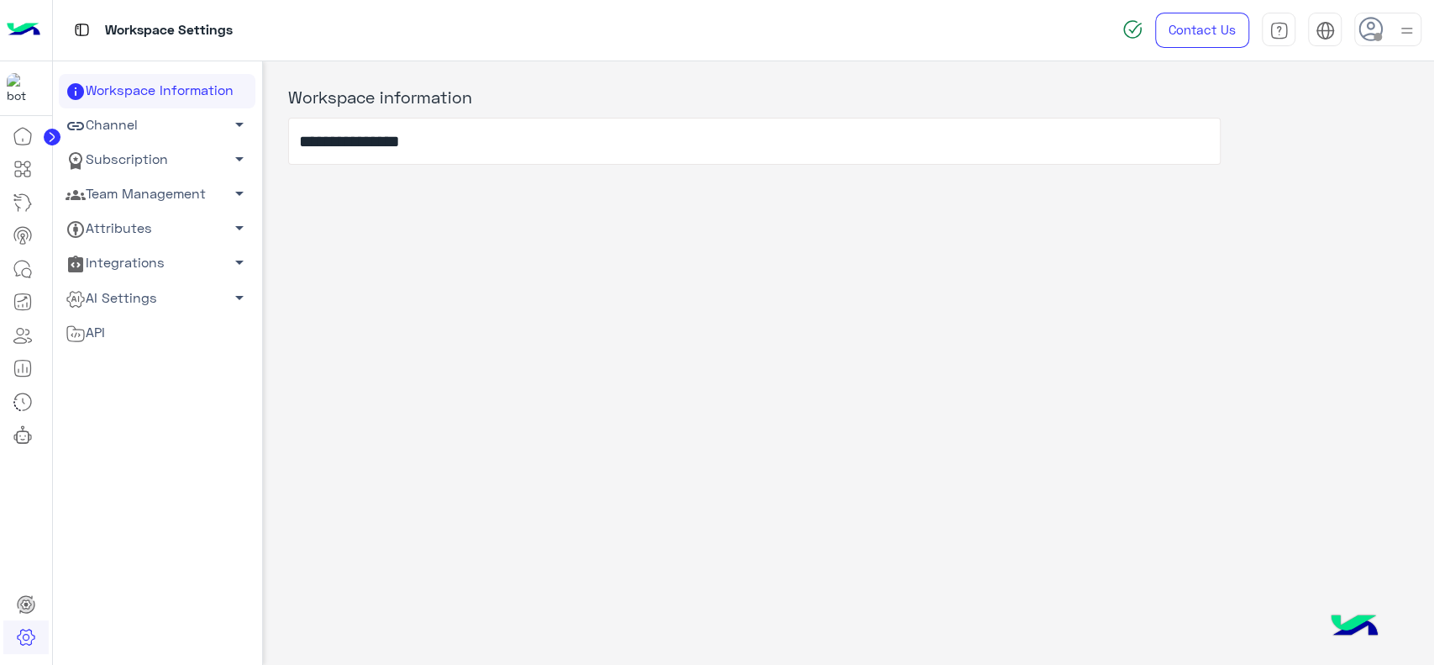
click at [222, 188] on link "Team Management arrow_drop_down" at bounding box center [157, 194] width 197 height 34
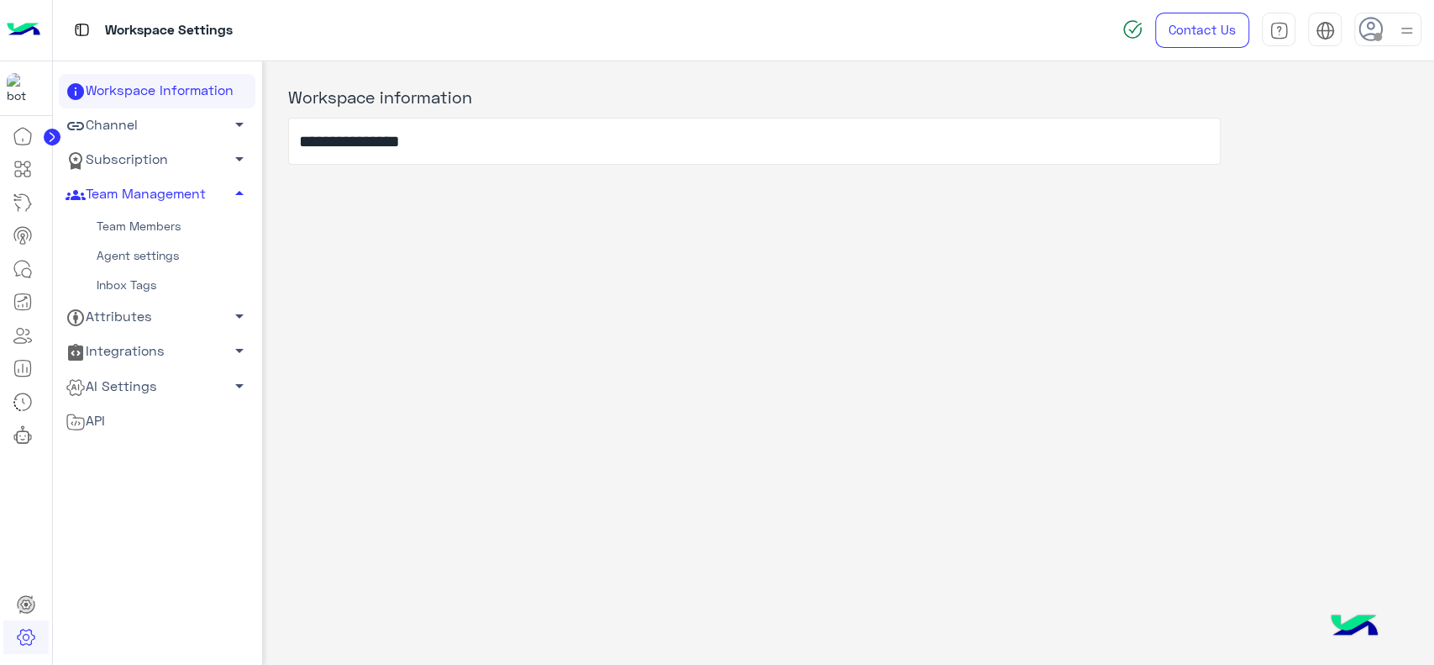
click at [174, 232] on link "Team Members" at bounding box center [157, 226] width 197 height 29
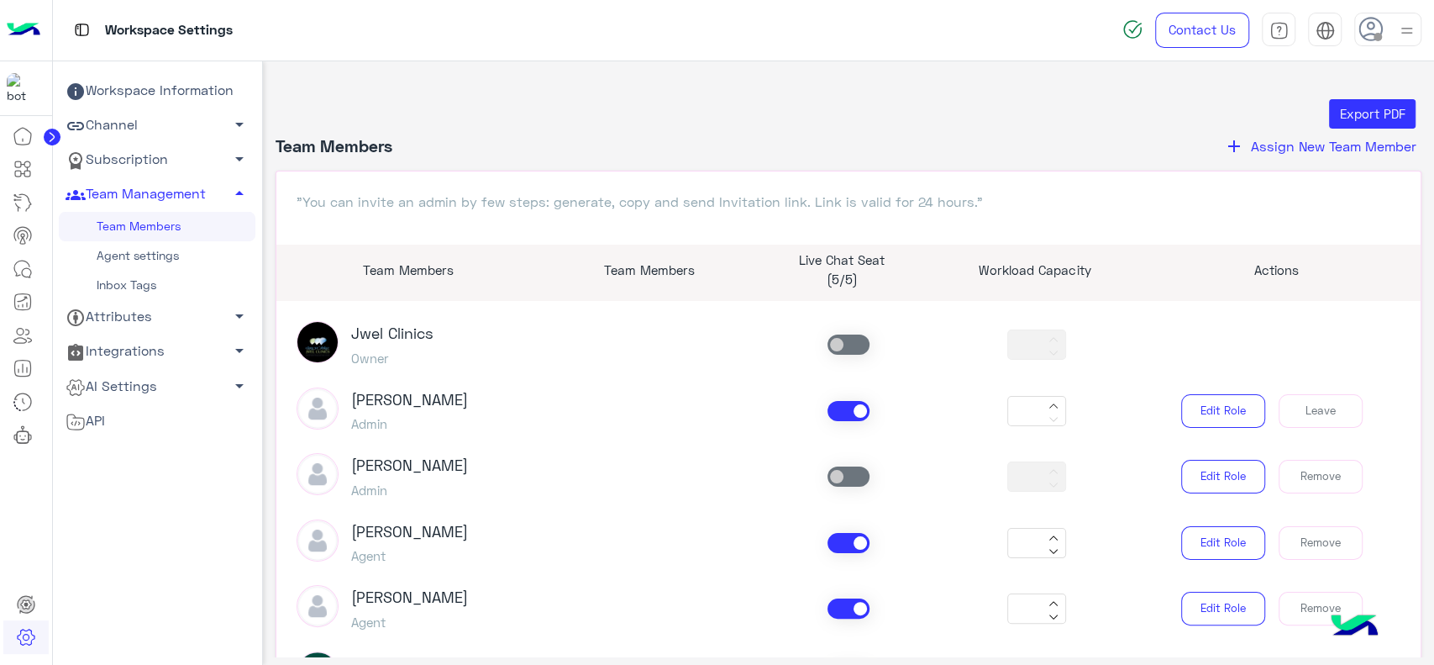
click at [1260, 160] on header "Team Members add Assign New Team Member" at bounding box center [849, 152] width 1147 height 35
click at [1259, 146] on span "Assign New Team Member" at bounding box center [1334, 146] width 166 height 16
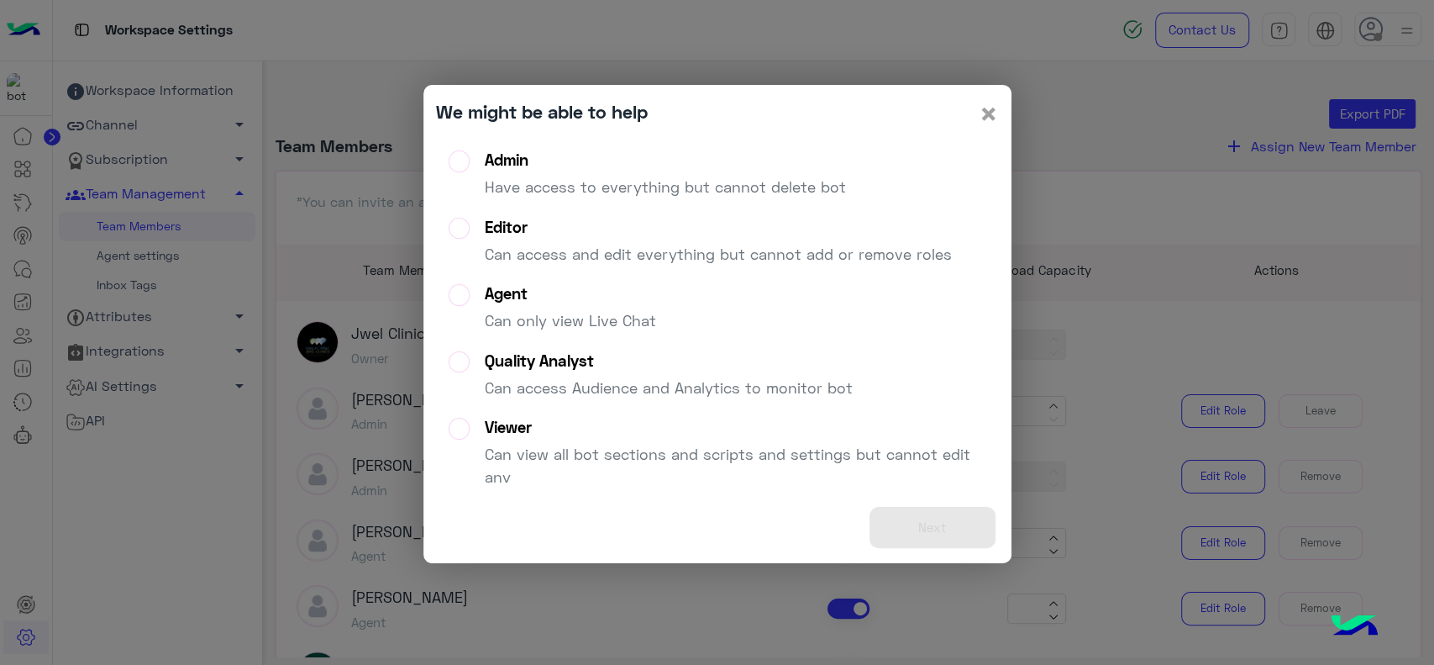
click at [994, 118] on span "×" at bounding box center [989, 113] width 20 height 38
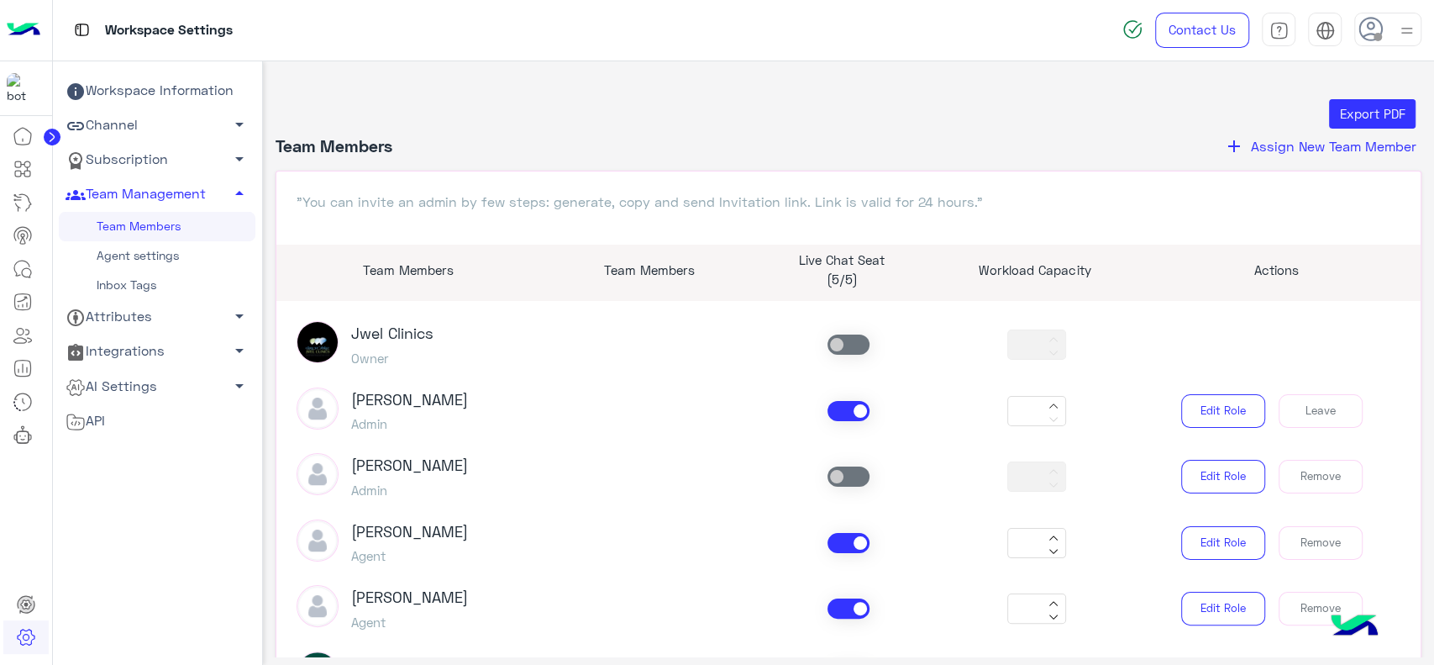
click at [159, 250] on link "Agent settings" at bounding box center [157, 255] width 197 height 29
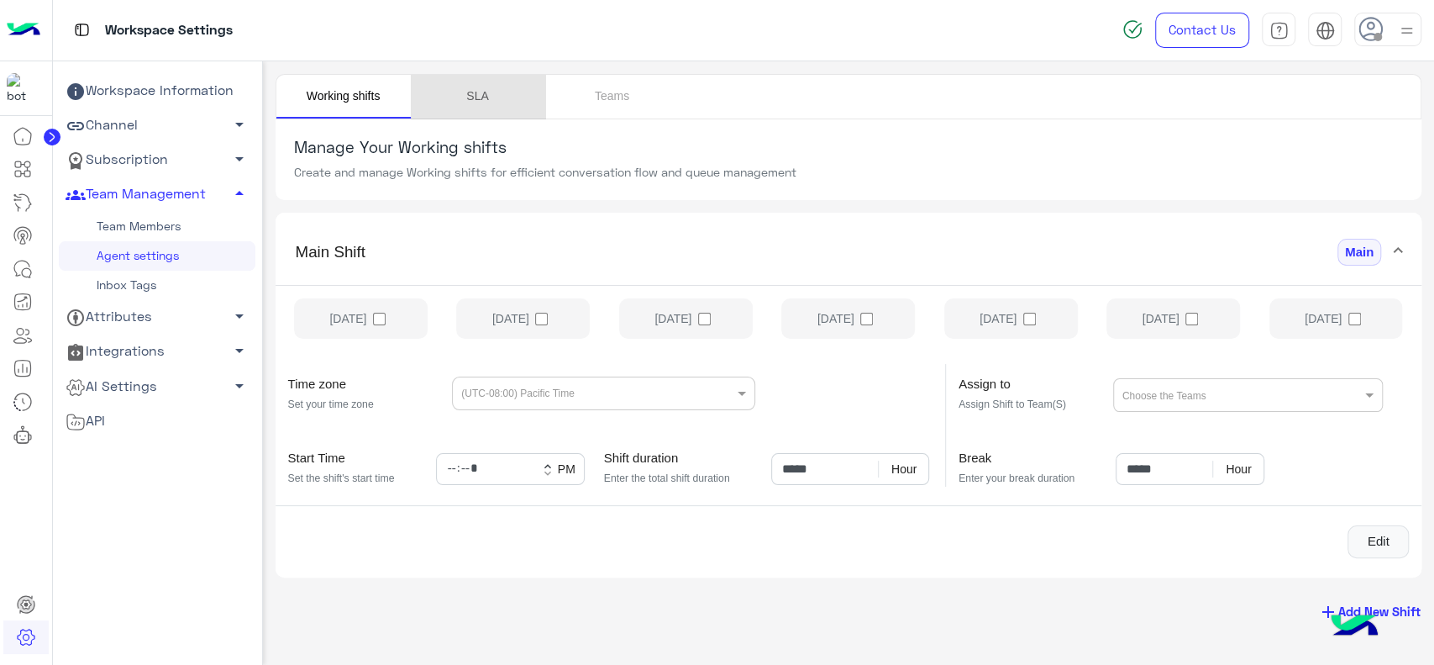
click at [494, 104] on link "SLA" at bounding box center [478, 97] width 134 height 44
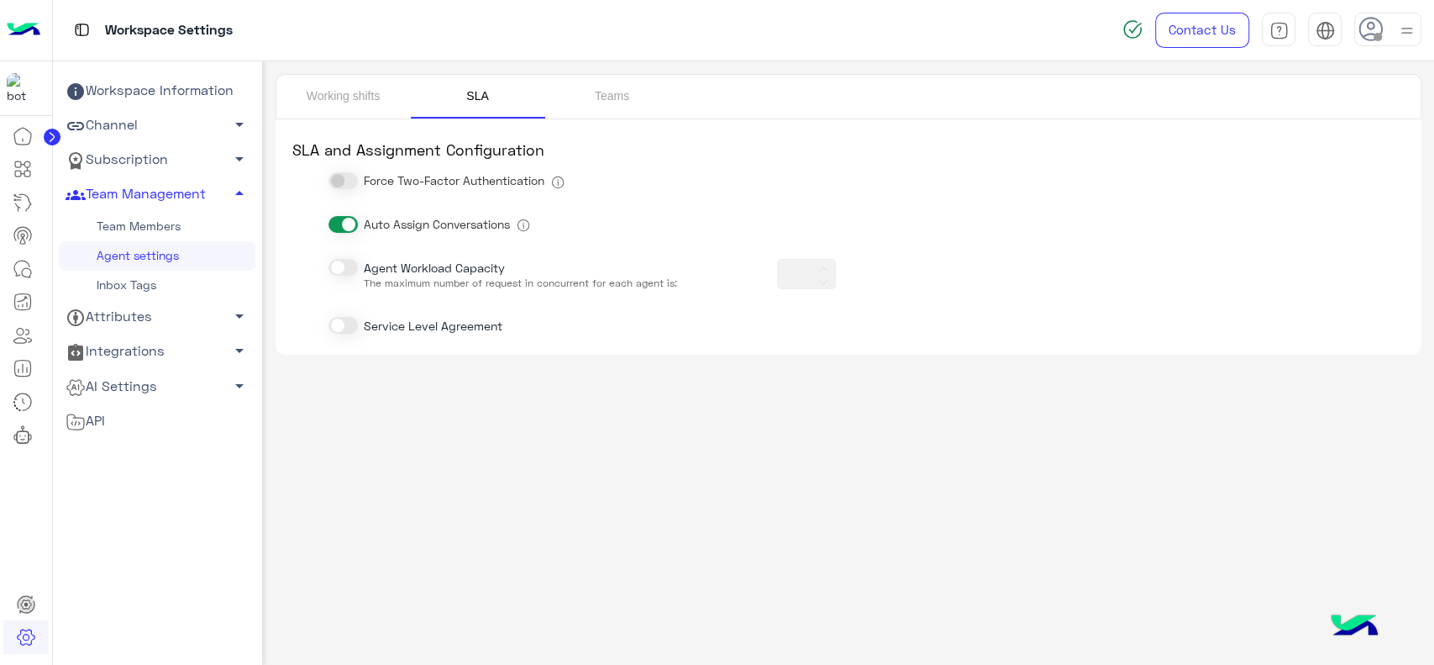
type input "**"
click at [327, 92] on link "Working shifts" at bounding box center [343, 97] width 134 height 44
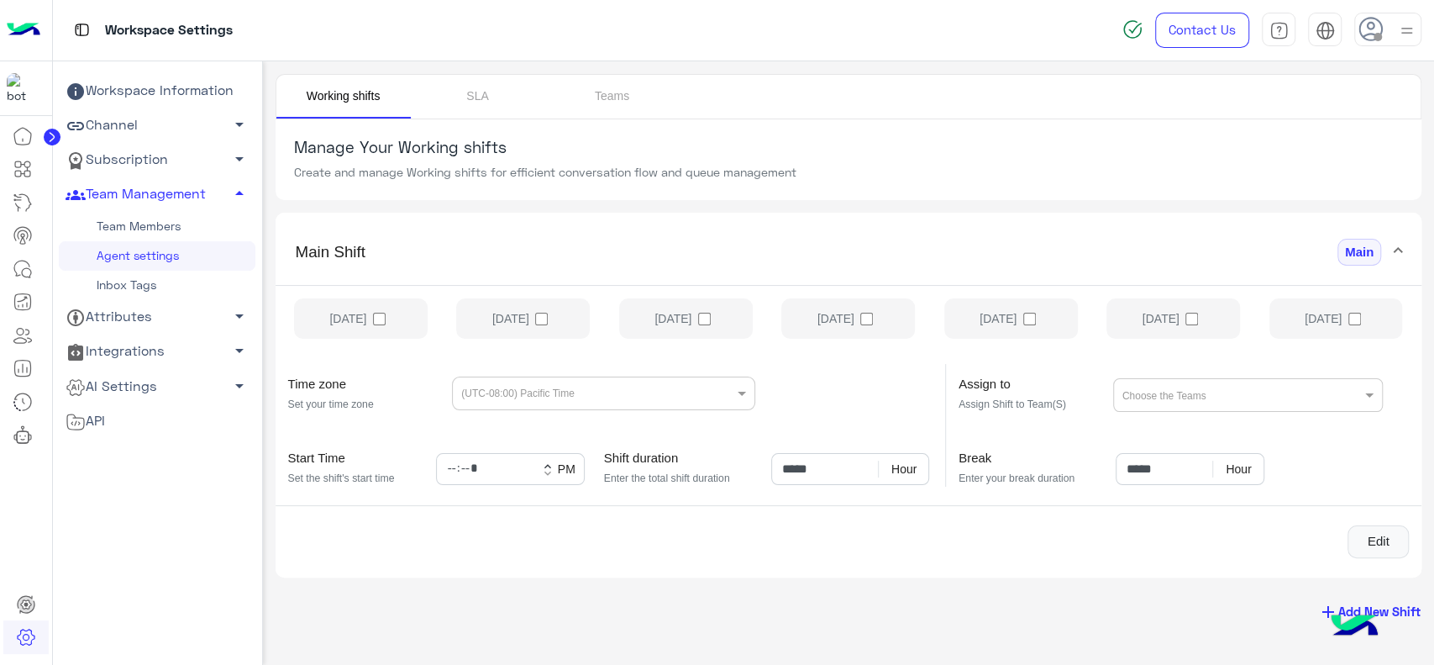
click at [155, 279] on link "Inbox Tags" at bounding box center [157, 285] width 197 height 29
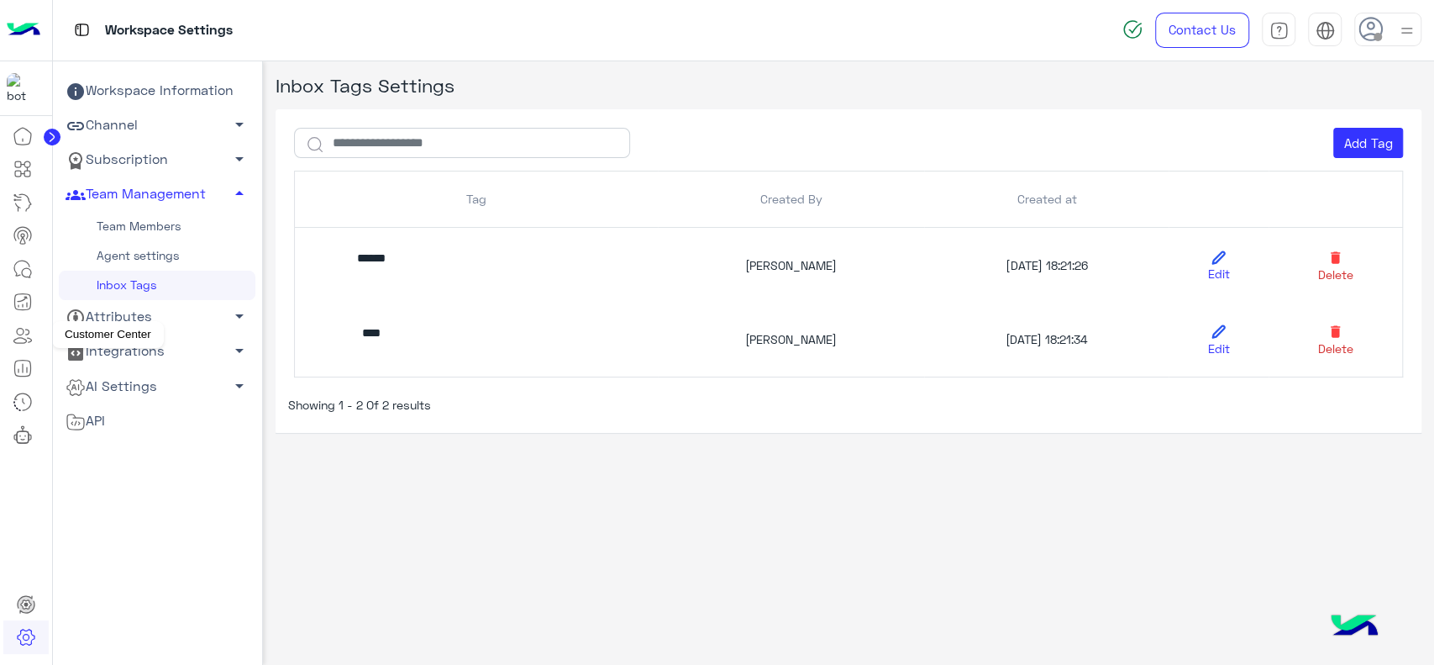
click at [19, 336] on icon at bounding box center [23, 335] width 20 height 20
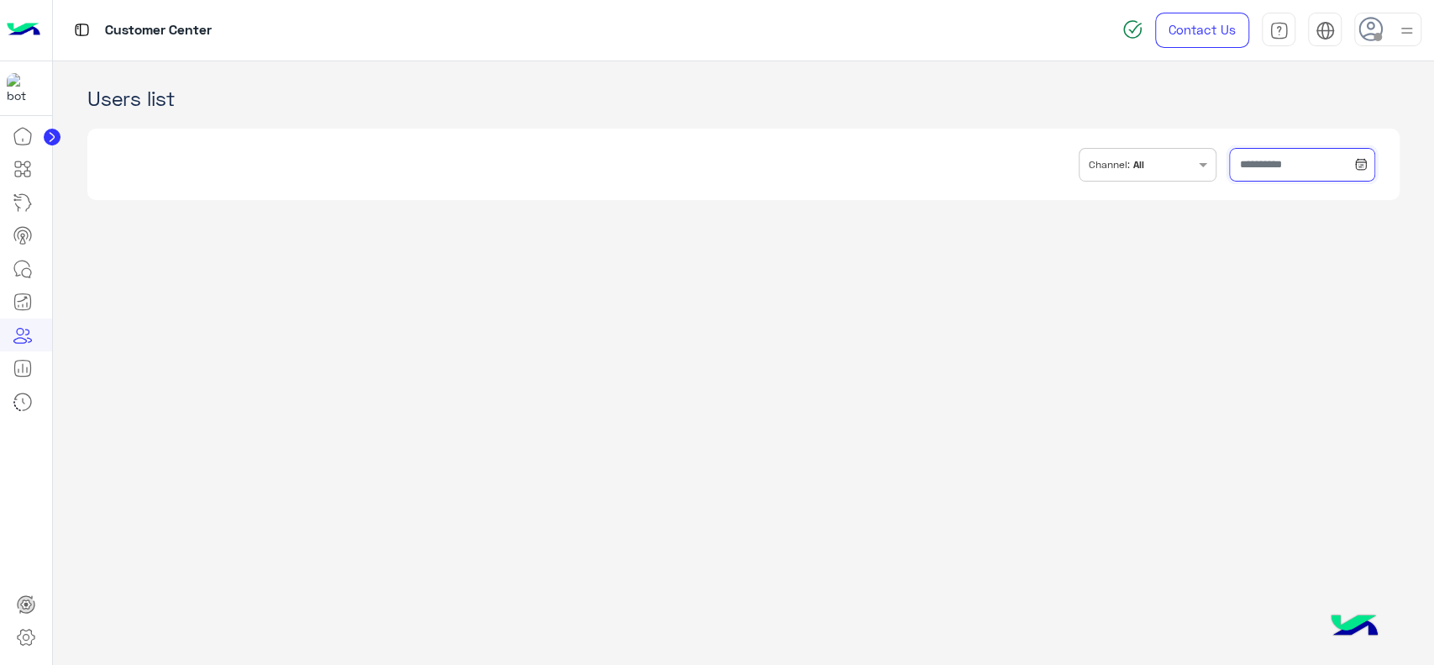
click at [1266, 172] on input "text" at bounding box center [1301, 165] width 145 height 34
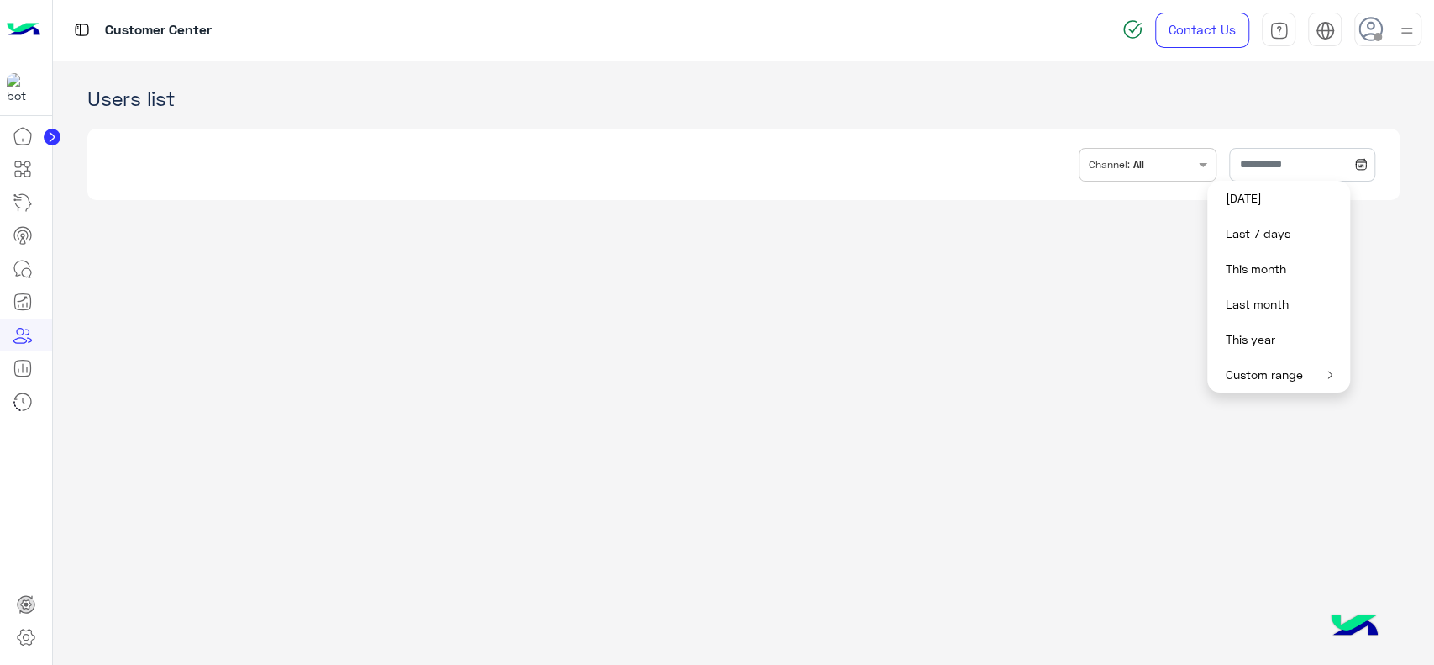
click at [1265, 360] on button "Custom range" at bounding box center [1278, 374] width 143 height 35
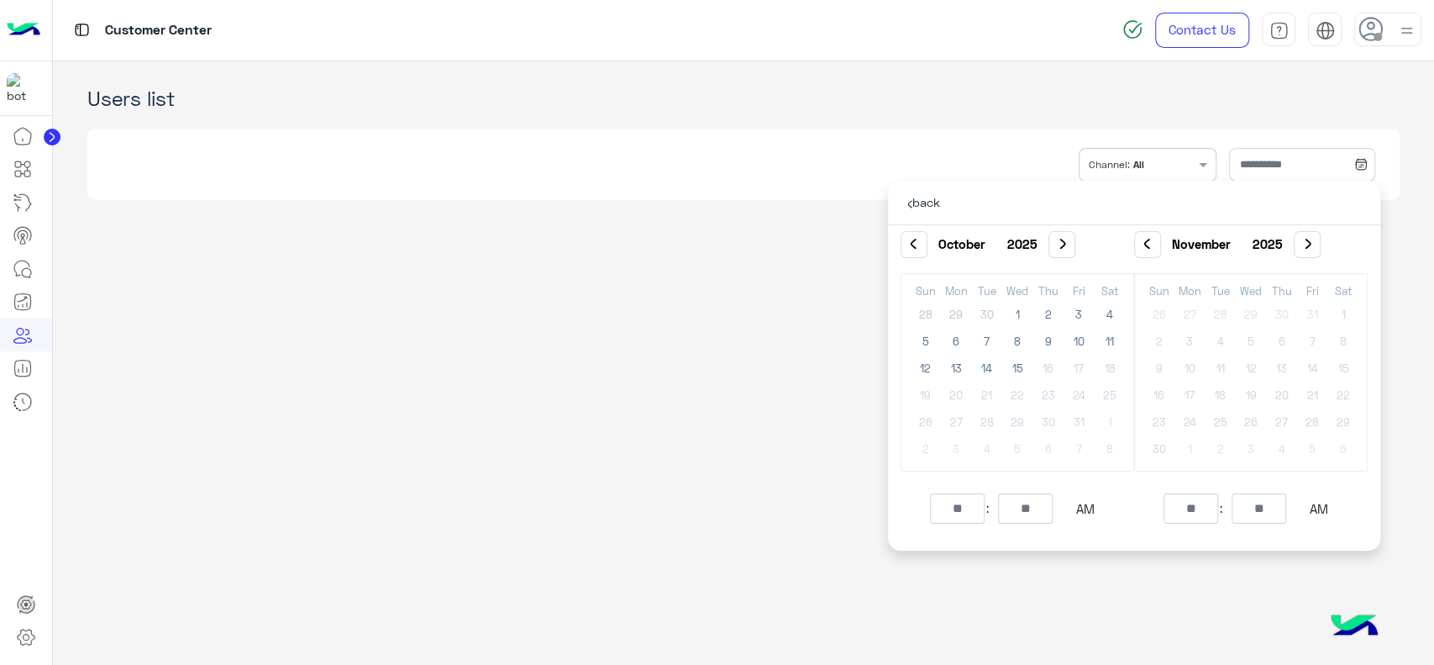
click at [954, 126] on div "INBOX.FILTER.CHANNELS Channel: All" at bounding box center [743, 164] width 1312 height 97
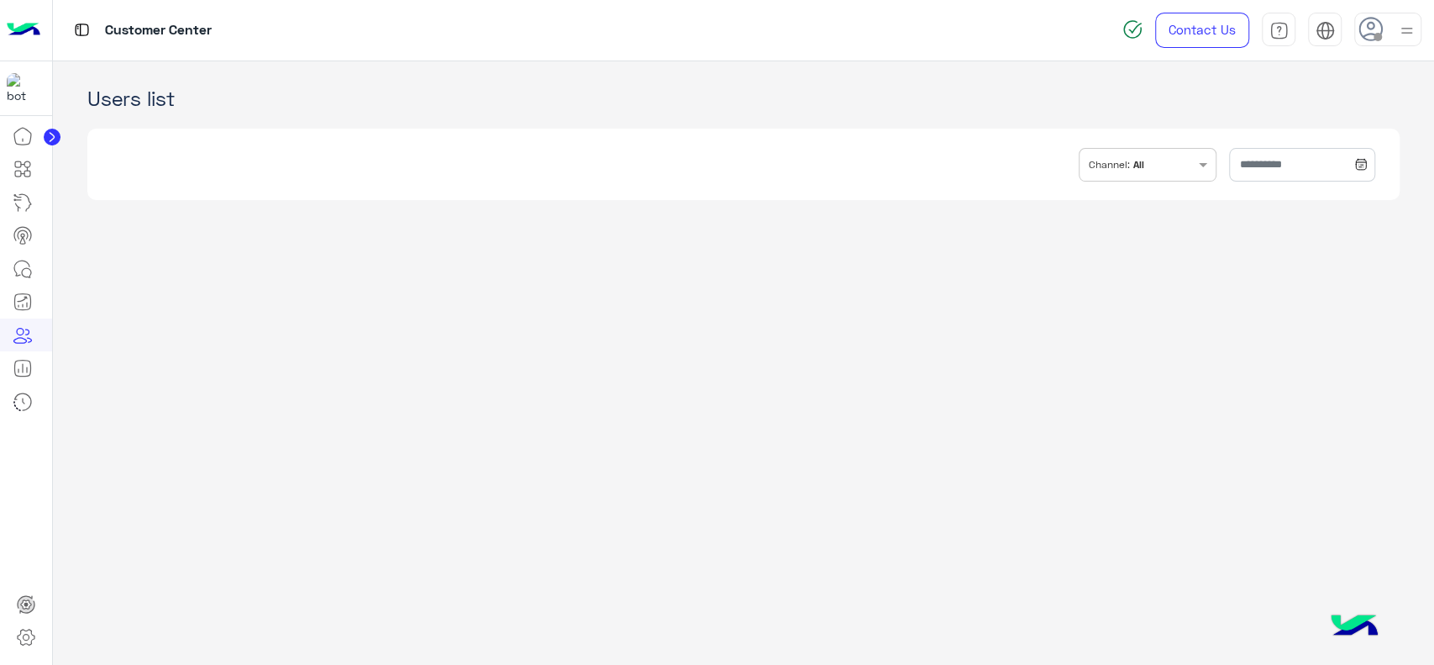
click at [896, 242] on app-crm "Users list INBOX.FILTER.CHANNELS Channel: All" at bounding box center [744, 363] width 1382 height 604
click at [55, 129] on icon at bounding box center [52, 137] width 17 height 17
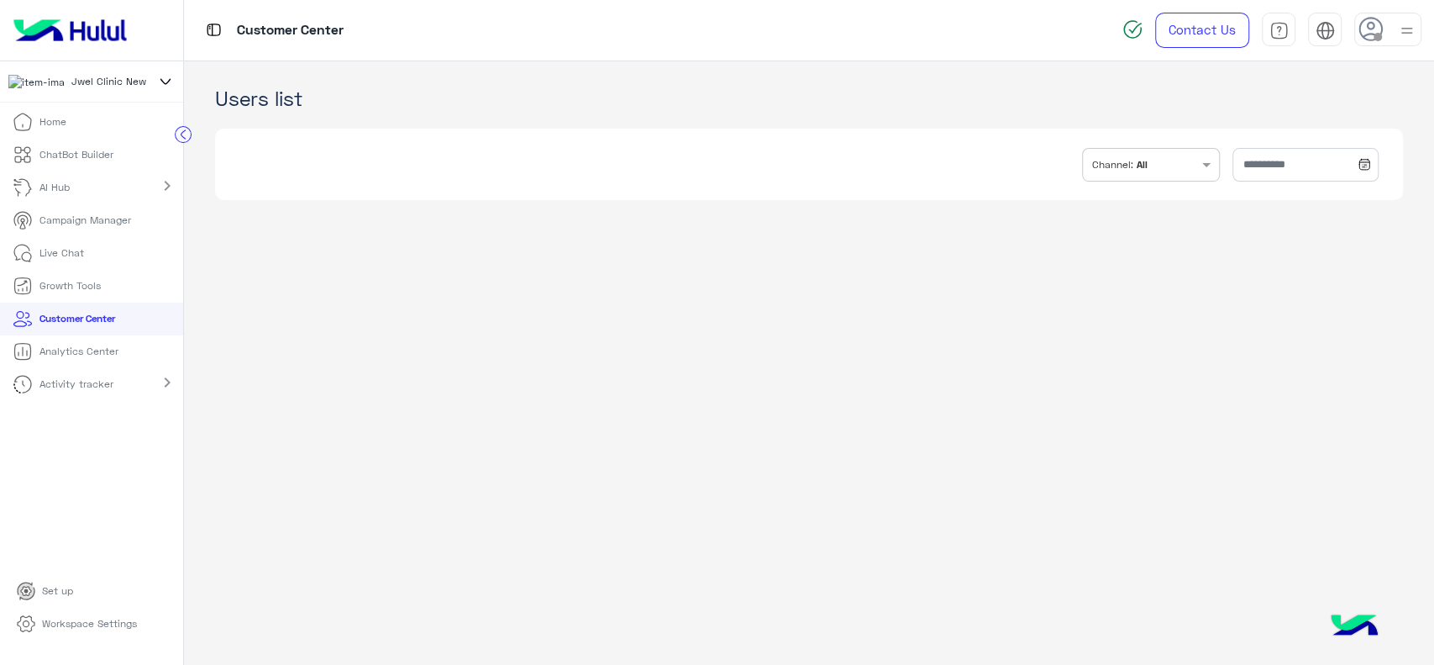
click at [162, 79] on icon at bounding box center [165, 81] width 18 height 20
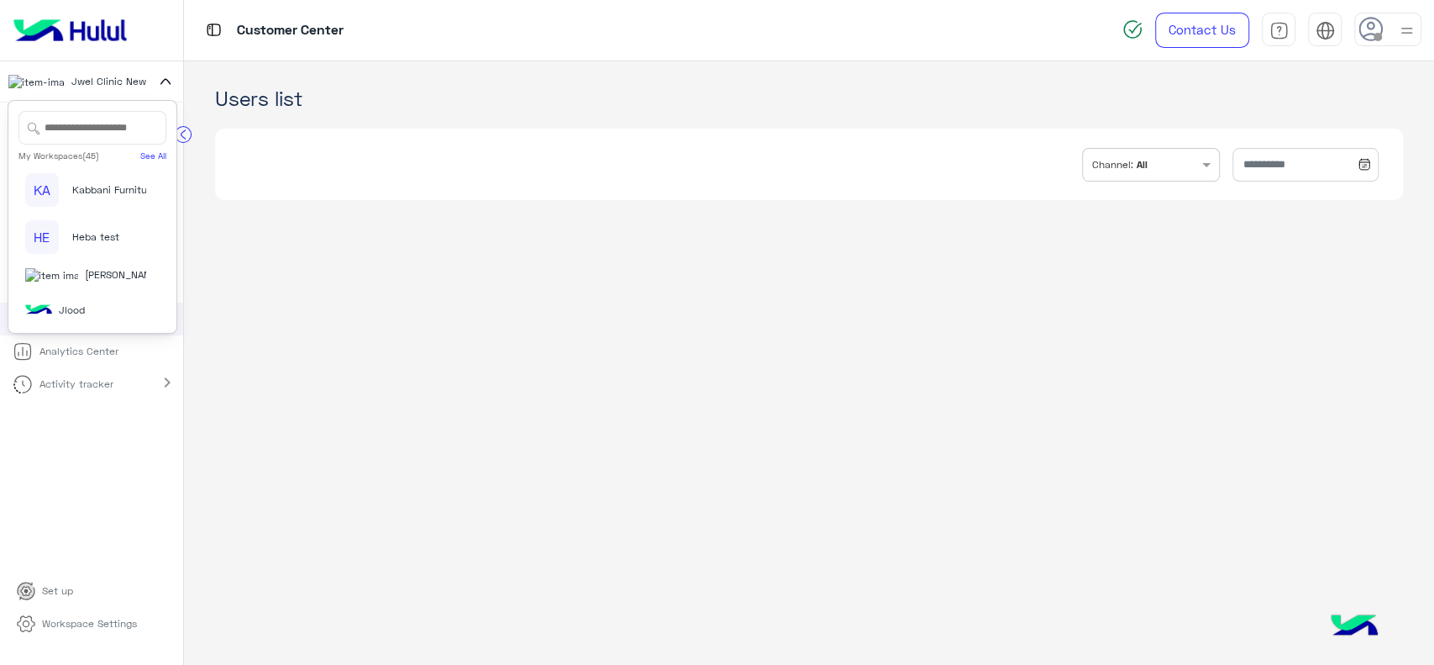
click at [162, 79] on icon at bounding box center [165, 81] width 18 height 20
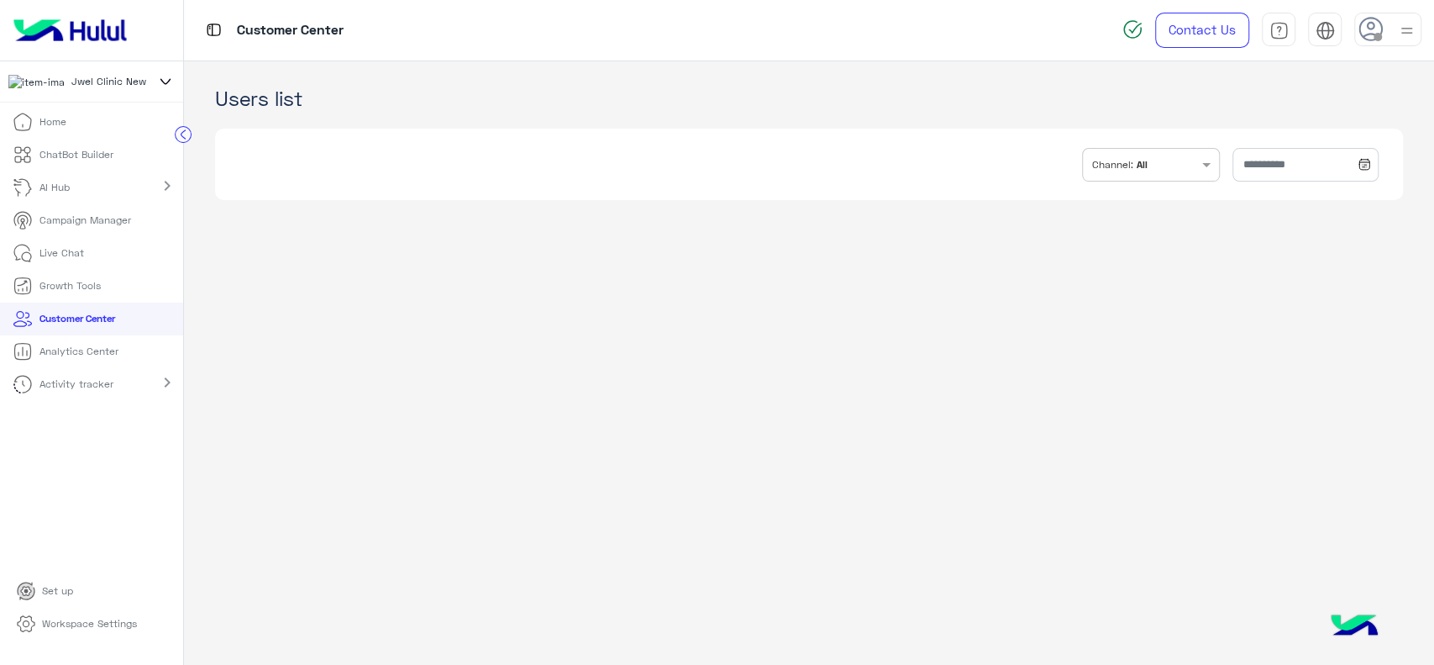
click at [57, 631] on p "Workspace Settings" at bounding box center [89, 623] width 95 height 15
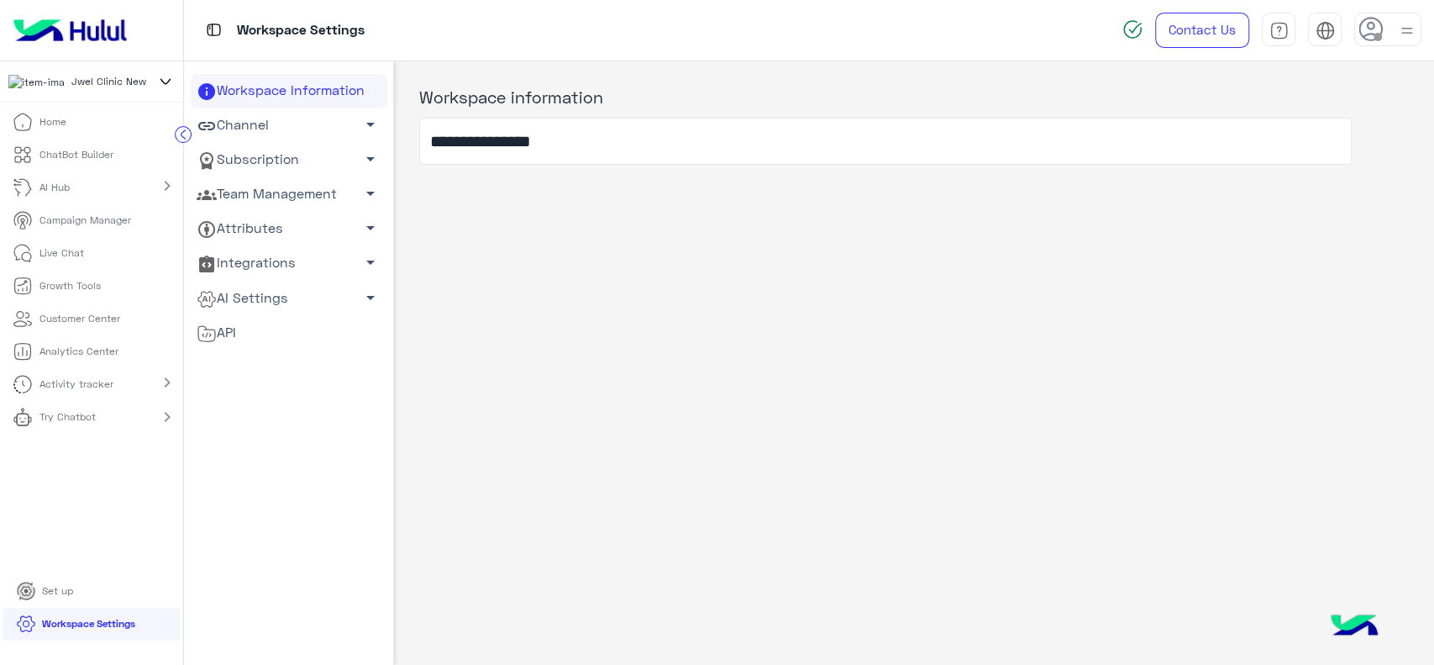
click at [266, 155] on link "Subscription arrow_drop_down" at bounding box center [289, 160] width 197 height 34
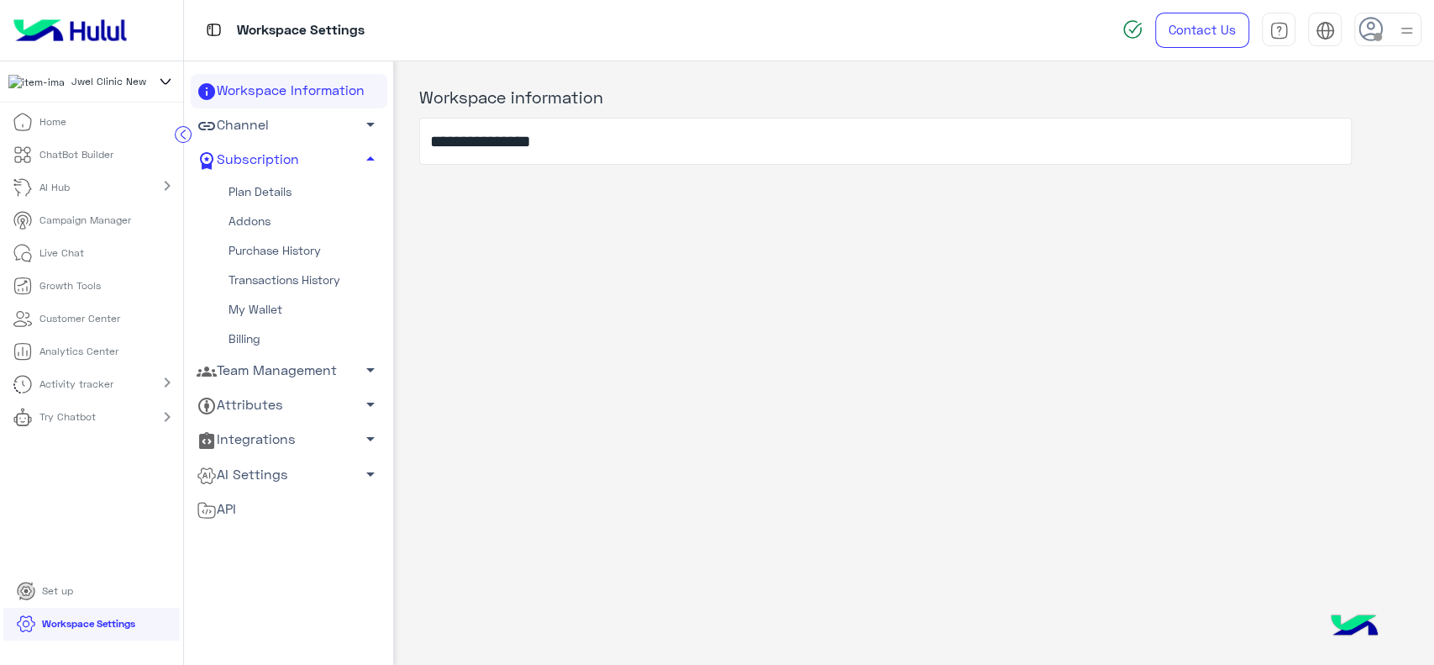
click at [260, 194] on link "Plan Details" at bounding box center [289, 191] width 197 height 29
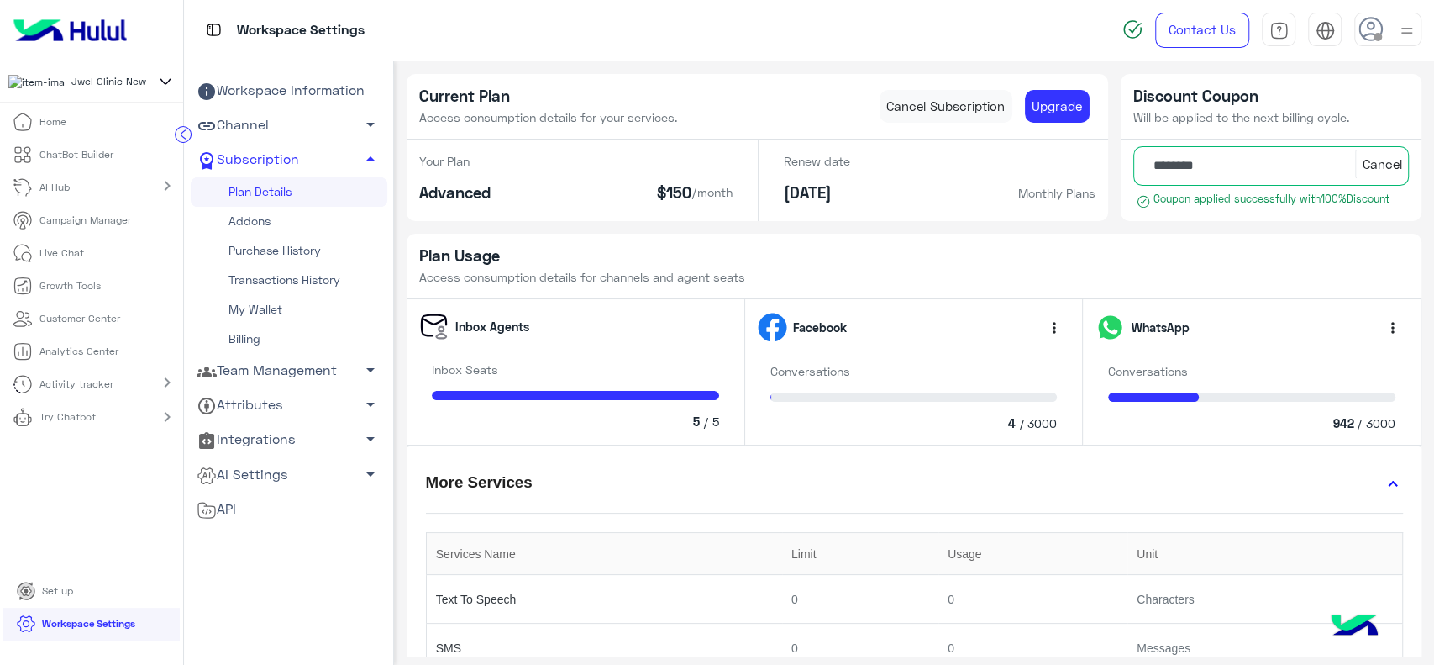
click at [12, 487] on ul "Home ChatBot Builder AI Hub chevron_right Campaign Manager Live Chat Growth Too…" at bounding box center [91, 340] width 183 height 469
click at [165, 90] on icon at bounding box center [165, 81] width 18 height 20
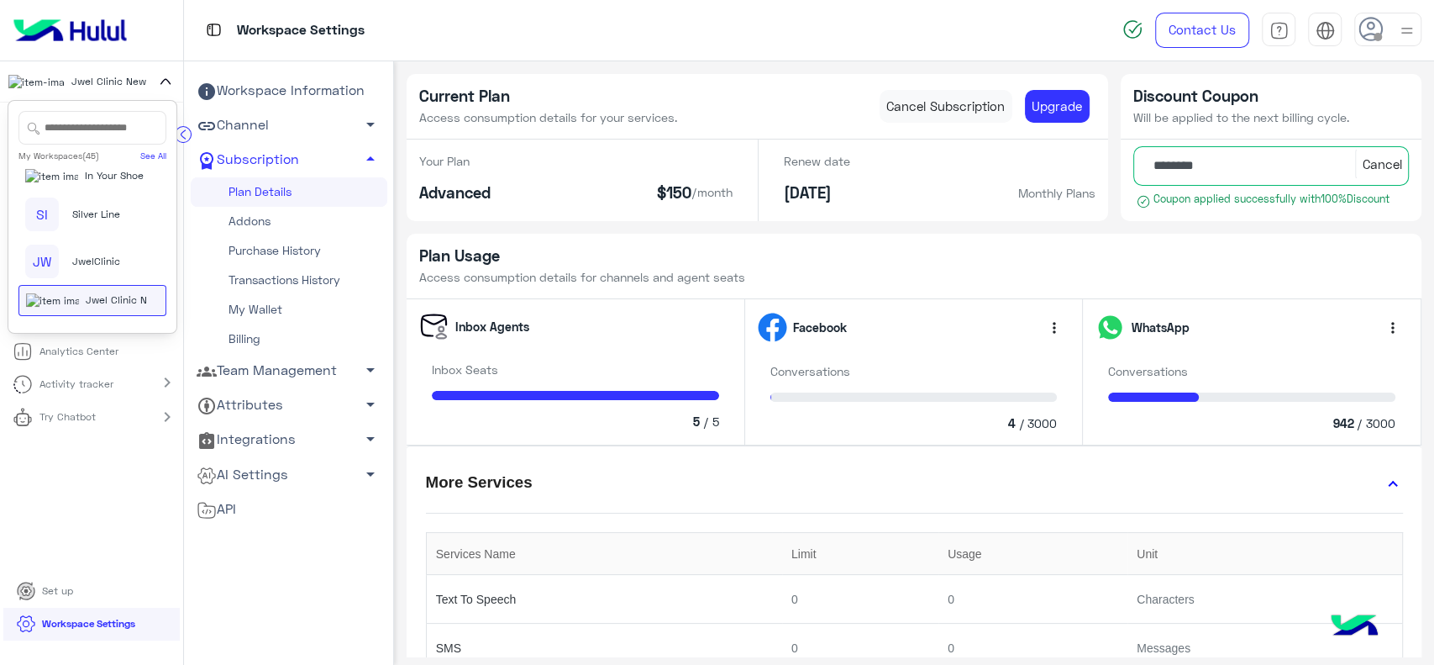
scroll to position [1563, 0]
click at [105, 116] on span "Fawaterak_copy_1" at bounding box center [116, 108] width 89 height 15
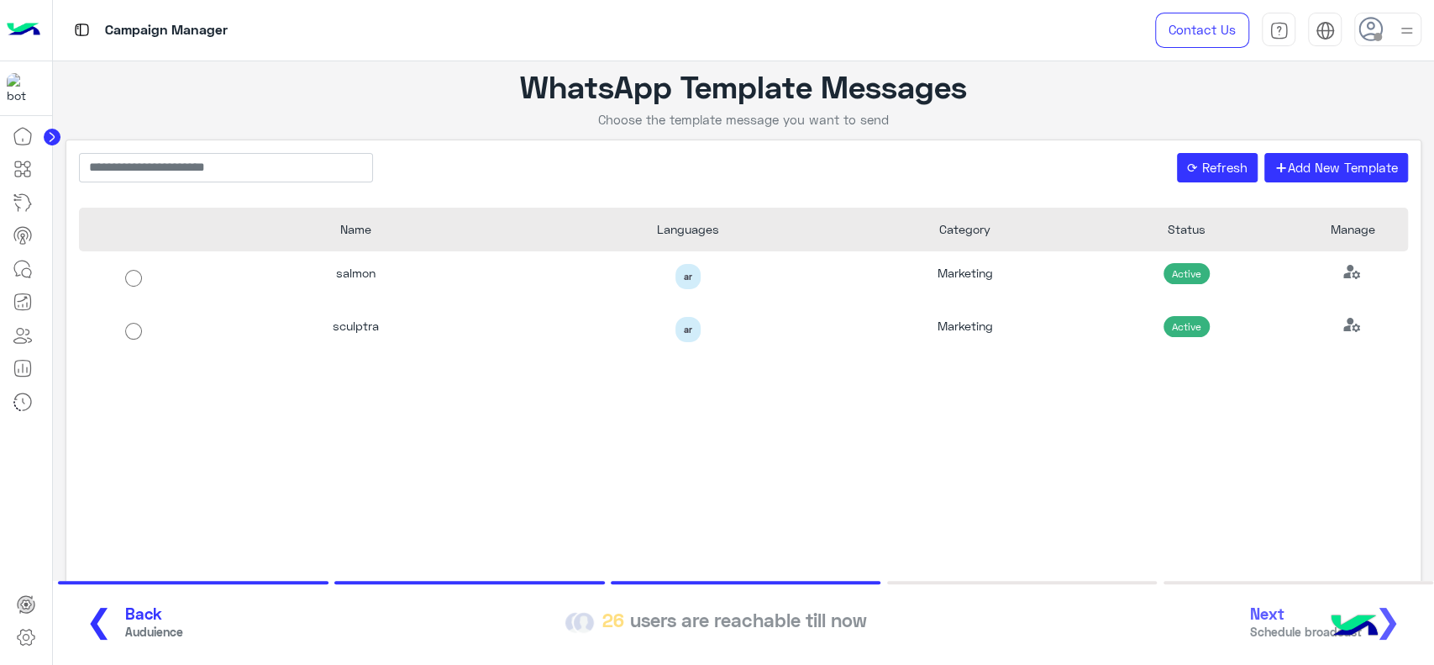
click at [55, 138] on circle at bounding box center [52, 137] width 17 height 17
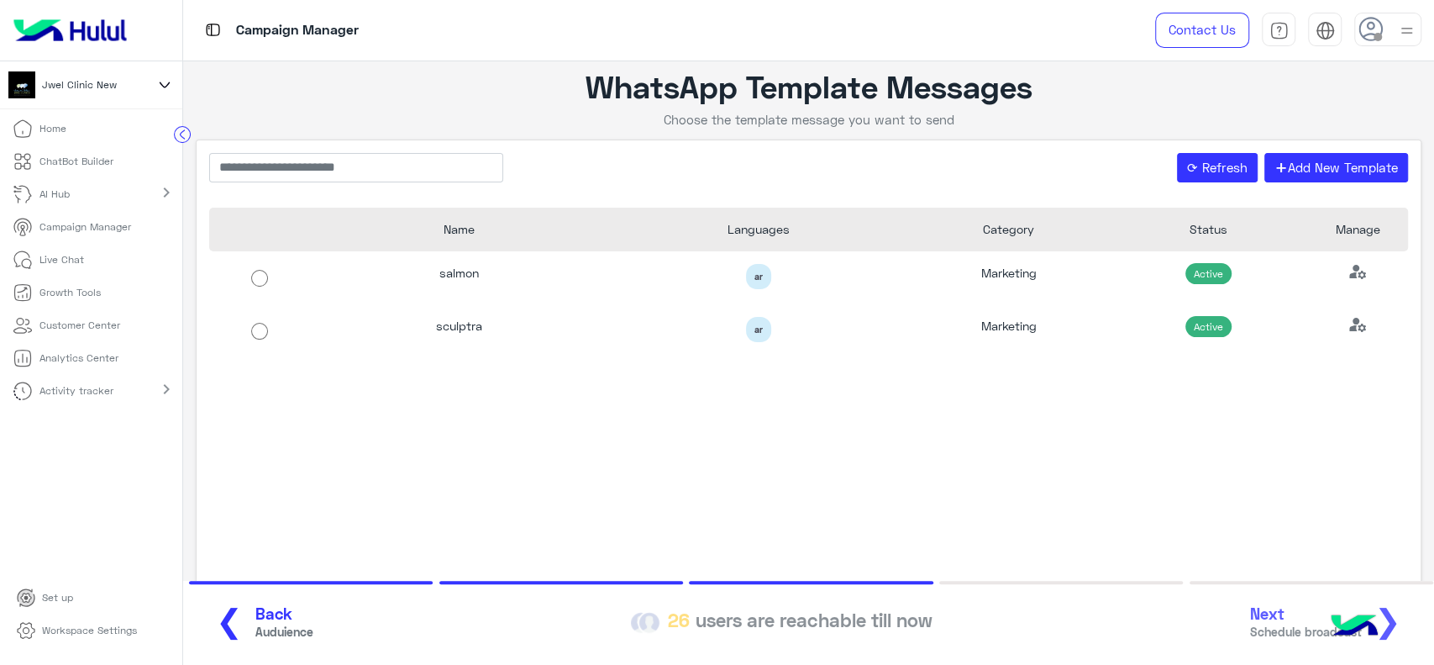
click at [171, 87] on icon at bounding box center [164, 85] width 18 height 20
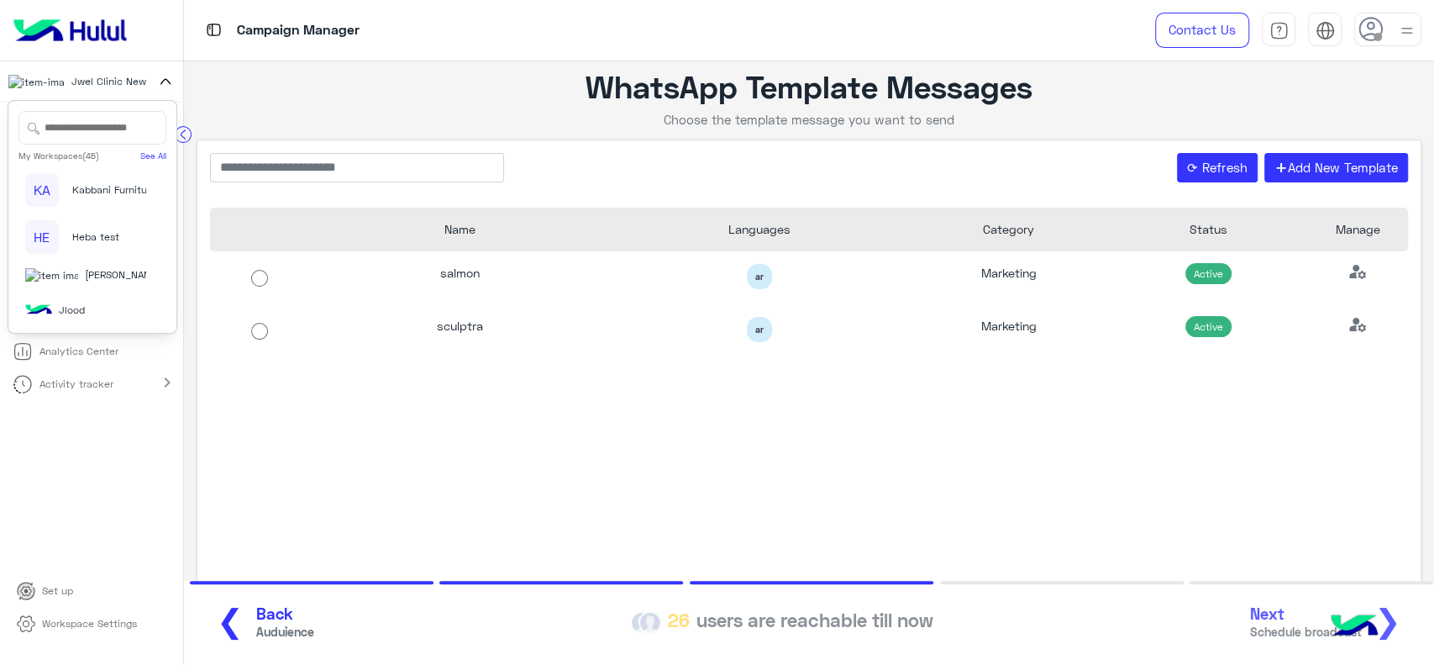
click at [98, 140] on input "text" at bounding box center [92, 128] width 149 height 34
type input "*"
type input "****"
click at [101, 189] on div "Cloud" at bounding box center [86, 181] width 122 height 16
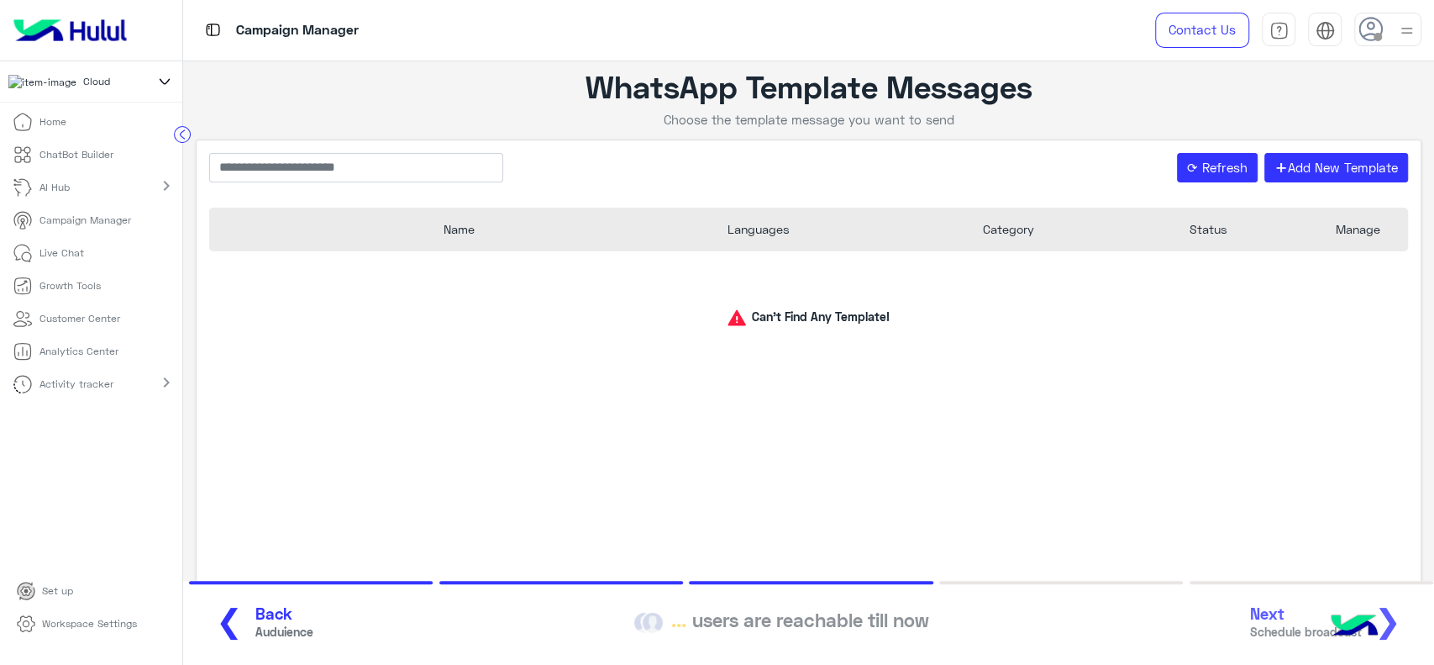
click at [71, 132] on link "Home" at bounding box center [39, 122] width 79 height 33
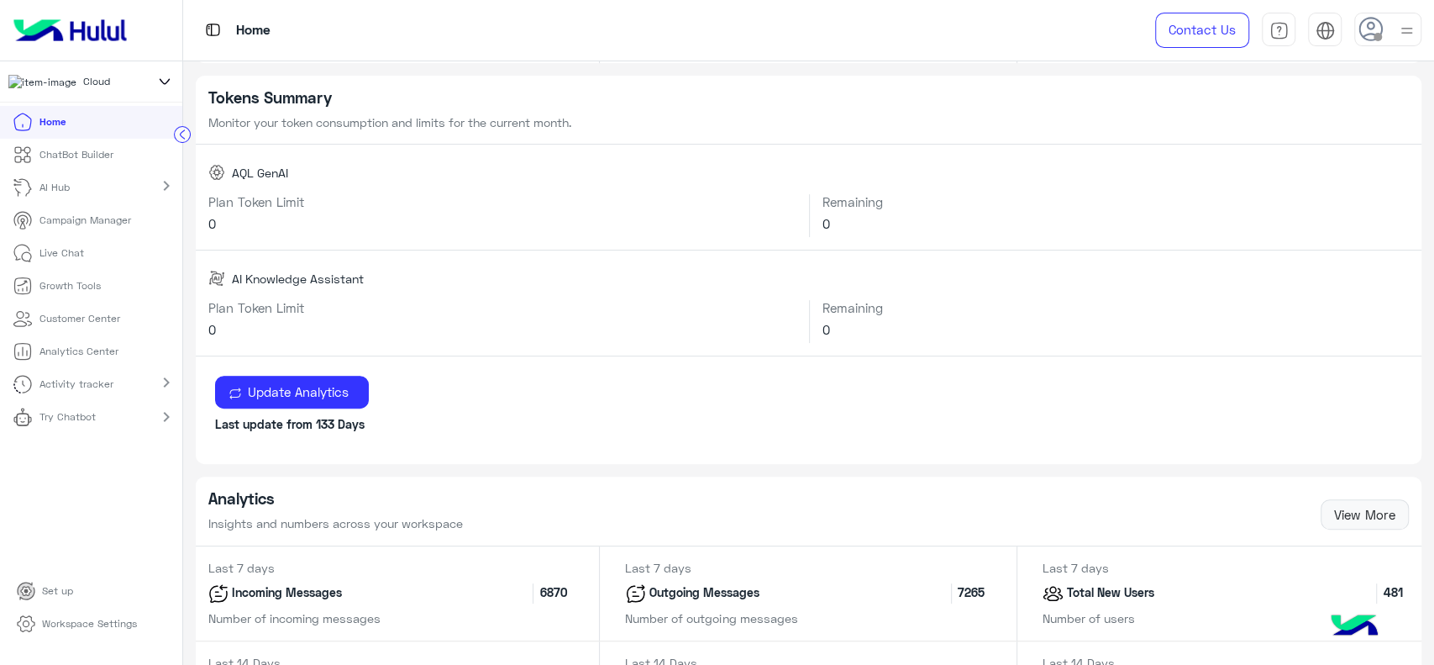
scroll to position [318, 0]
click at [92, 154] on p "ChatBot Builder" at bounding box center [76, 154] width 74 height 15
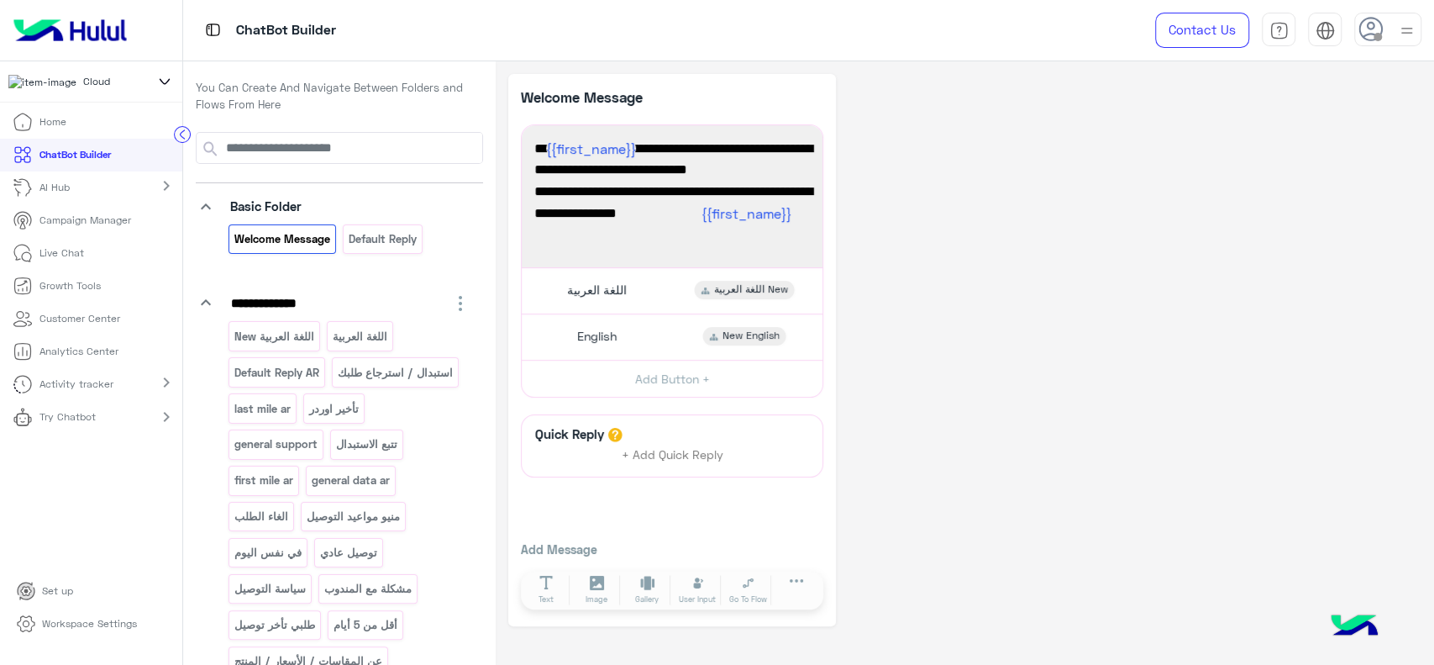
click at [181, 138] on circle at bounding box center [183, 135] width 16 height 16
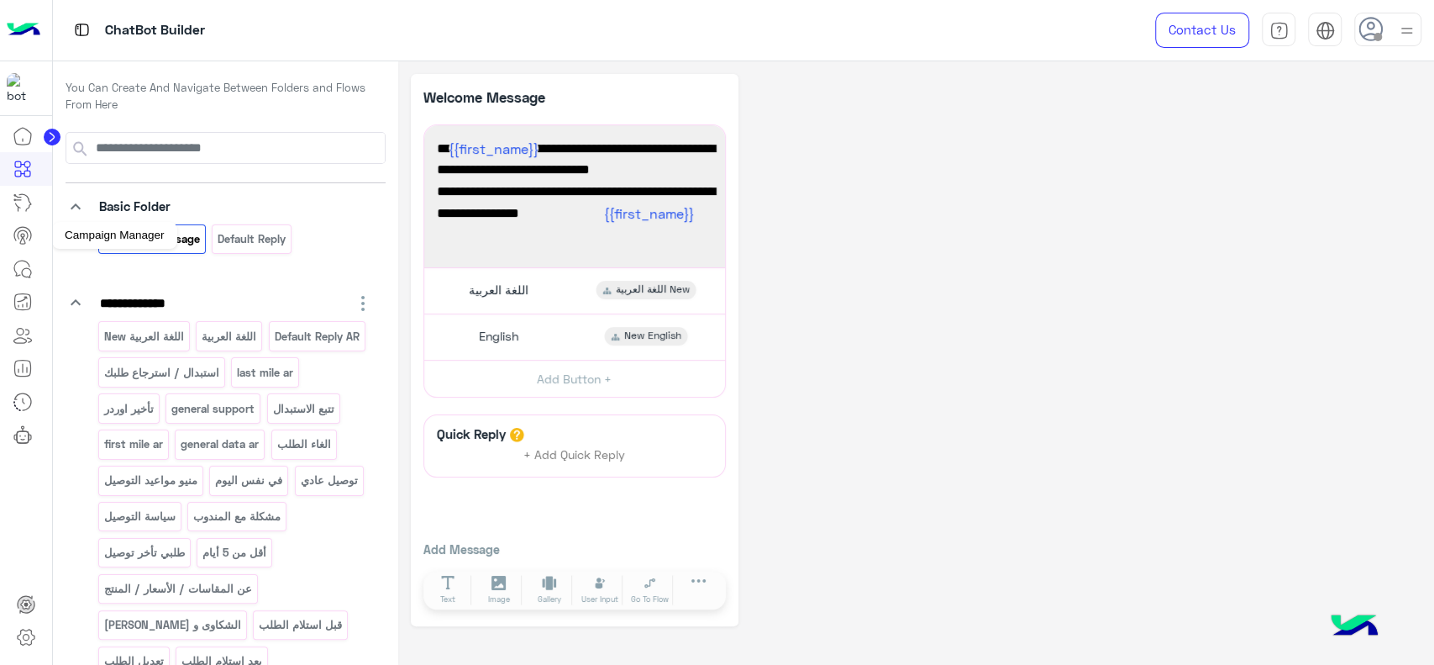
click at [18, 239] on icon at bounding box center [23, 235] width 20 height 20
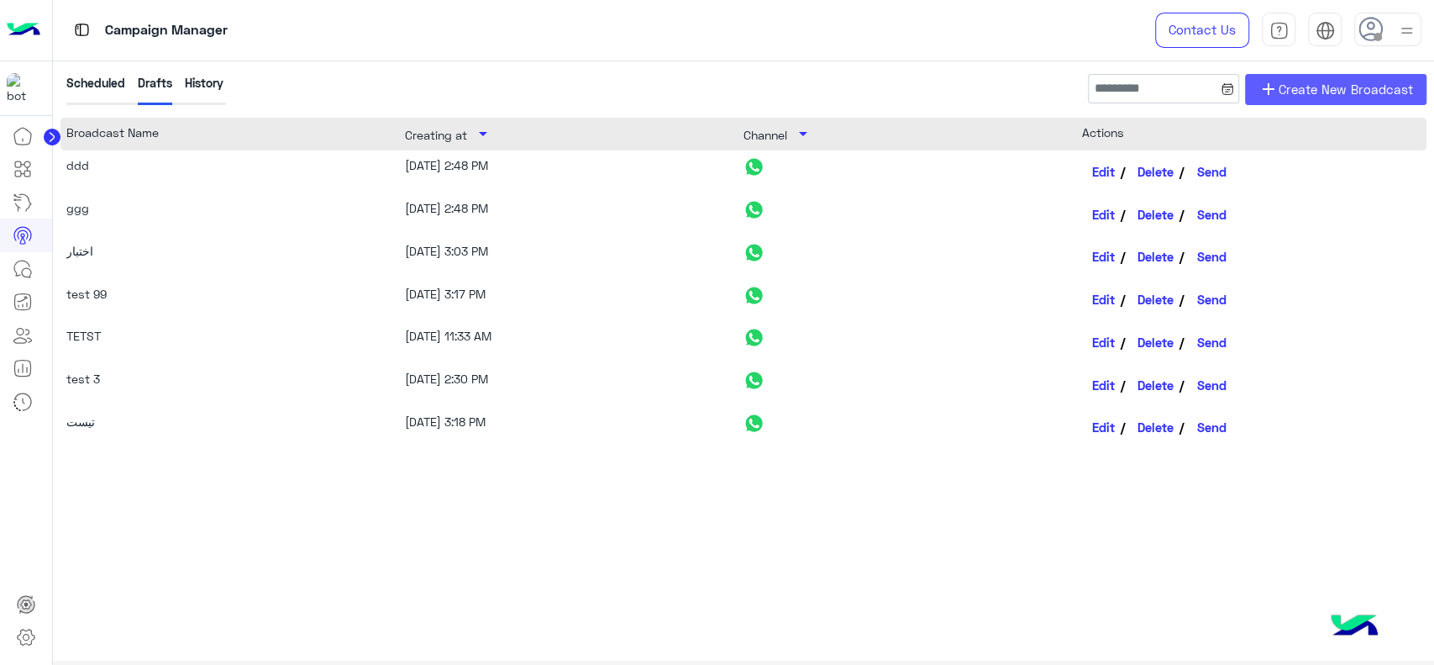
click at [1300, 99] on link "add Create New Broadcast" at bounding box center [1335, 89] width 181 height 31
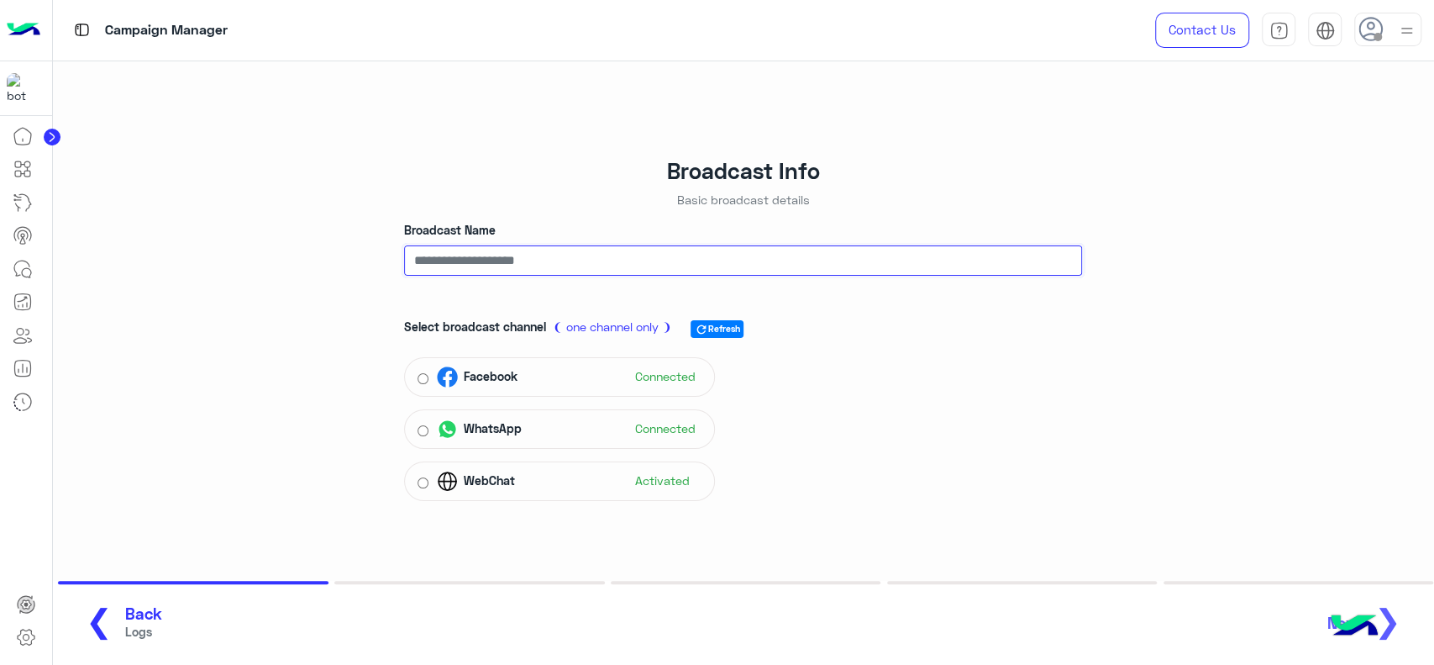
click at [613, 268] on input "Broadcast Name" at bounding box center [743, 260] width 678 height 30
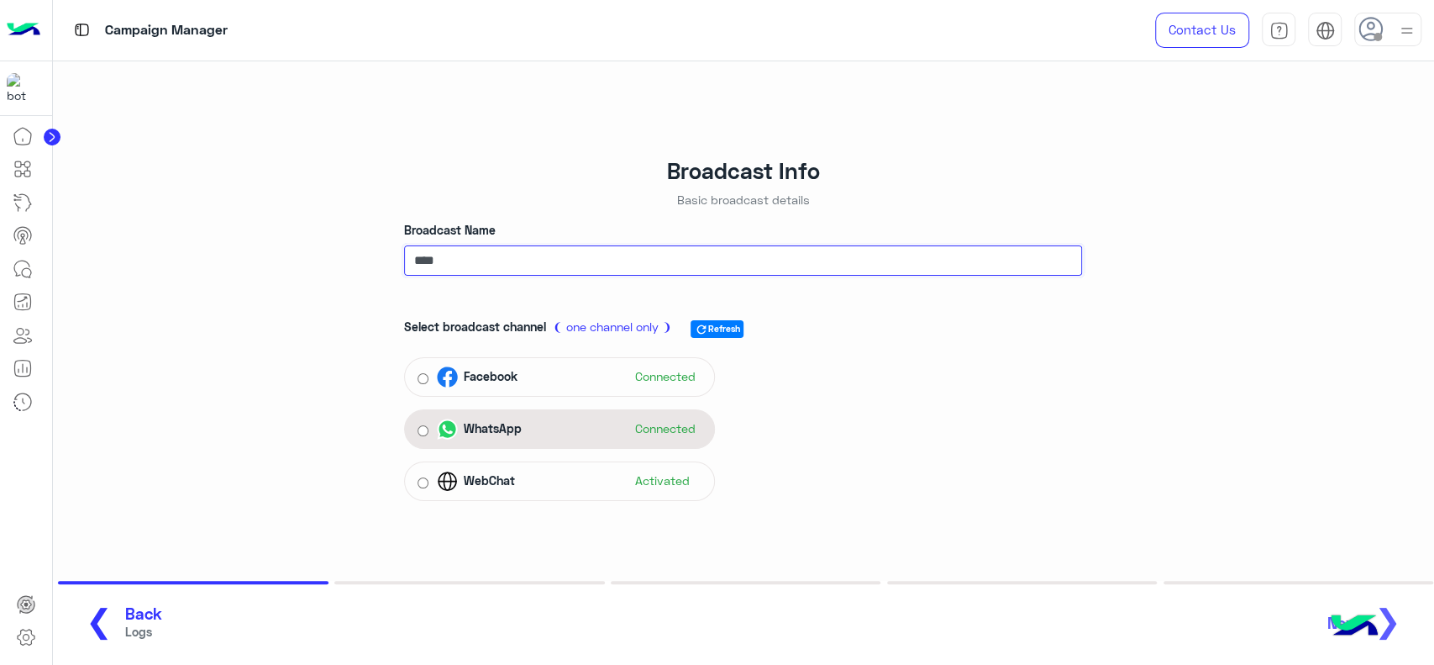
type input "****"
click at [442, 430] on img at bounding box center [447, 428] width 21 height 21
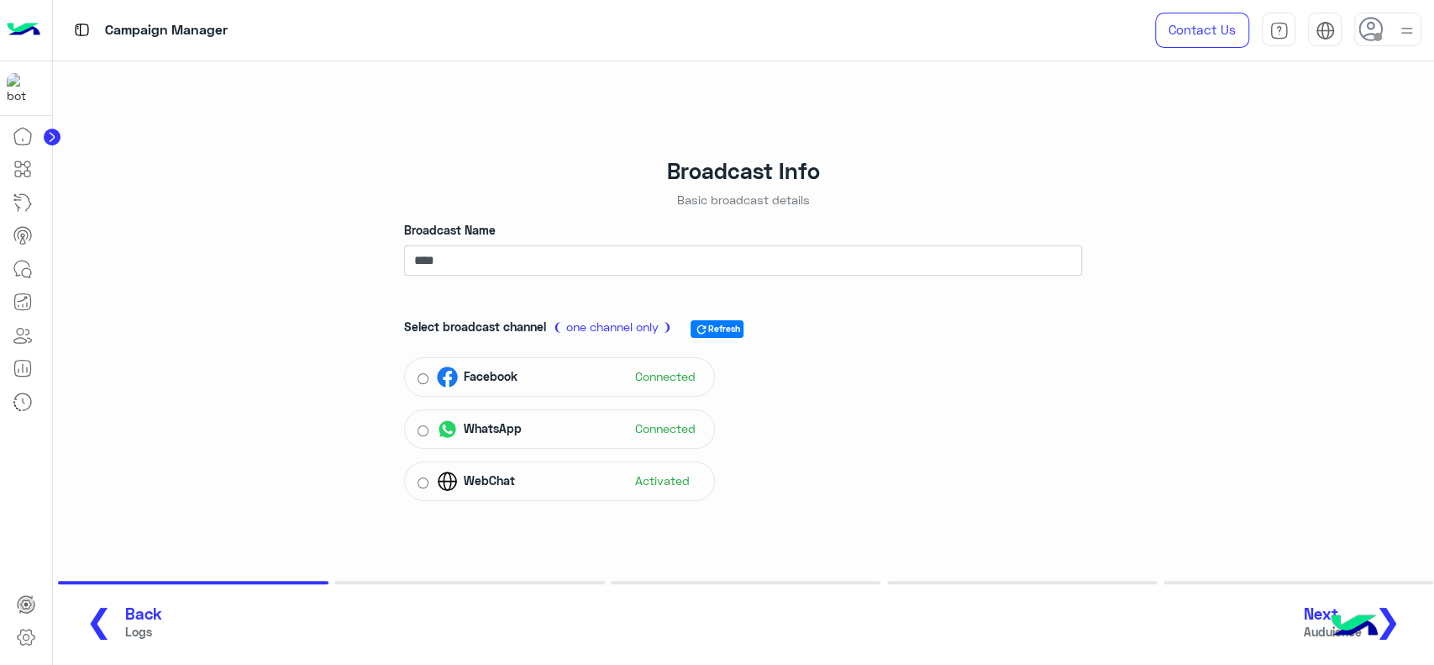
click at [1397, 621] on span "❯" at bounding box center [1388, 620] width 27 height 38
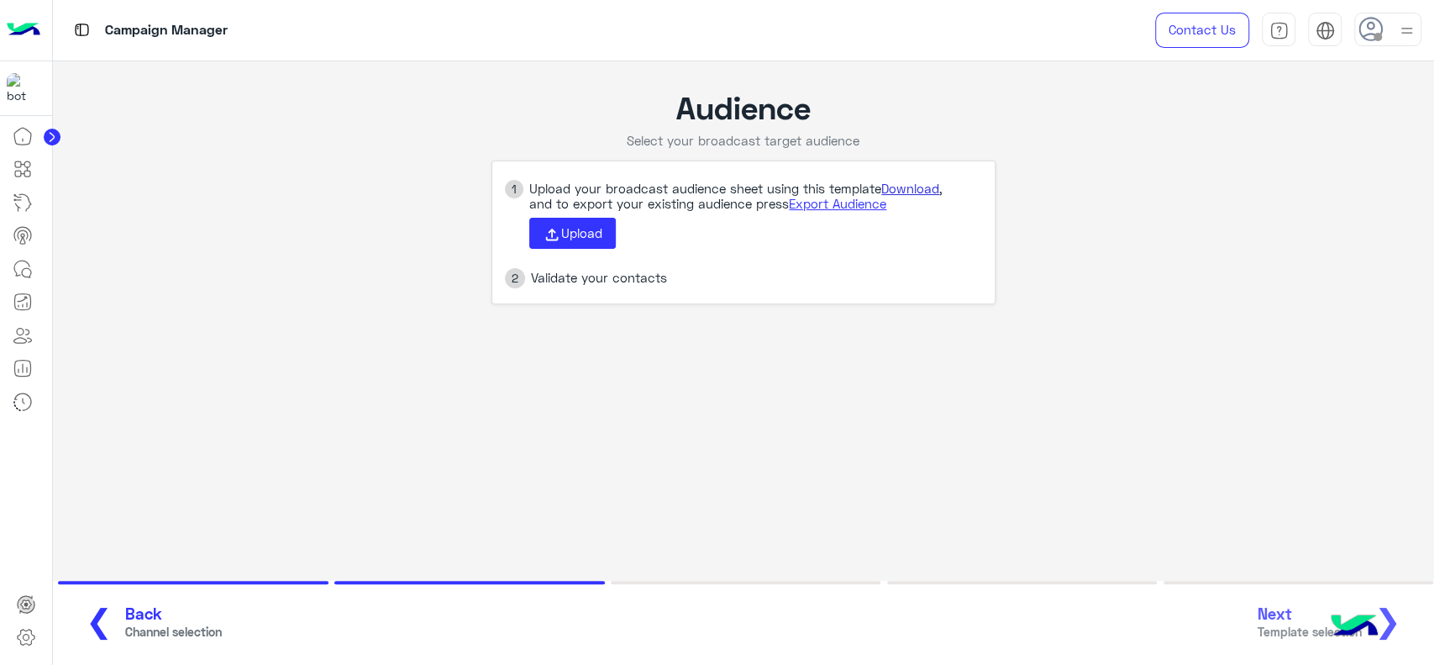
click at [912, 188] on link "Download" at bounding box center [910, 188] width 58 height 15
click at [594, 241] on button "Upload" at bounding box center [572, 234] width 87 height 32
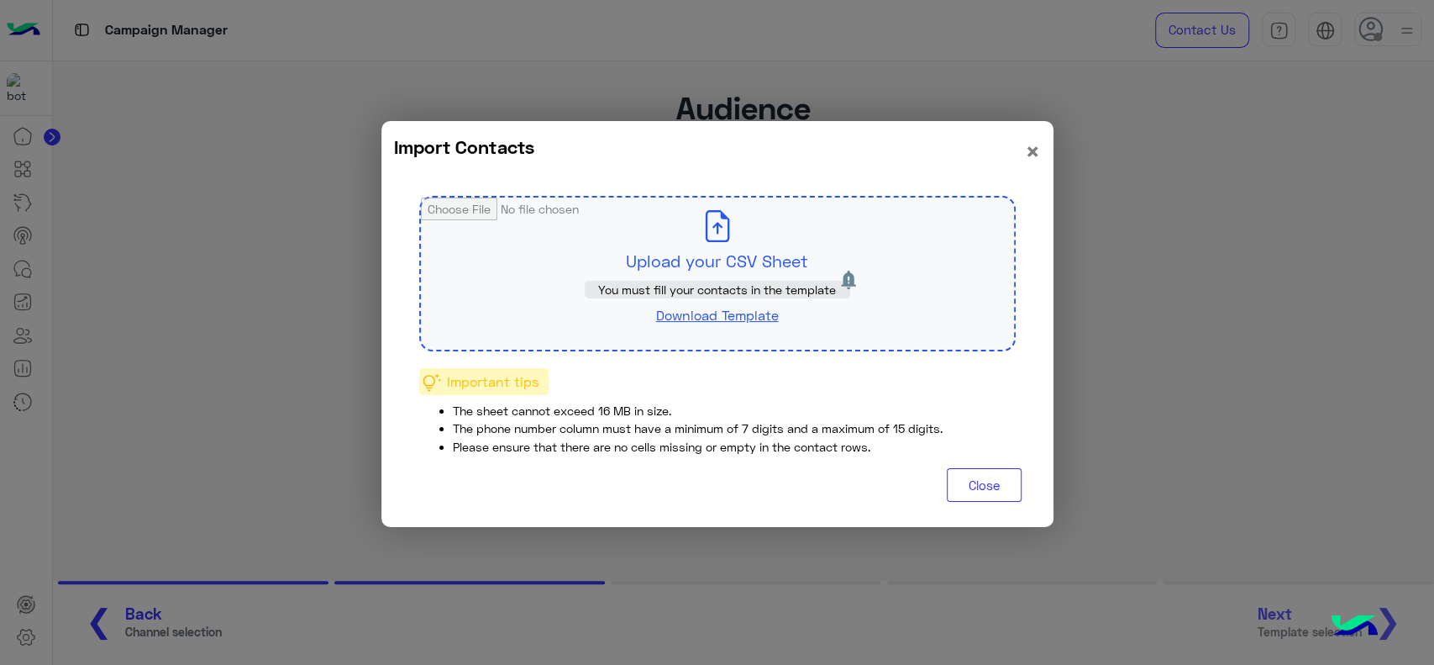
click at [639, 247] on input "file" at bounding box center [717, 273] width 593 height 152
type input "**********"
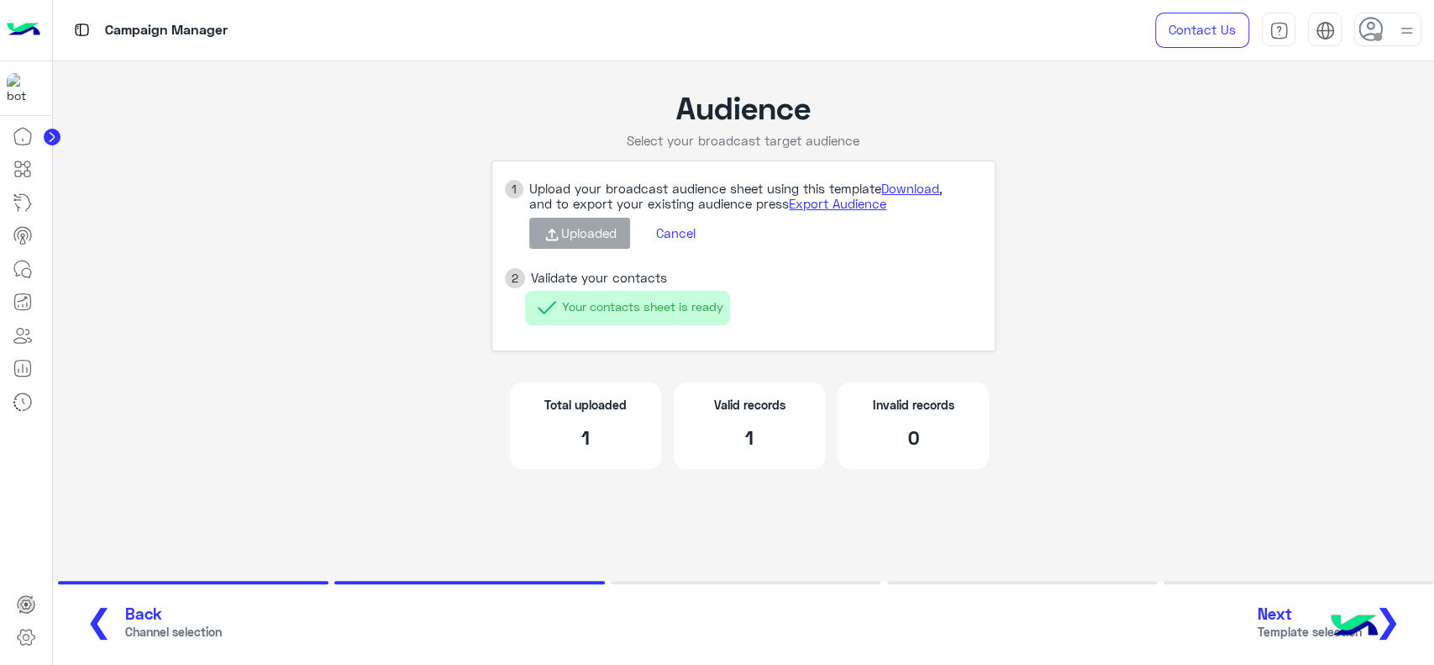
click at [1397, 628] on span "❯" at bounding box center [1388, 620] width 27 height 38
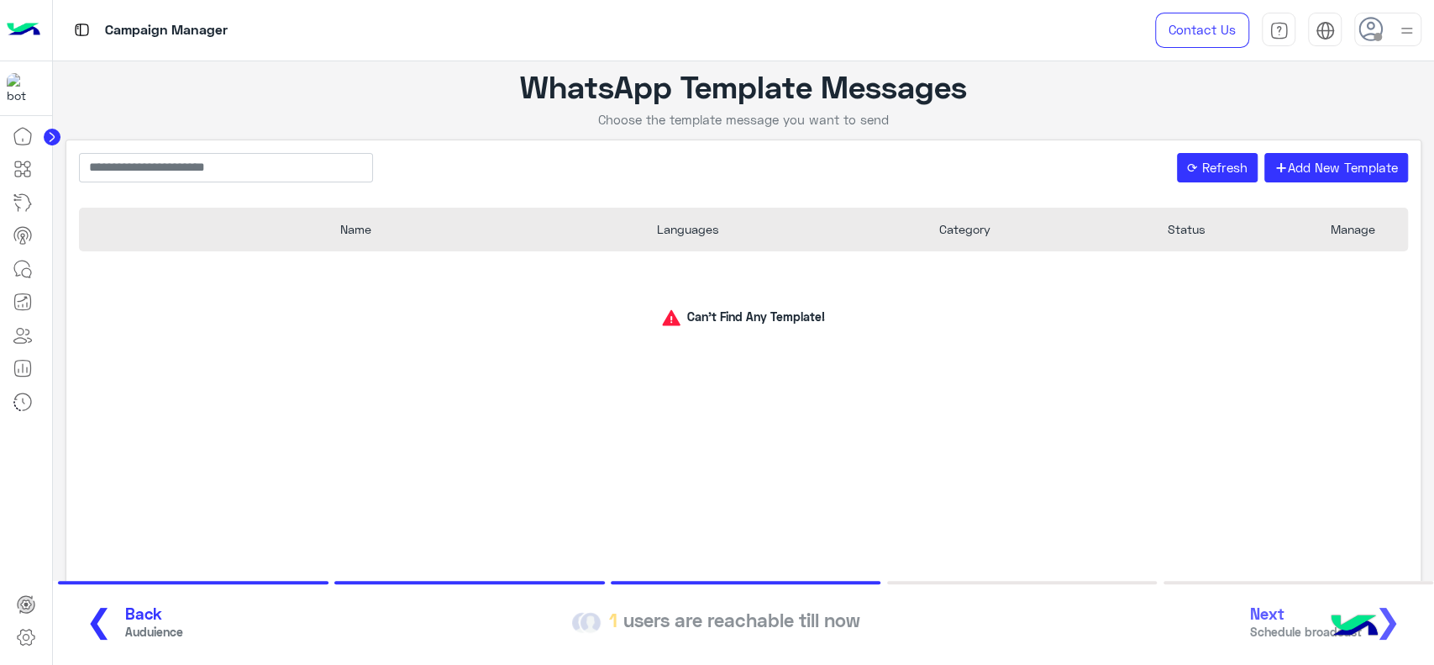
click at [51, 134] on icon at bounding box center [52, 137] width 4 height 8
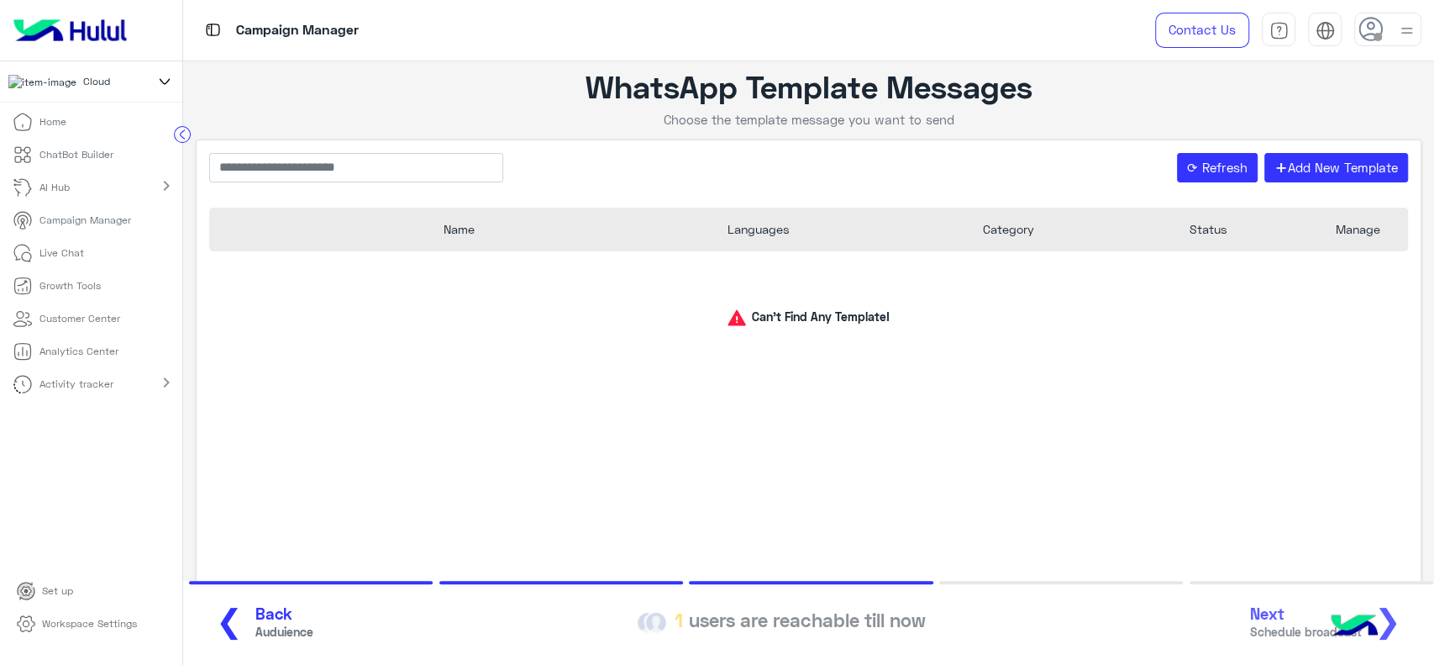
click at [165, 77] on icon at bounding box center [164, 81] width 18 height 20
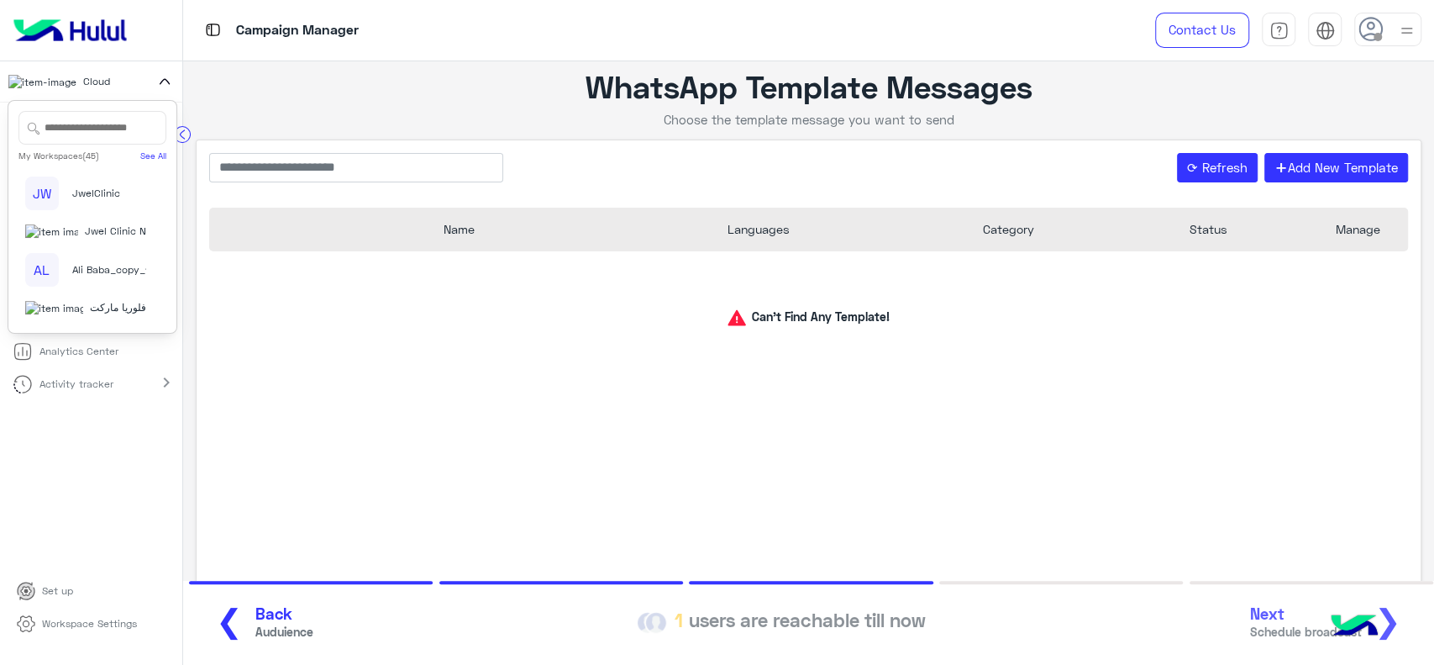
click at [114, 29] on img at bounding box center [70, 30] width 127 height 35
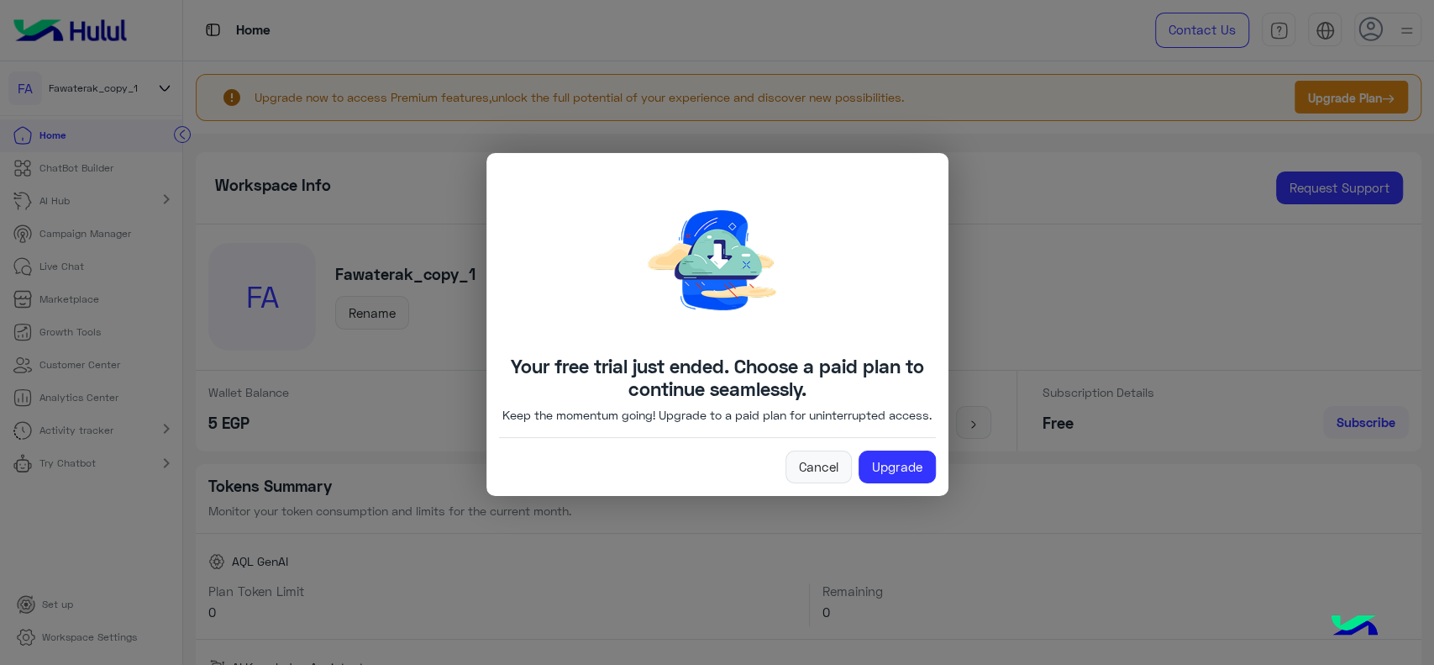
click at [181, 118] on modal-container "Your free trial just ended. Choose a paid plan to continue seamlessly. Keep the…" at bounding box center [717, 332] width 1434 height 665
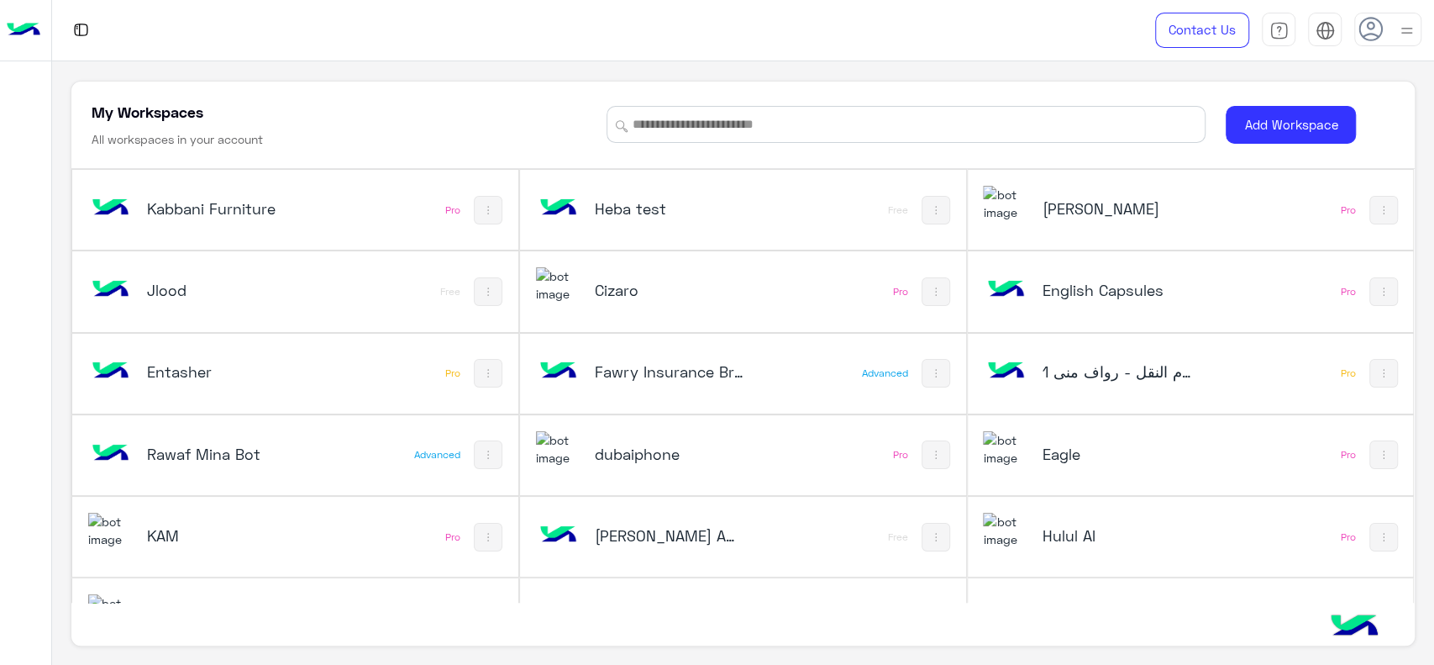
scroll to position [870, 0]
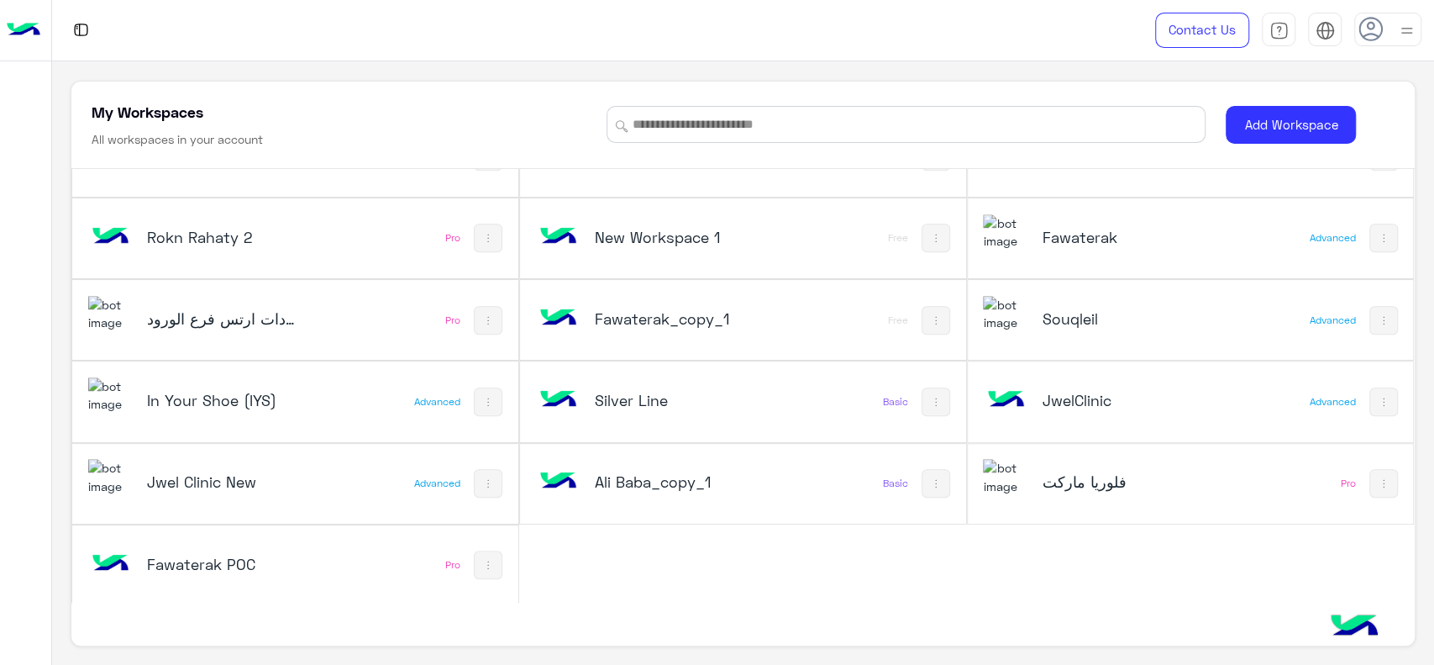
click at [308, 555] on div "Fawaterak POC" at bounding box center [212, 565] width 249 height 49
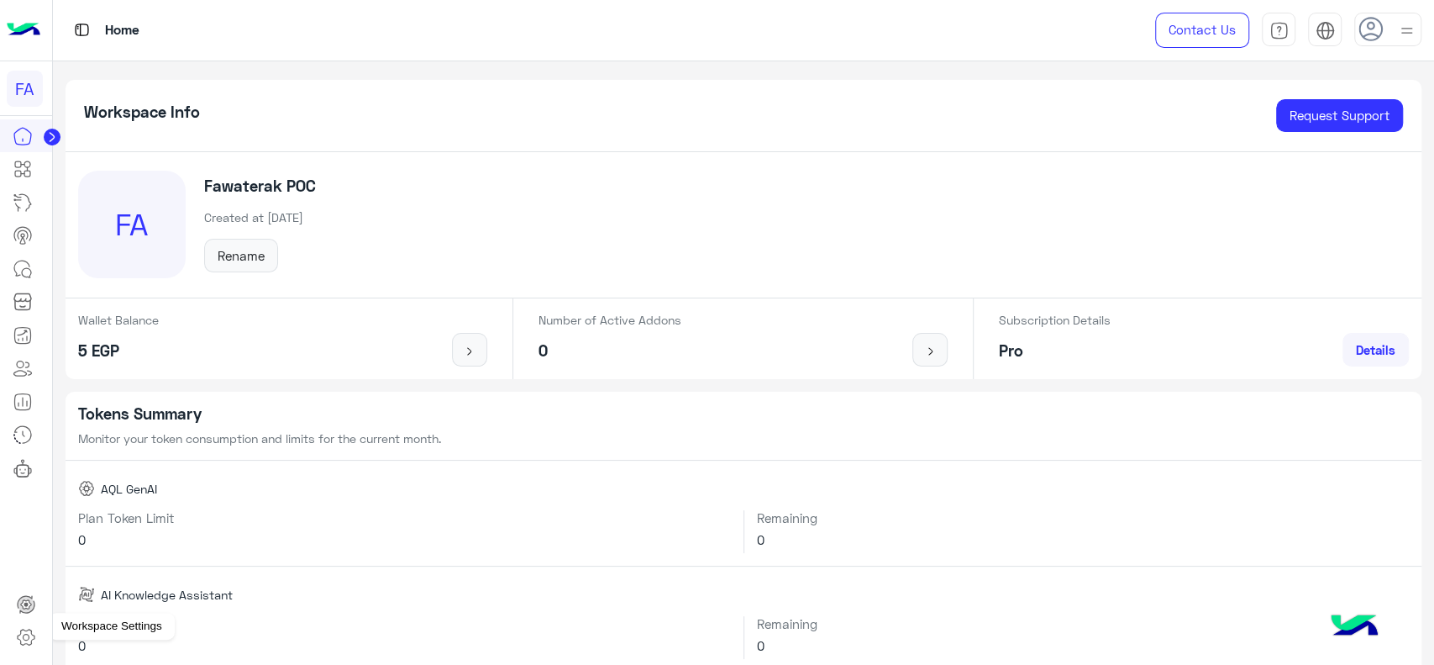
click at [35, 635] on icon at bounding box center [26, 637] width 20 height 20
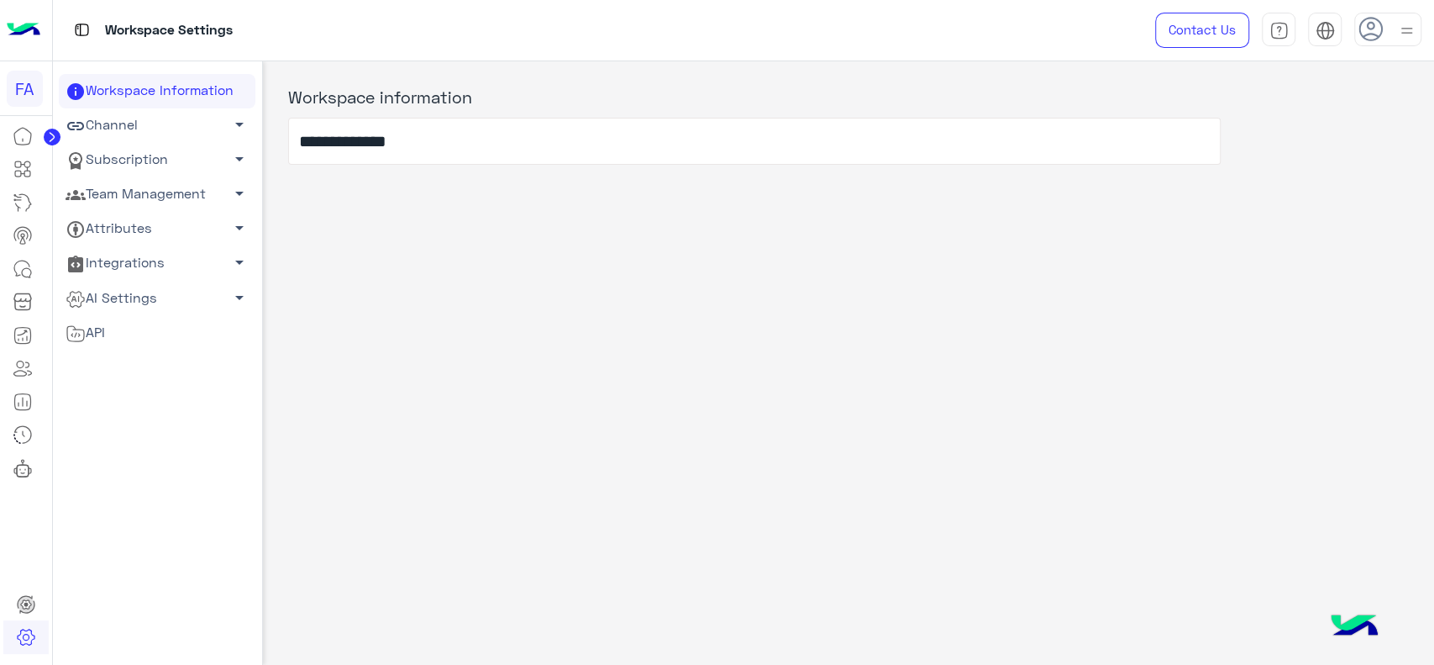
click at [155, 166] on link "Subscription arrow_drop_down" at bounding box center [157, 160] width 197 height 34
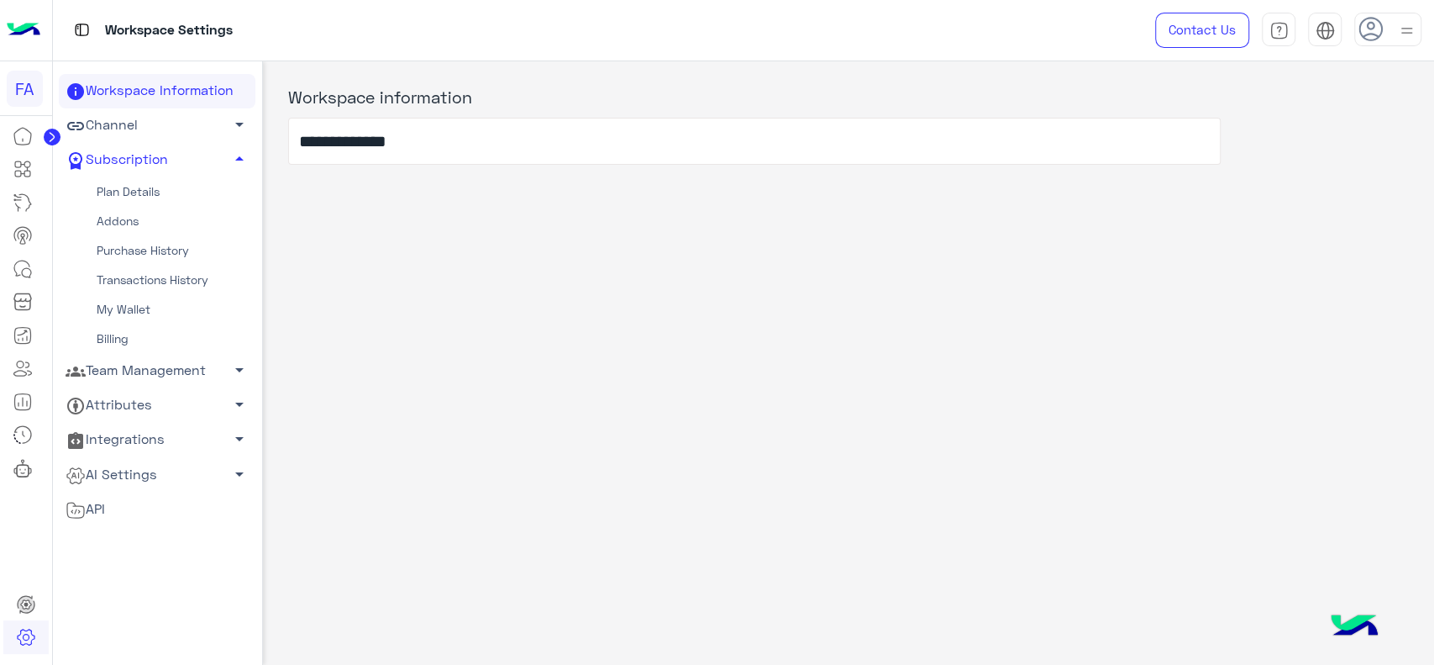
click at [127, 364] on link "Team Management arrow_drop_down" at bounding box center [157, 371] width 197 height 34
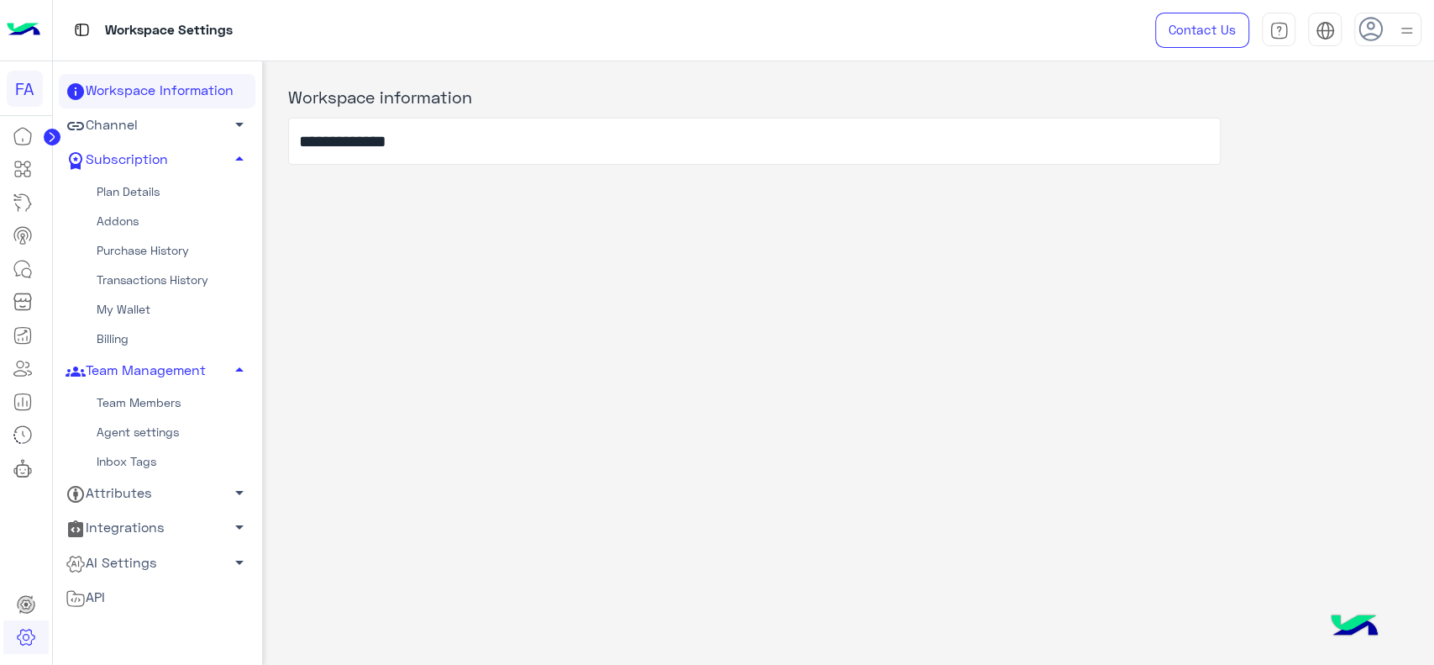
click at [126, 397] on link "Team Members" at bounding box center [157, 402] width 197 height 29
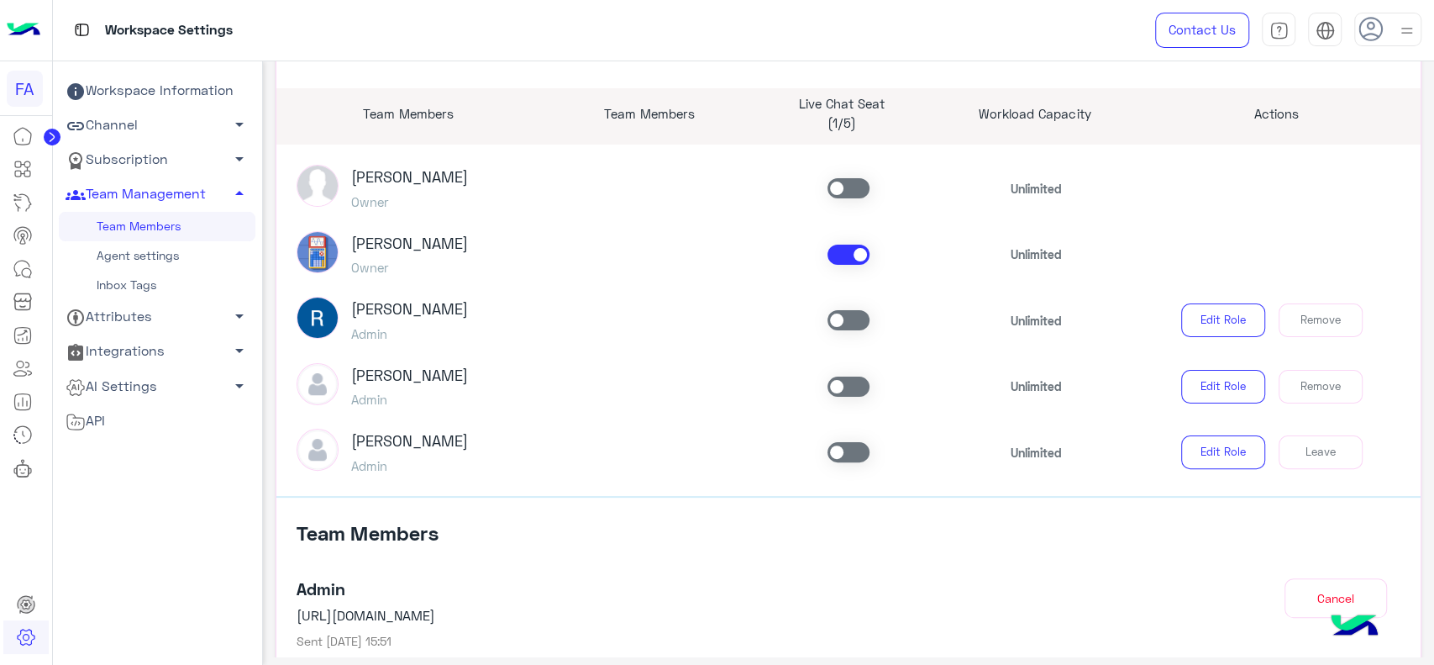
scroll to position [147, 0]
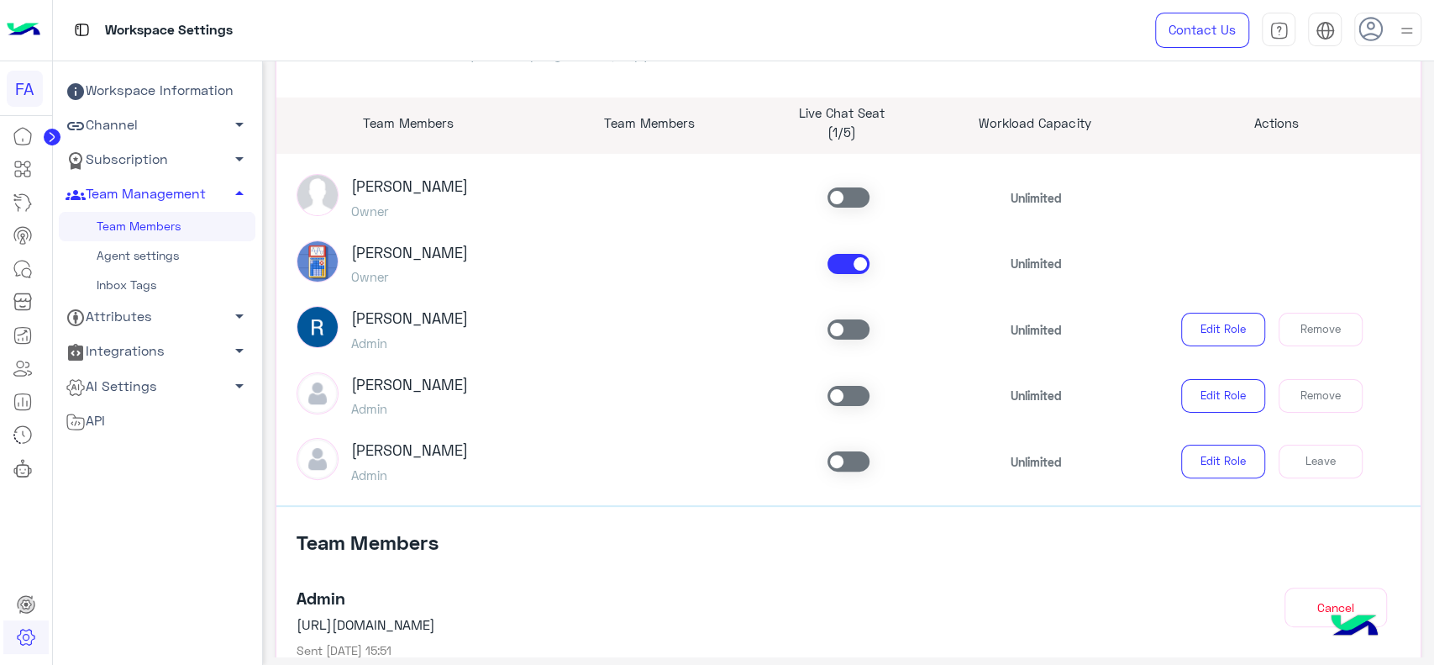
click at [59, 592] on div "Workspace Information Channel arrow_drop_down Subscription arrow_drop_down Team…" at bounding box center [157, 406] width 197 height 665
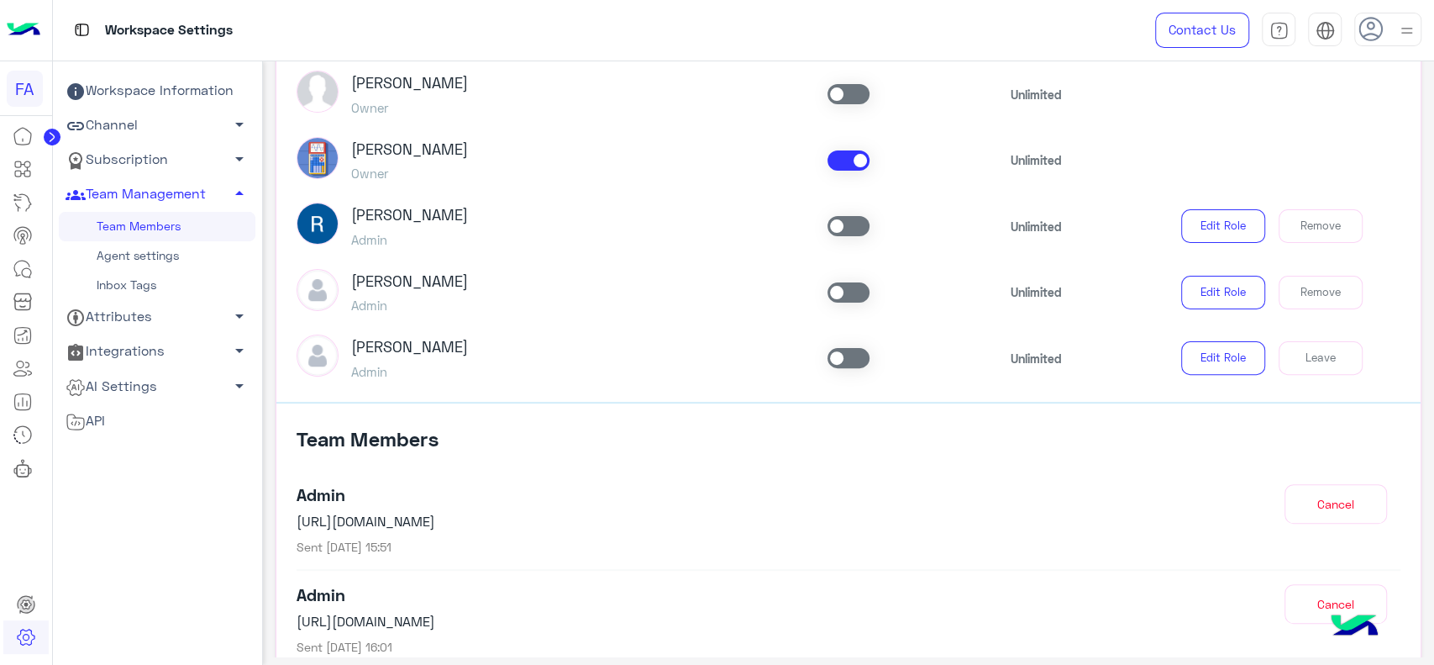
scroll to position [250, 0]
drag, startPoint x: 436, startPoint y: 360, endPoint x: 163, endPoint y: 468, distance: 293.8
click at [163, 468] on ul "Workspace Information Channel arrow_drop_down Subscription arrow_drop_down Team…" at bounding box center [157, 294] width 197 height 440
click at [97, 531] on div "Workspace Information Channel arrow_drop_down Subscription arrow_drop_down Team…" at bounding box center [157, 406] width 197 height 665
click at [56, 137] on circle at bounding box center [52, 137] width 17 height 17
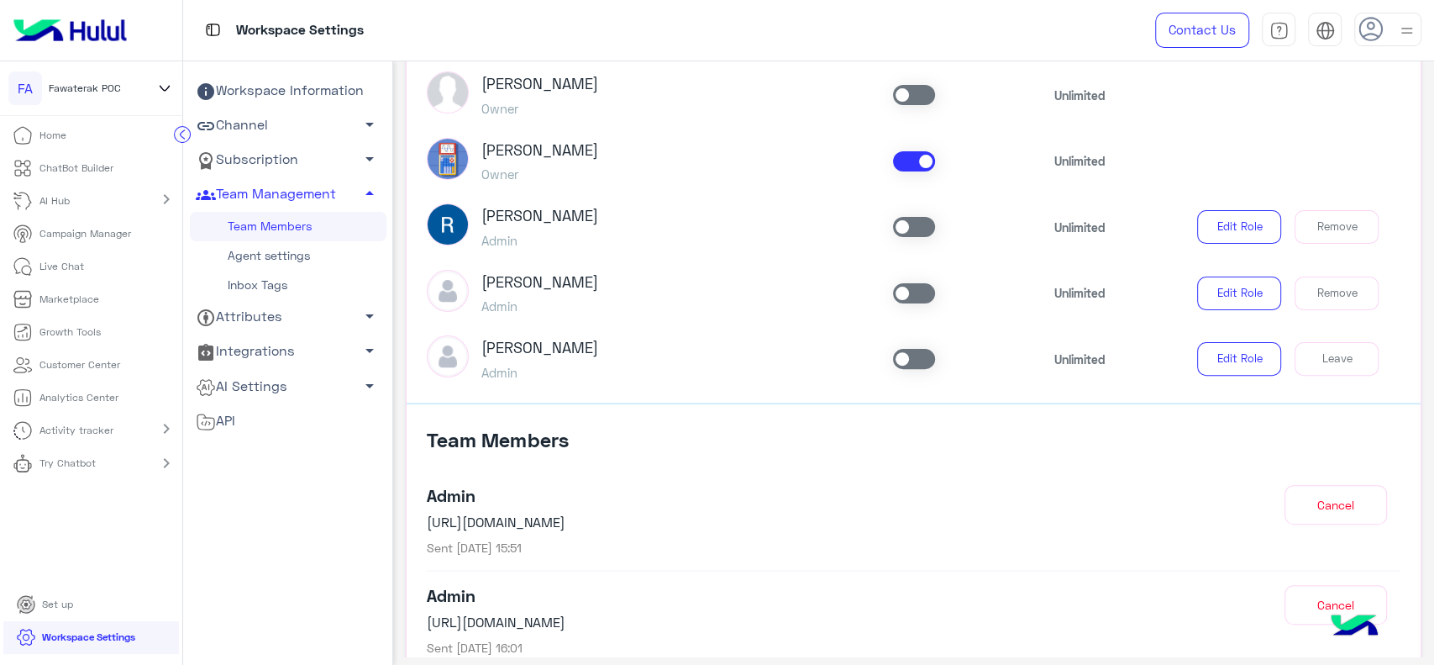
click at [166, 91] on icon at bounding box center [164, 88] width 18 height 20
click at [82, 134] on input "text" at bounding box center [92, 140] width 148 height 34
type input "***"
click at [112, 287] on span "KAM_copy_1_copy_1" at bounding box center [122, 278] width 100 height 15
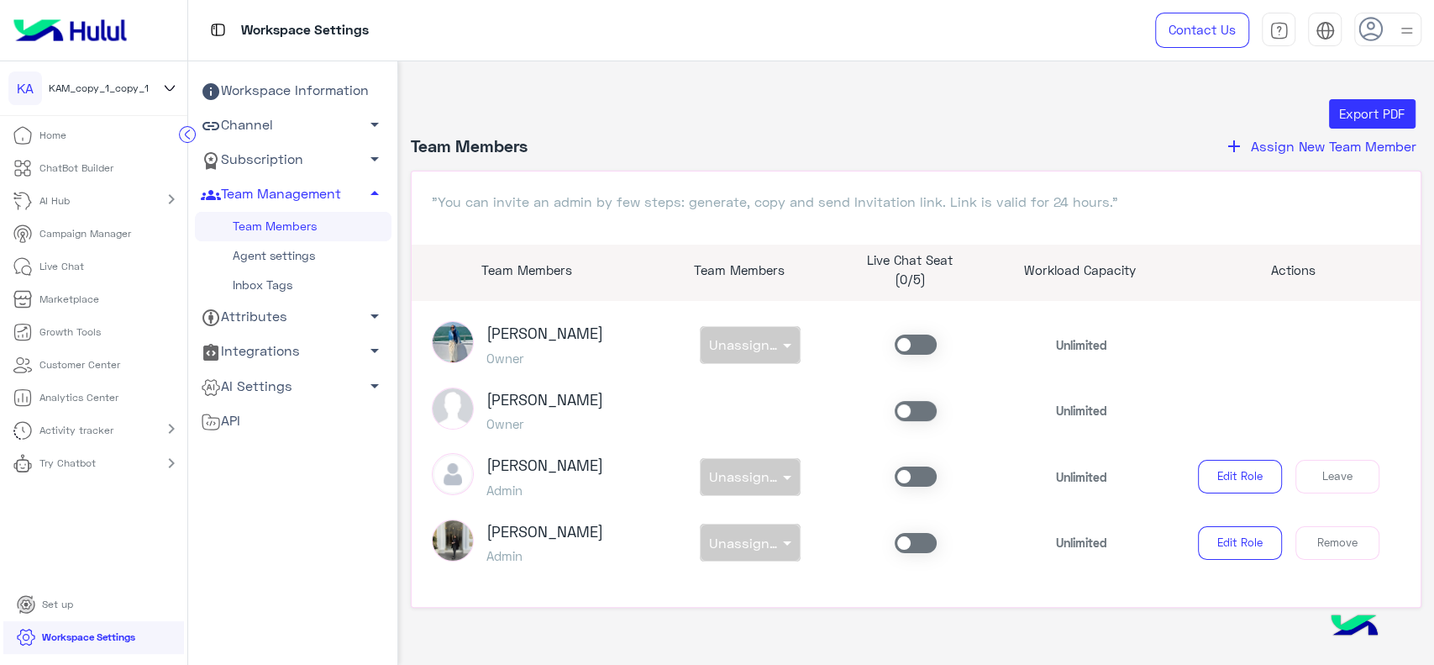
click at [179, 83] on icon at bounding box center [169, 88] width 18 height 20
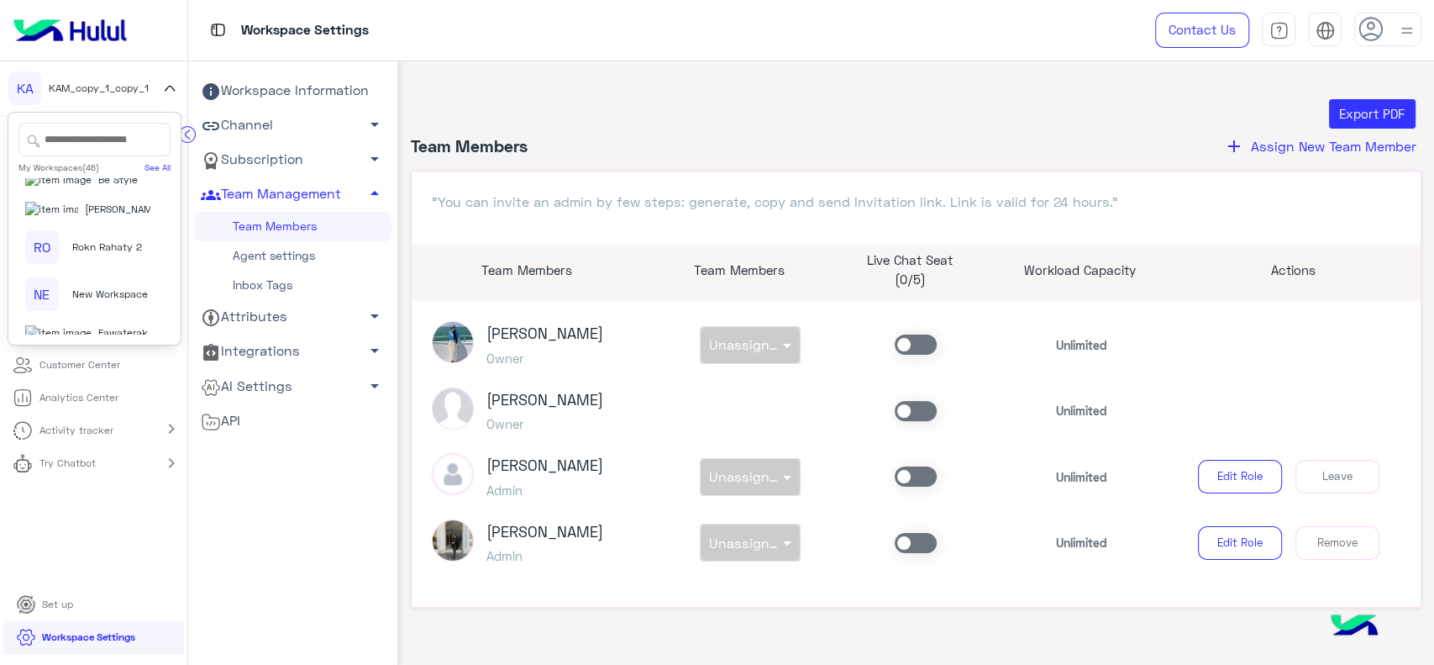
scroll to position [1286, 0]
click at [96, 142] on input "text" at bounding box center [94, 140] width 152 height 34
type input "**"
click at [107, 284] on span "Ali Baba_copy_1" at bounding box center [110, 278] width 77 height 15
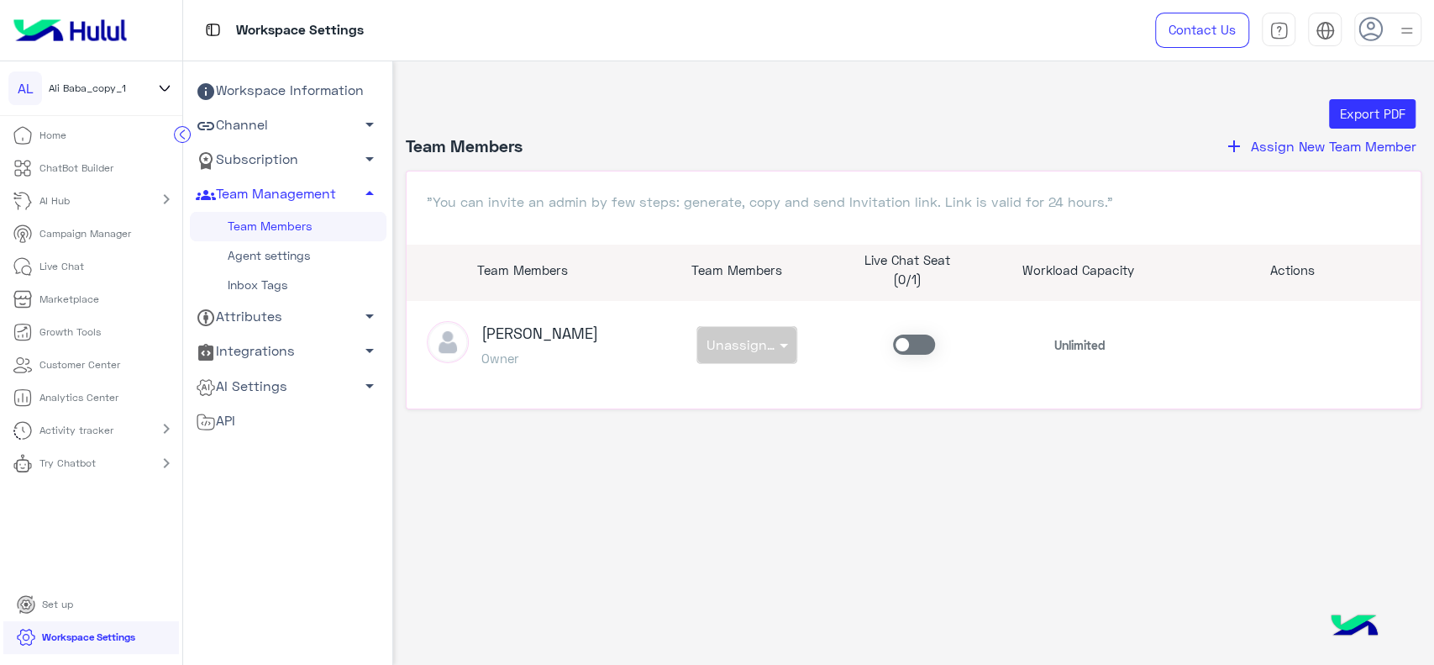
click at [308, 123] on link "Channel arrow_drop_down" at bounding box center [288, 125] width 197 height 34
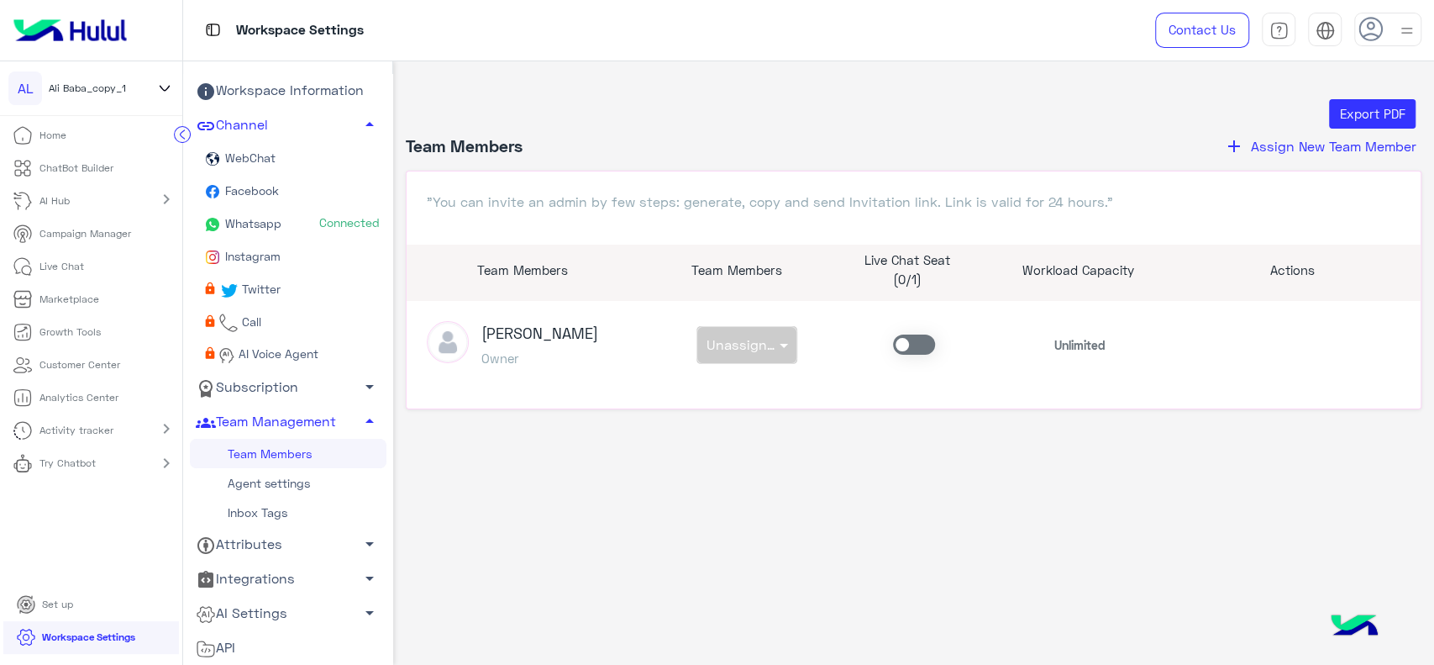
click at [261, 224] on span "Whatsapp" at bounding box center [253, 223] width 60 height 14
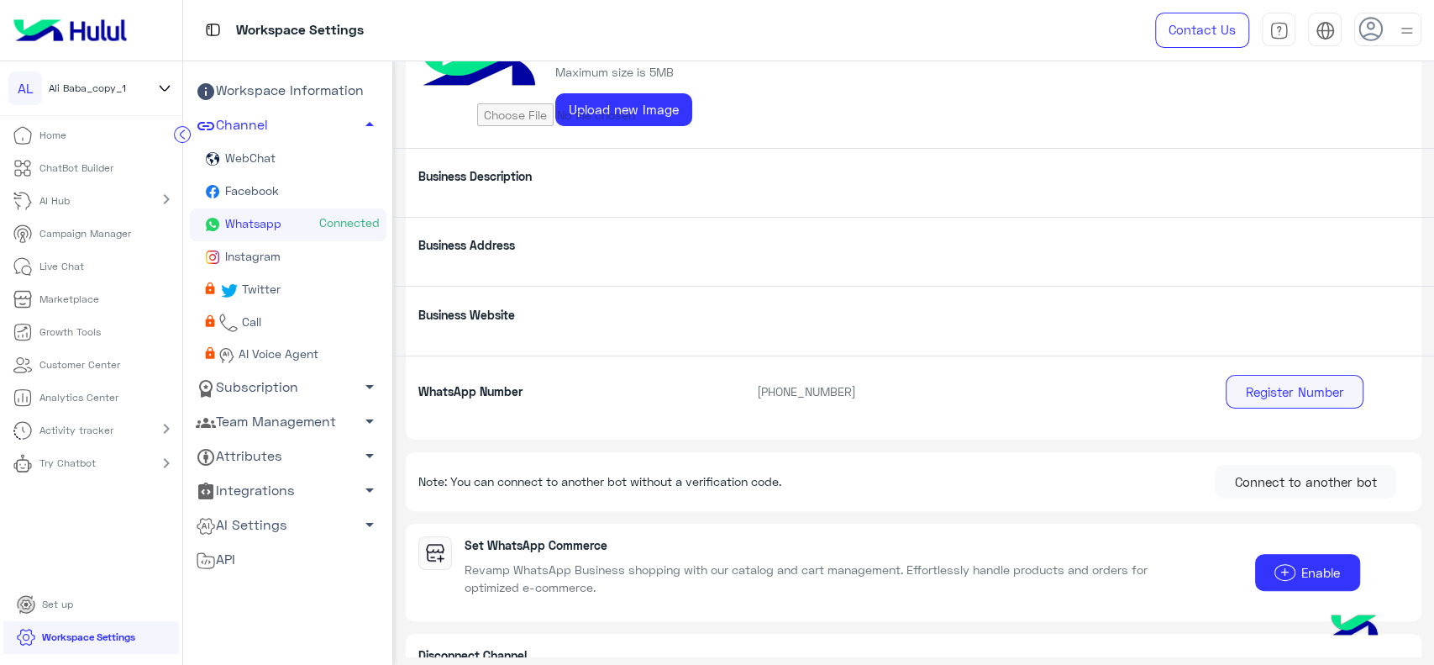
scroll to position [147, 0]
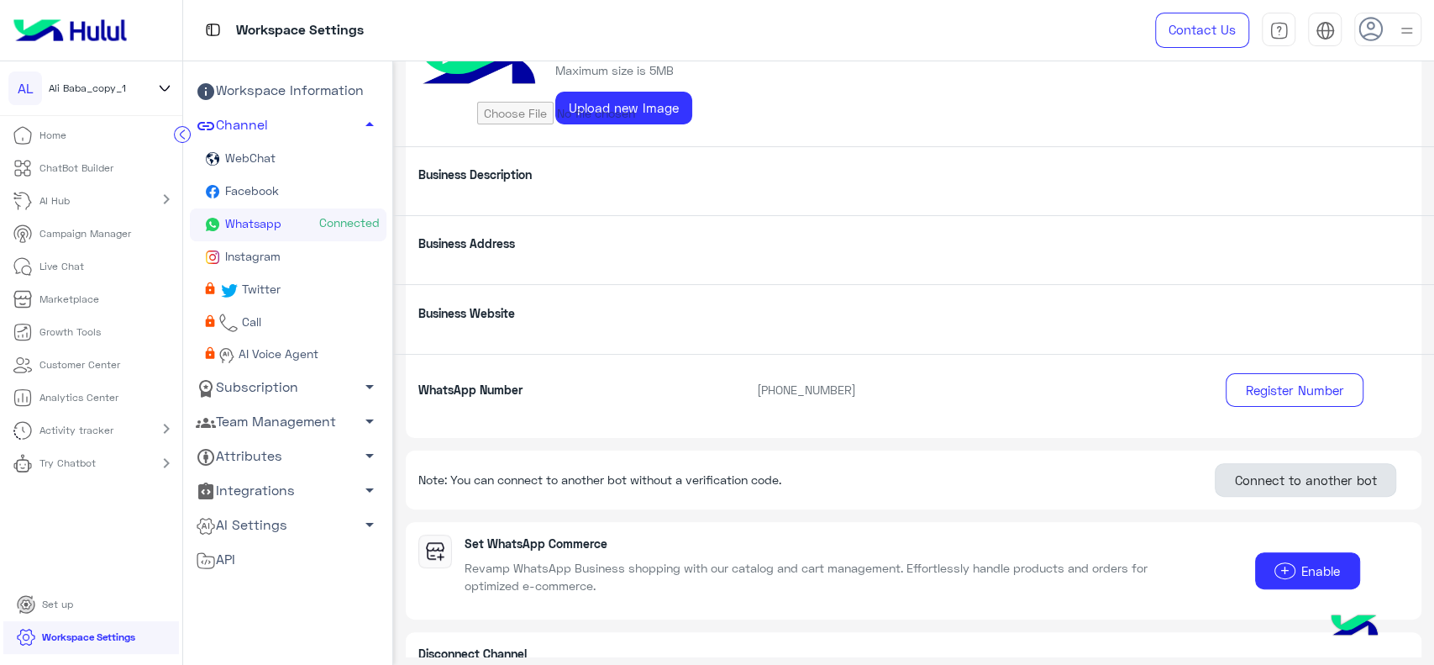
click at [1272, 477] on button "Connect to another bot" at bounding box center [1305, 480] width 181 height 34
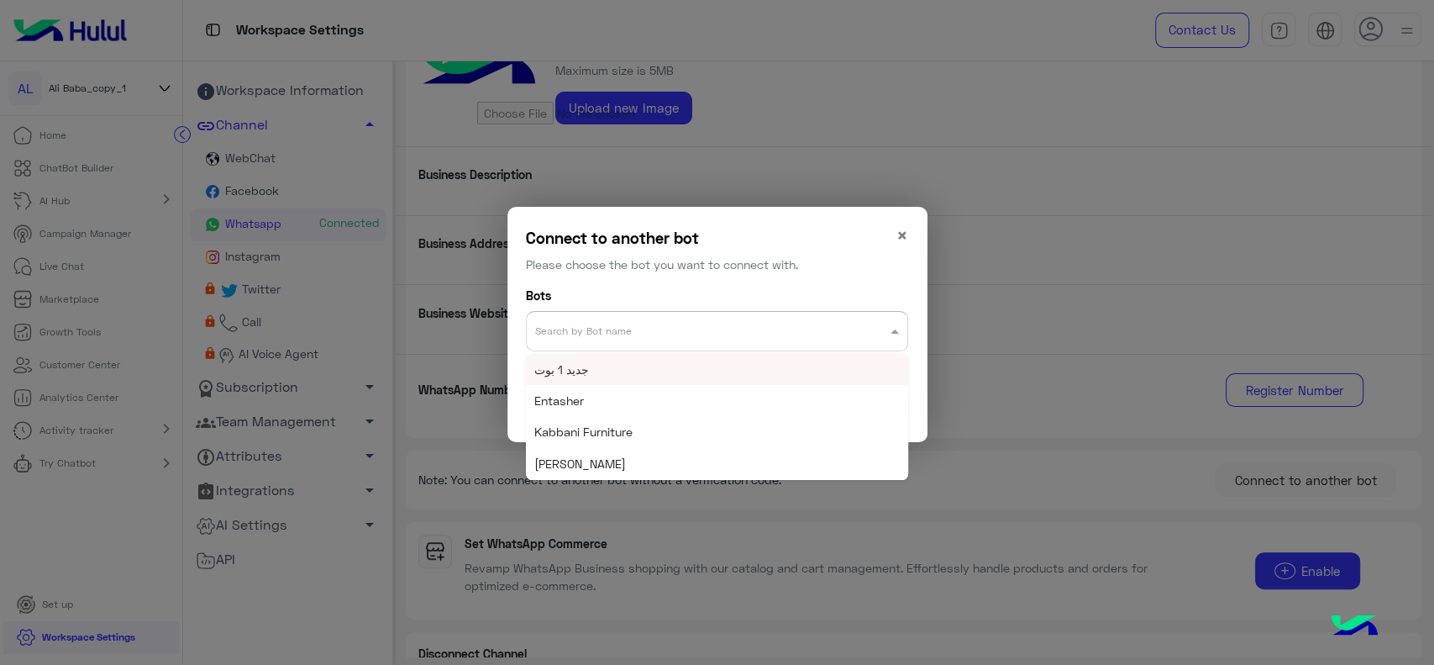
click at [707, 339] on div "Search by Bot name" at bounding box center [717, 331] width 382 height 40
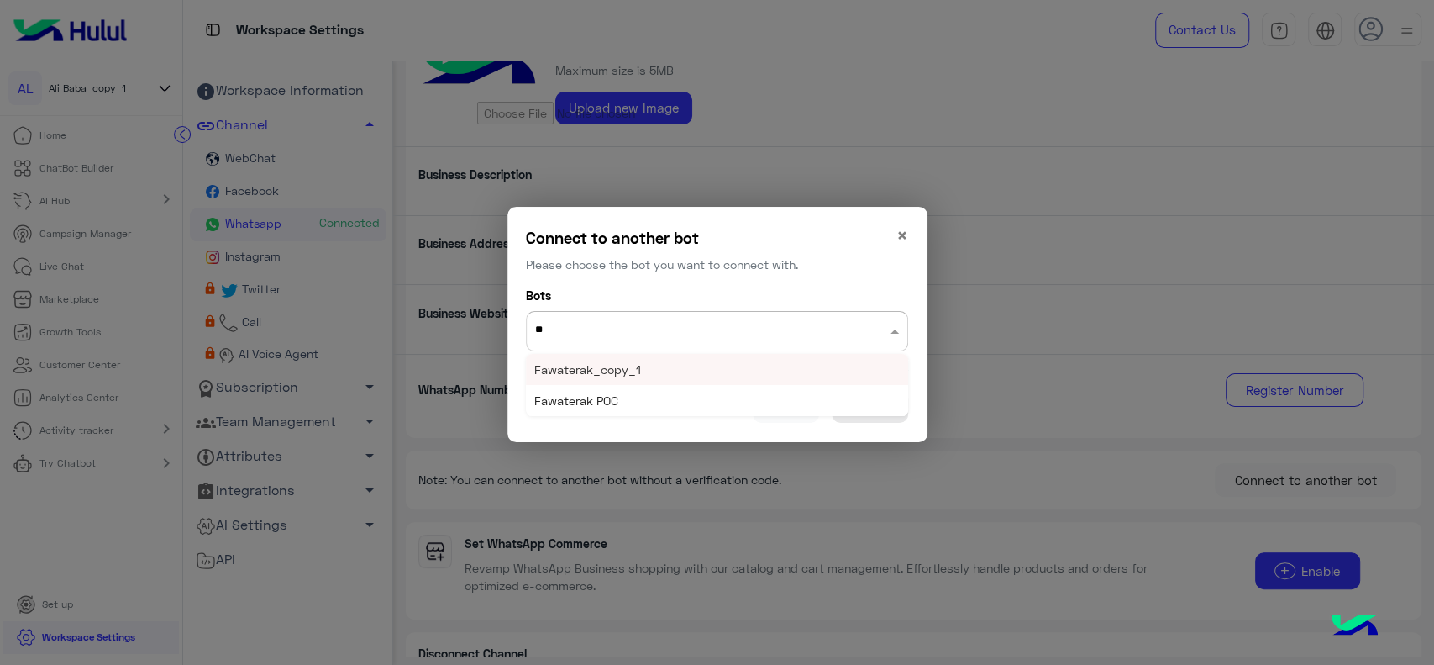
type input "***"
click at [662, 402] on div "Fawaterak POC" at bounding box center [717, 400] width 382 height 31
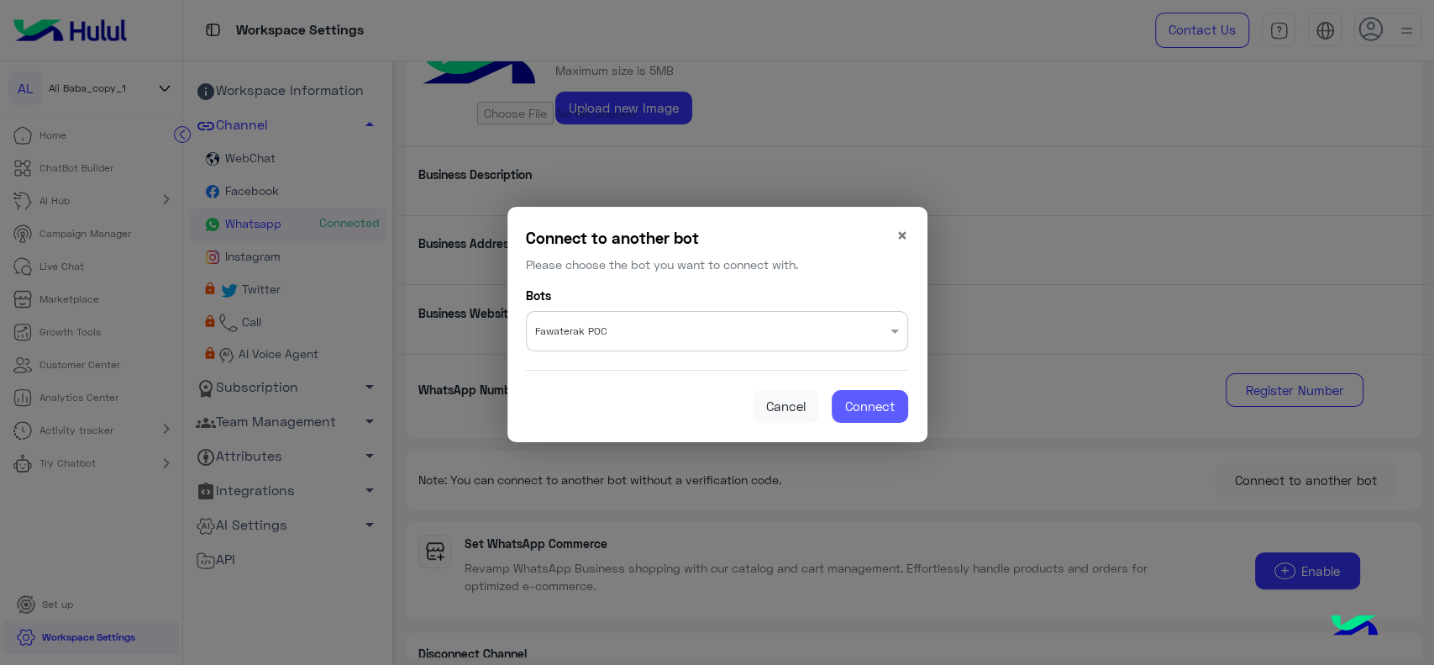
click at [863, 403] on span "Connect" at bounding box center [870, 405] width 50 height 15
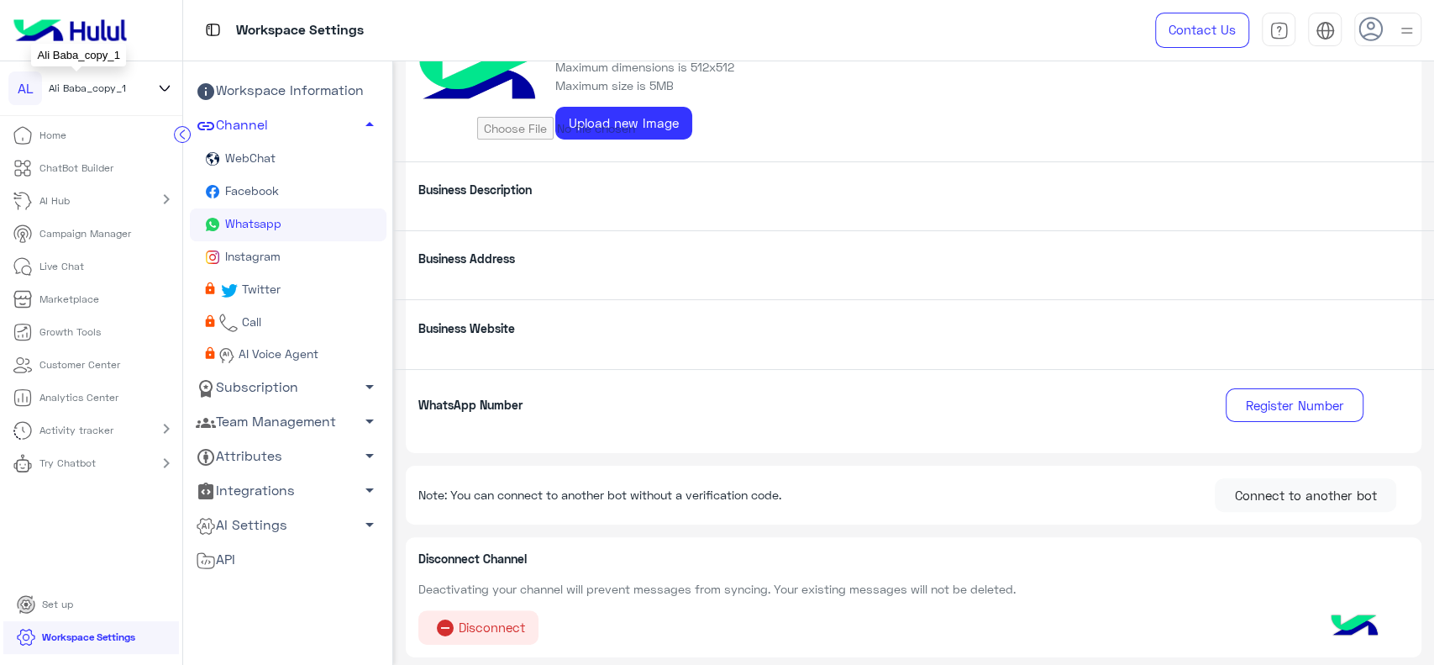
click at [109, 91] on span "Ali Baba_copy_1" at bounding box center [87, 88] width 77 height 15
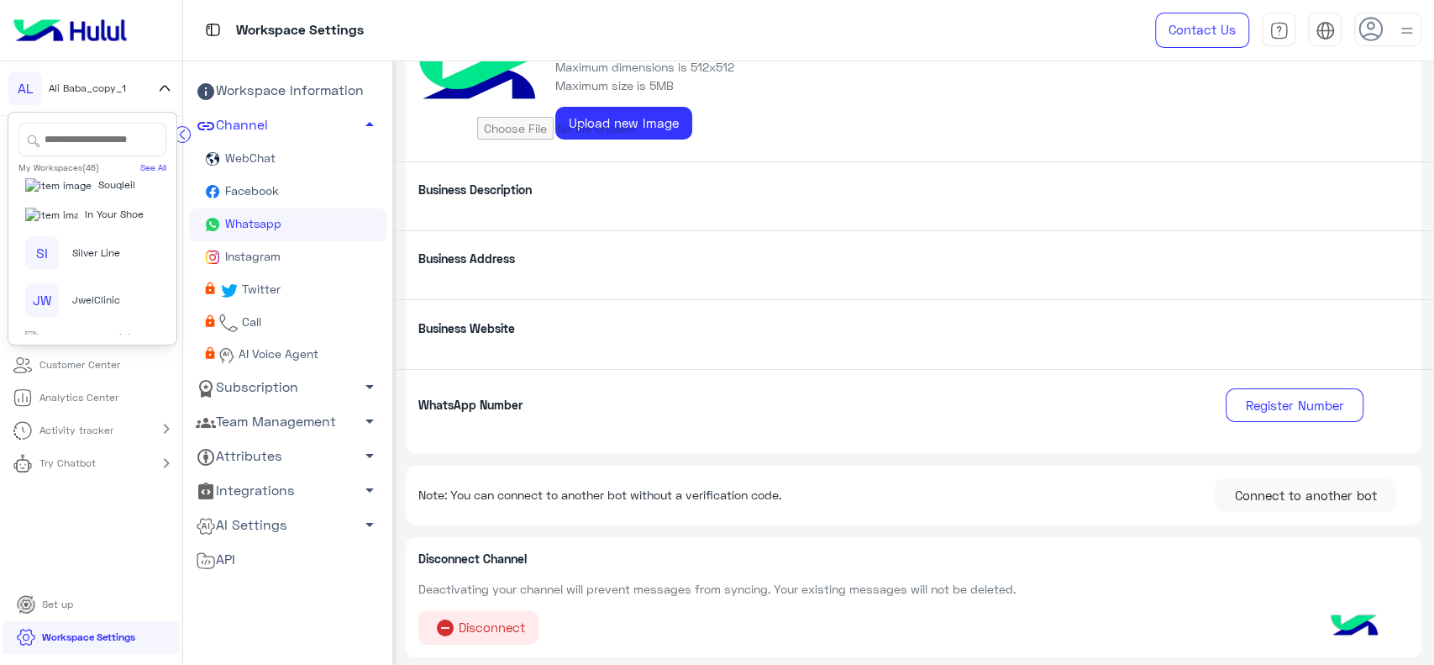
scroll to position [1875, 0]
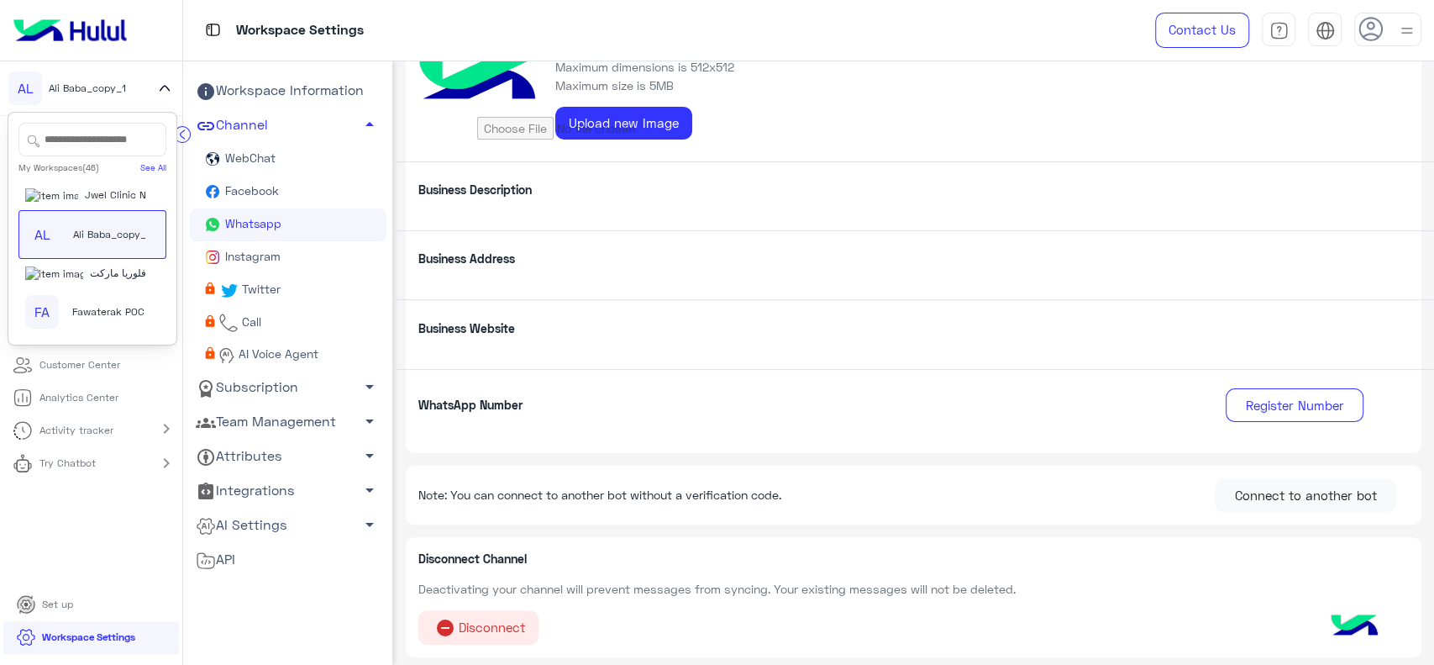
click at [100, 314] on span "Fawaterak POC" at bounding box center [108, 311] width 72 height 15
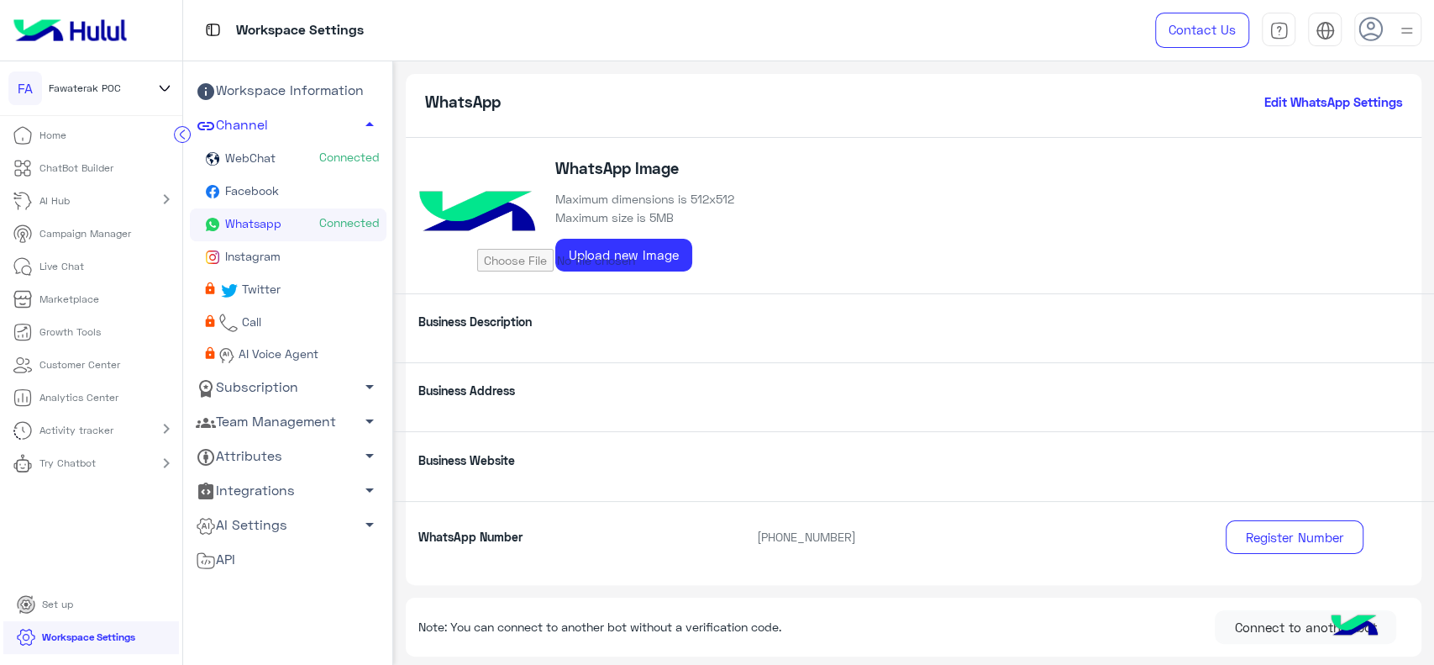
click at [113, 453] on link "Try Chatbot" at bounding box center [57, 463] width 114 height 33
click at [63, 531] on p "WhatsApp" at bounding box center [59, 536] width 60 height 15
click at [119, 166] on link "ChatBot Builder" at bounding box center [63, 168] width 126 height 33
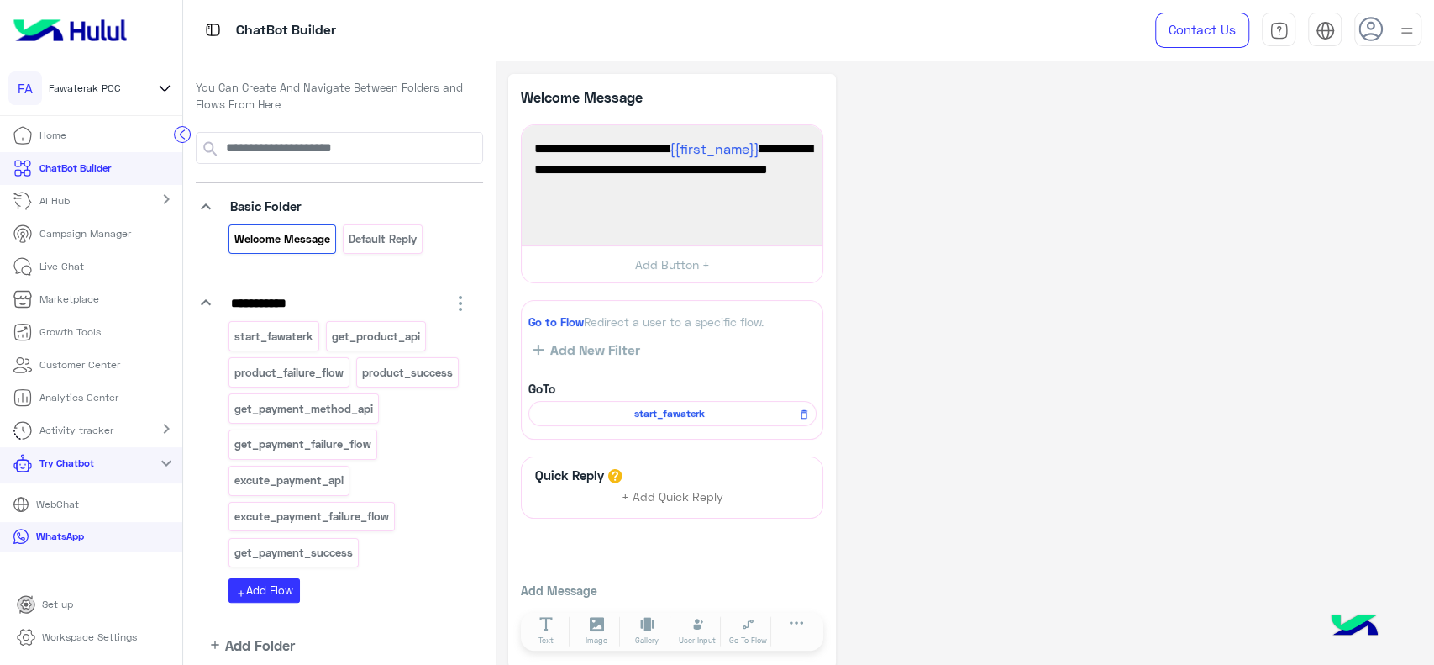
click at [387, 221] on div "Basic Folder Welcome Message Default reply" at bounding box center [349, 228] width 267 height 64
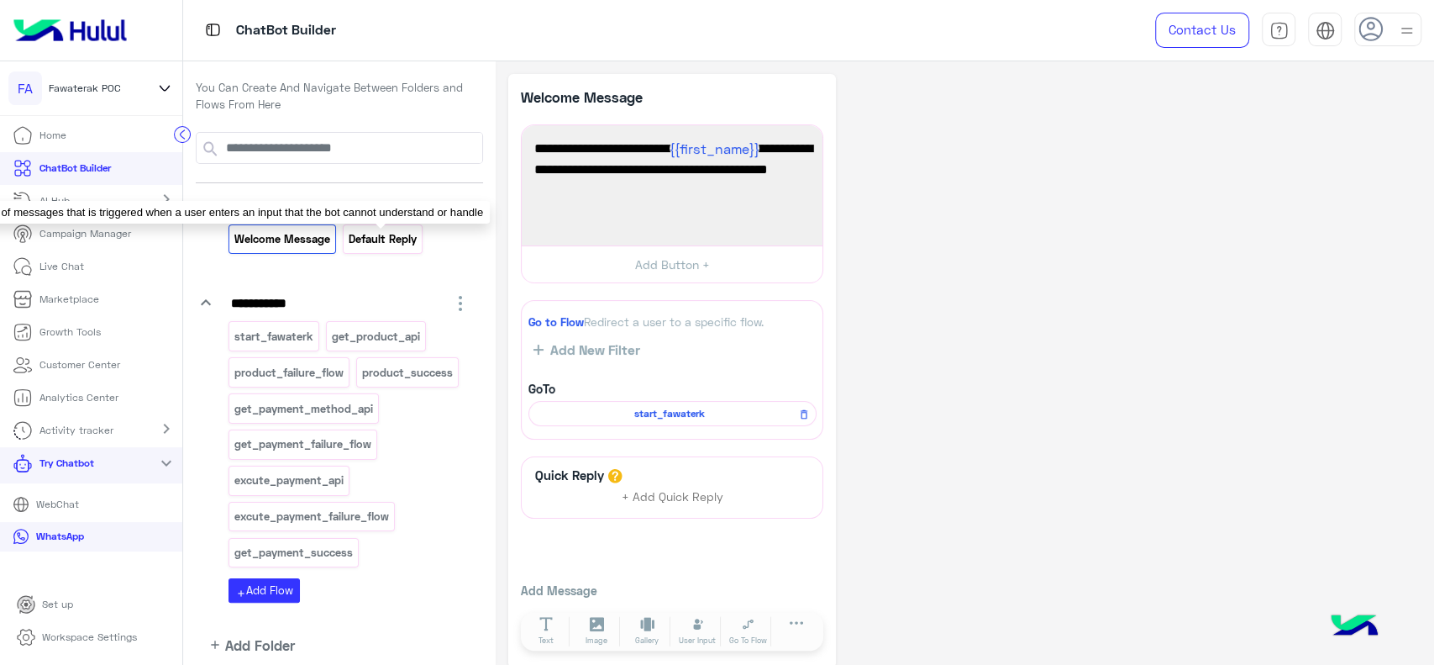
click at [383, 235] on p "Default reply" at bounding box center [382, 238] width 71 height 19
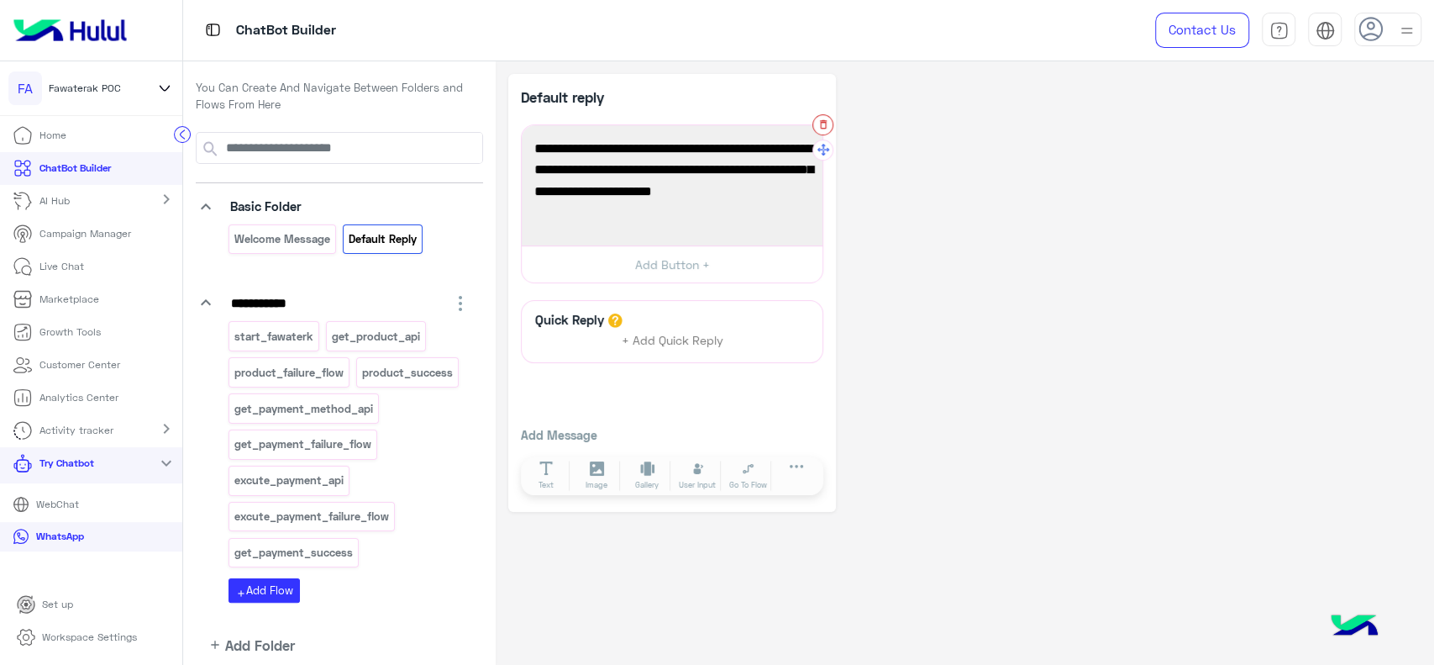
click at [819, 124] on icon "button" at bounding box center [824, 124] width 12 height 12
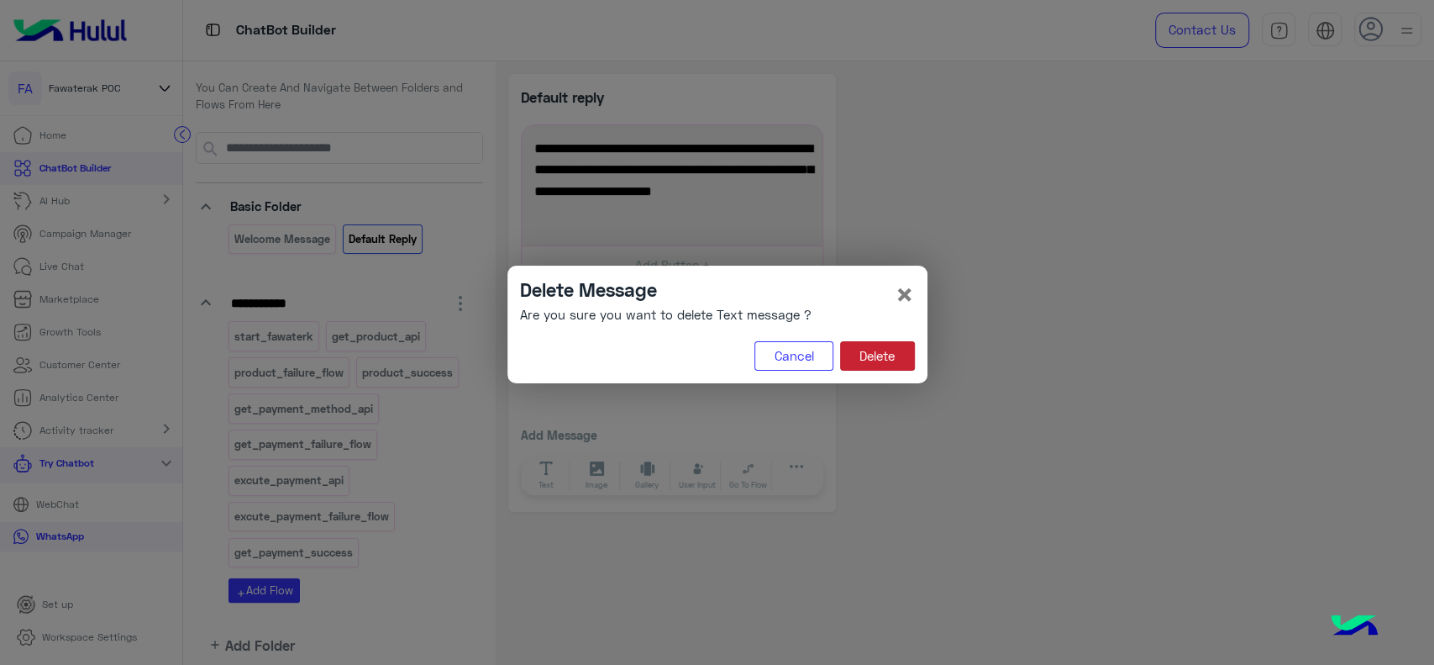
click at [890, 354] on button "Delete" at bounding box center [877, 356] width 75 height 30
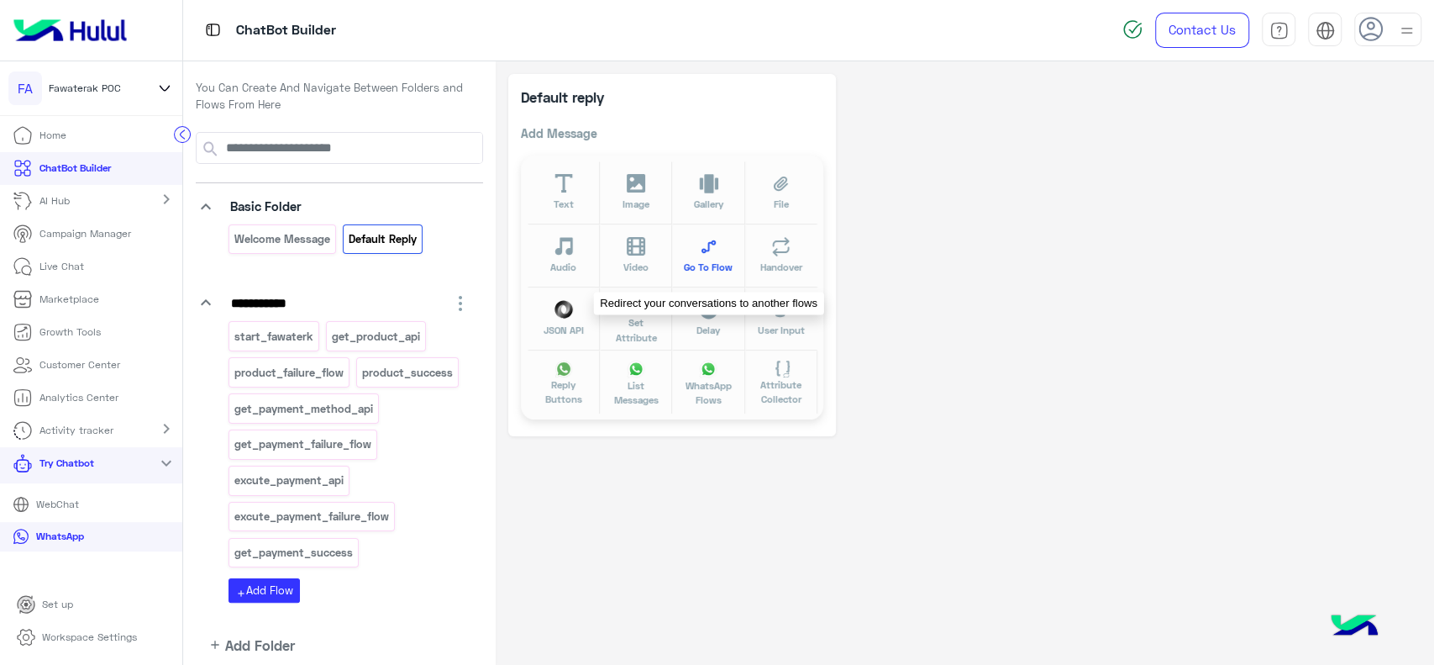
click at [727, 267] on span "Go To Flow" at bounding box center [708, 267] width 49 height 14
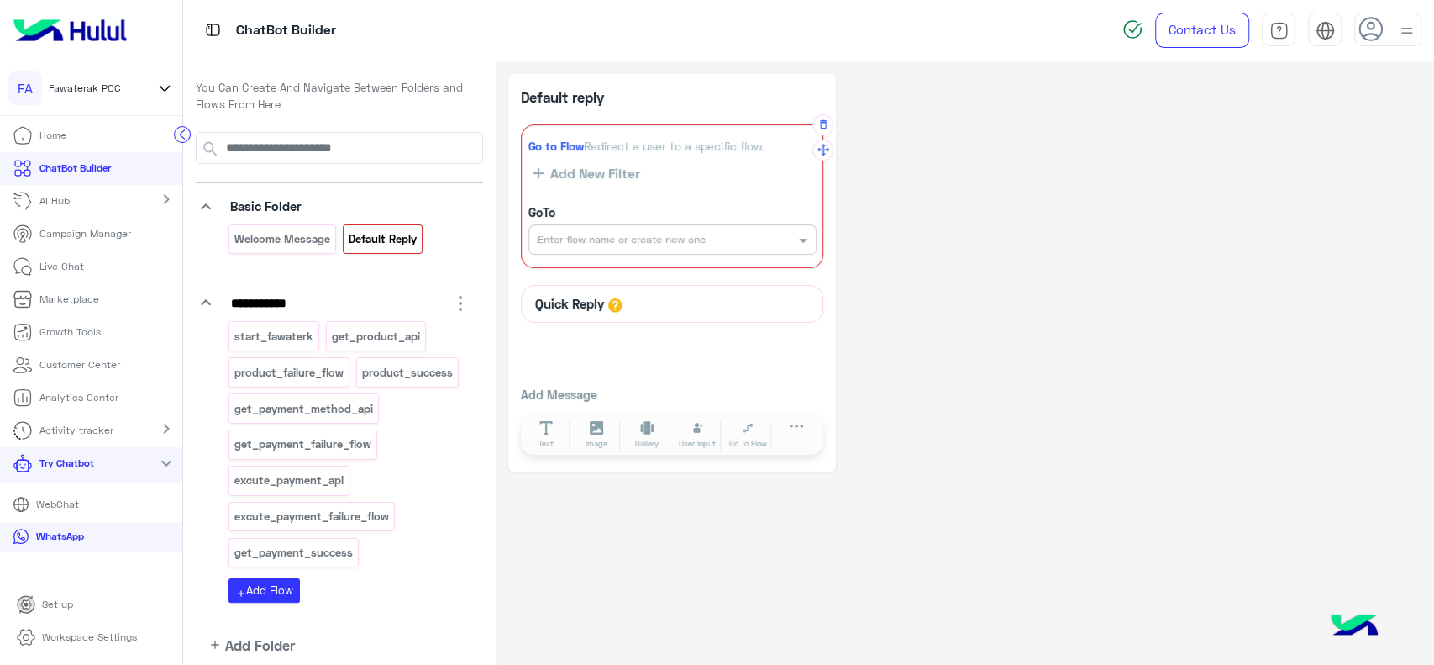
click at [602, 250] on div "Enter flow name or create new one" at bounding box center [673, 239] width 288 height 30
click at [565, 271] on b "Welcome Message" at bounding box center [589, 273] width 104 height 14
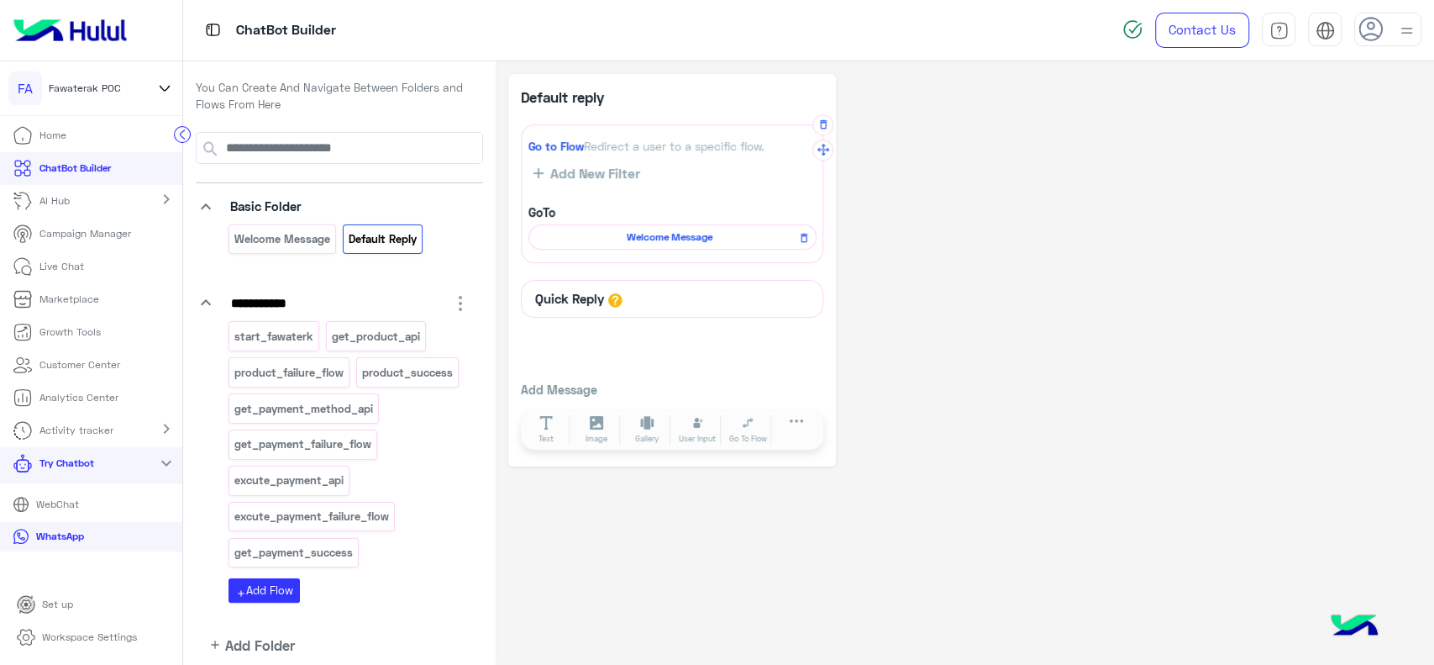
click at [1065, 249] on div "Default reply Go to Flow Redirect a user to a specific flow. Add New Filter GoT…" at bounding box center [964, 270] width 913 height 392
